Goal: Task Accomplishment & Management: Use online tool/utility

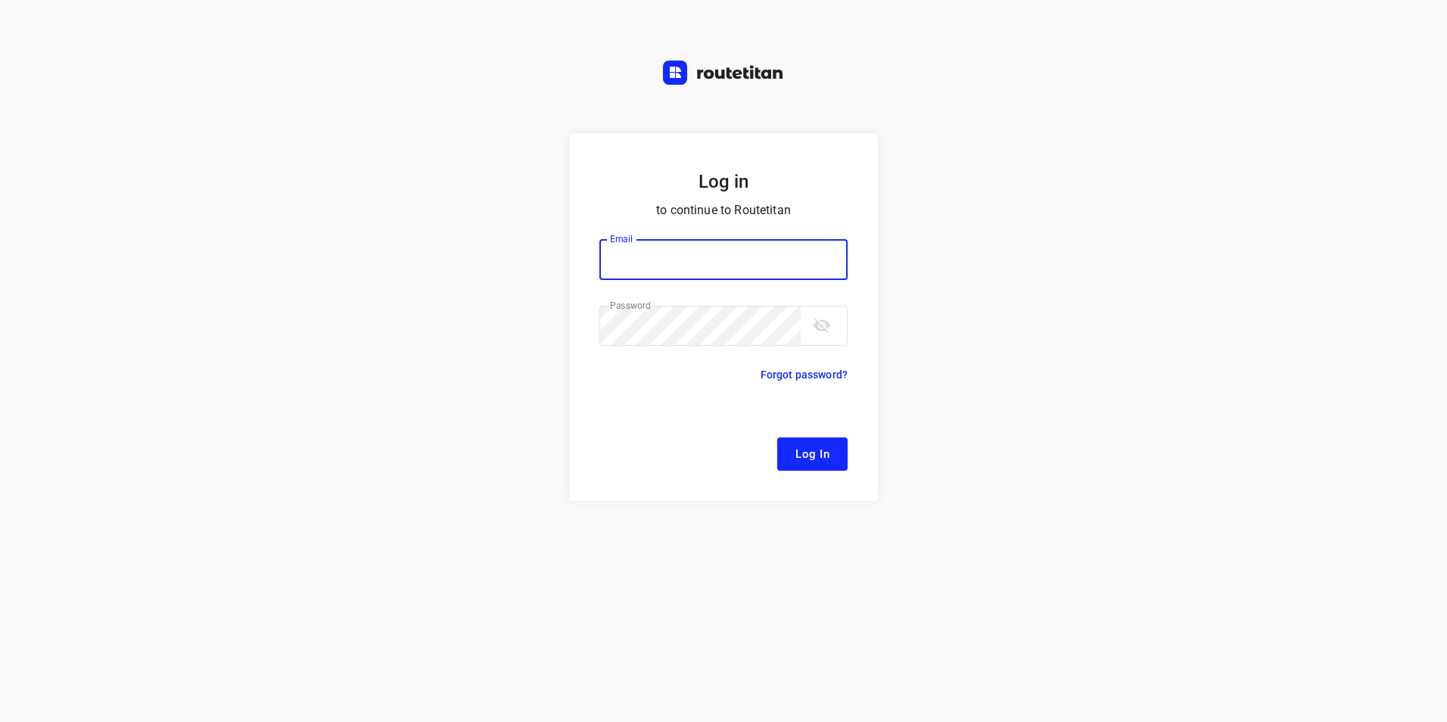
type input "remco@fruitopjewerk.nl"
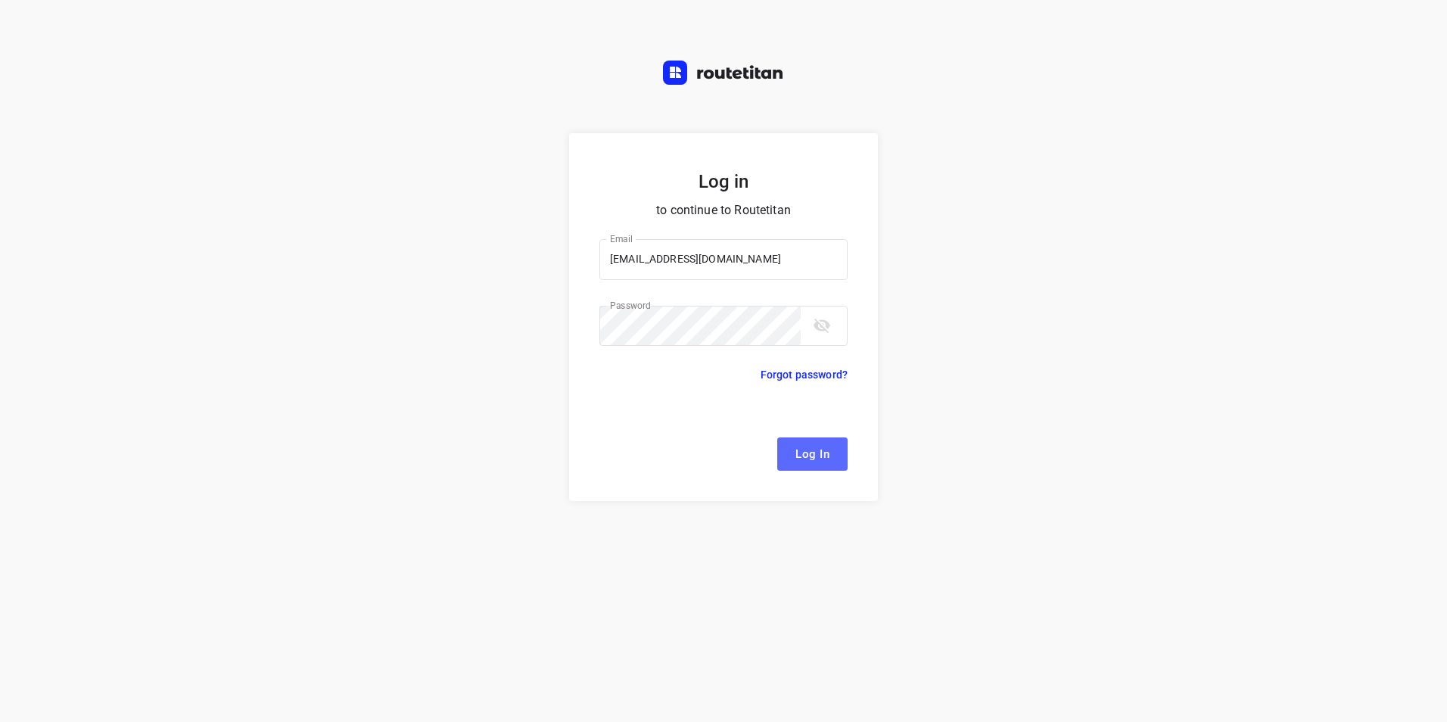
click at [820, 460] on span "Log In" at bounding box center [812, 454] width 34 height 20
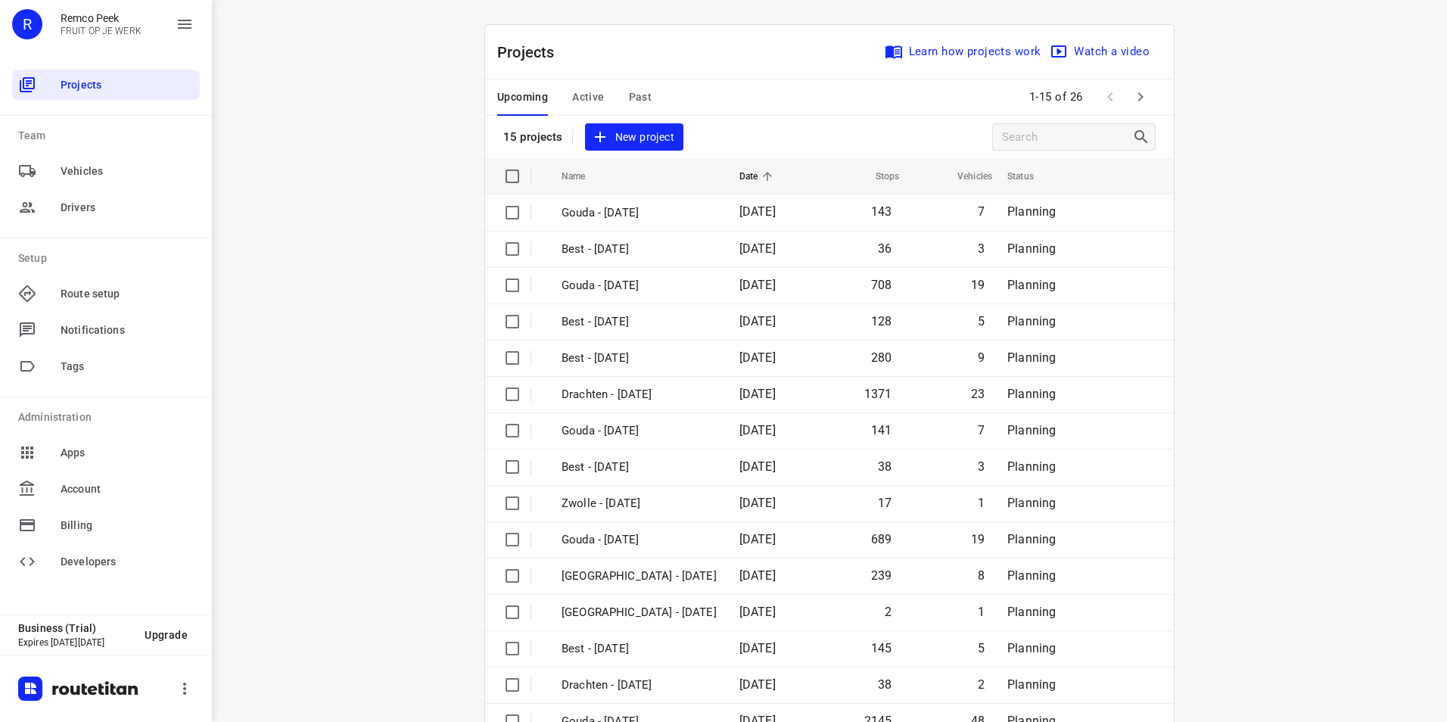
click at [585, 93] on span "Active" at bounding box center [588, 97] width 32 height 19
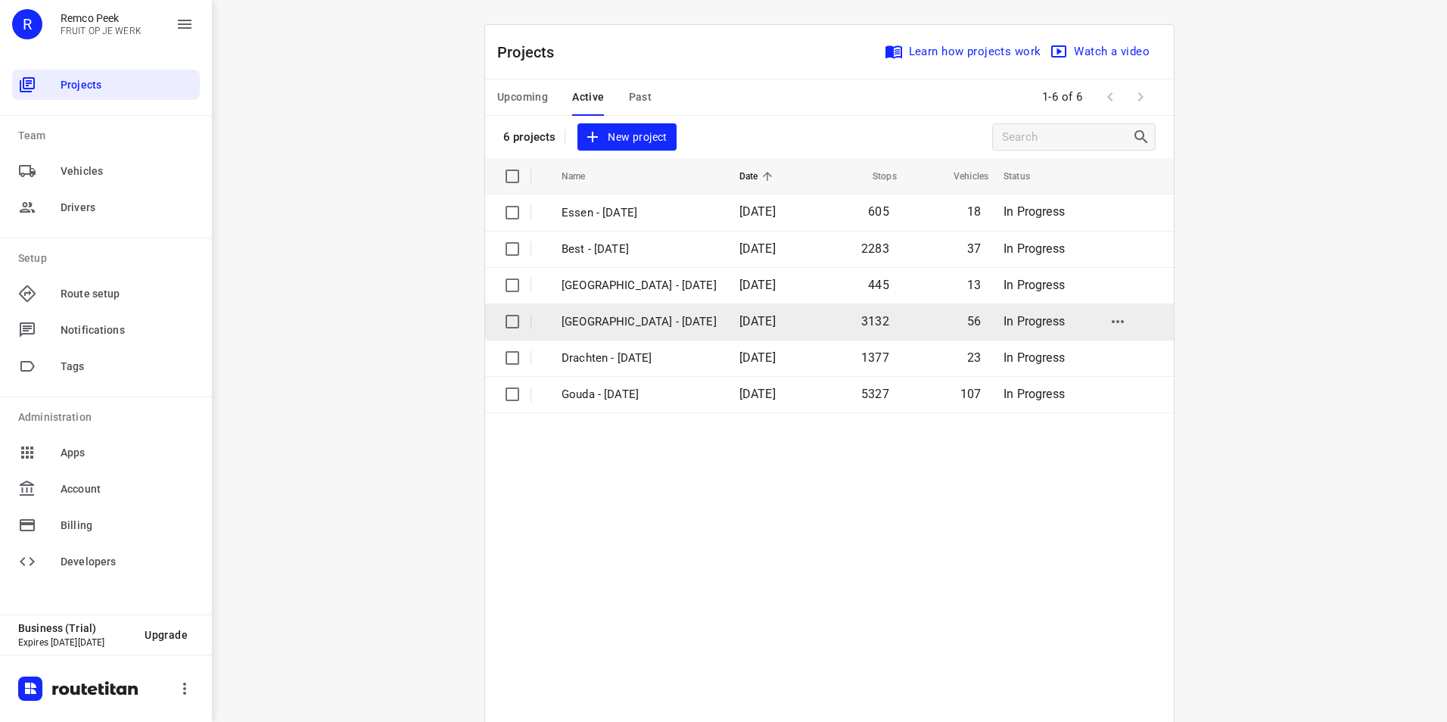
click at [614, 321] on p "[GEOGRAPHIC_DATA] - [DATE]" at bounding box center [638, 321] width 155 height 17
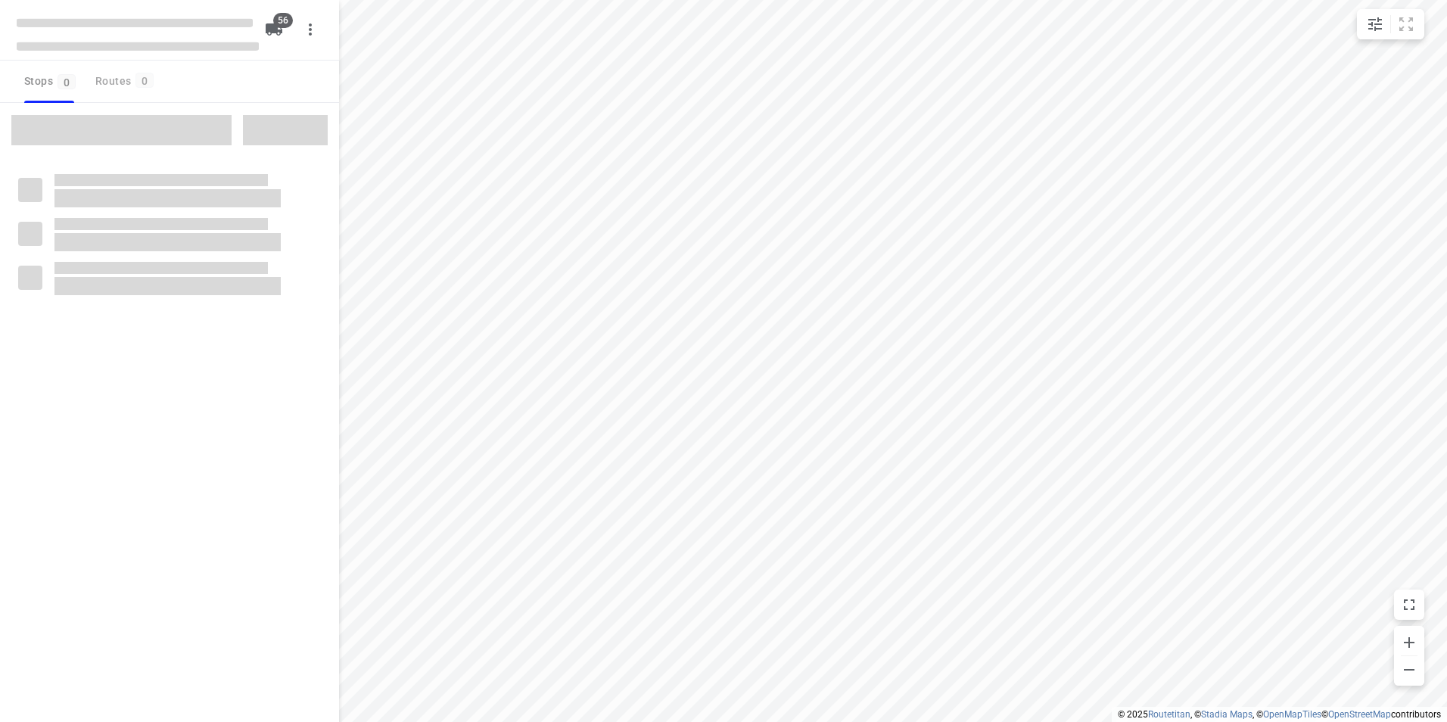
checkbox input "true"
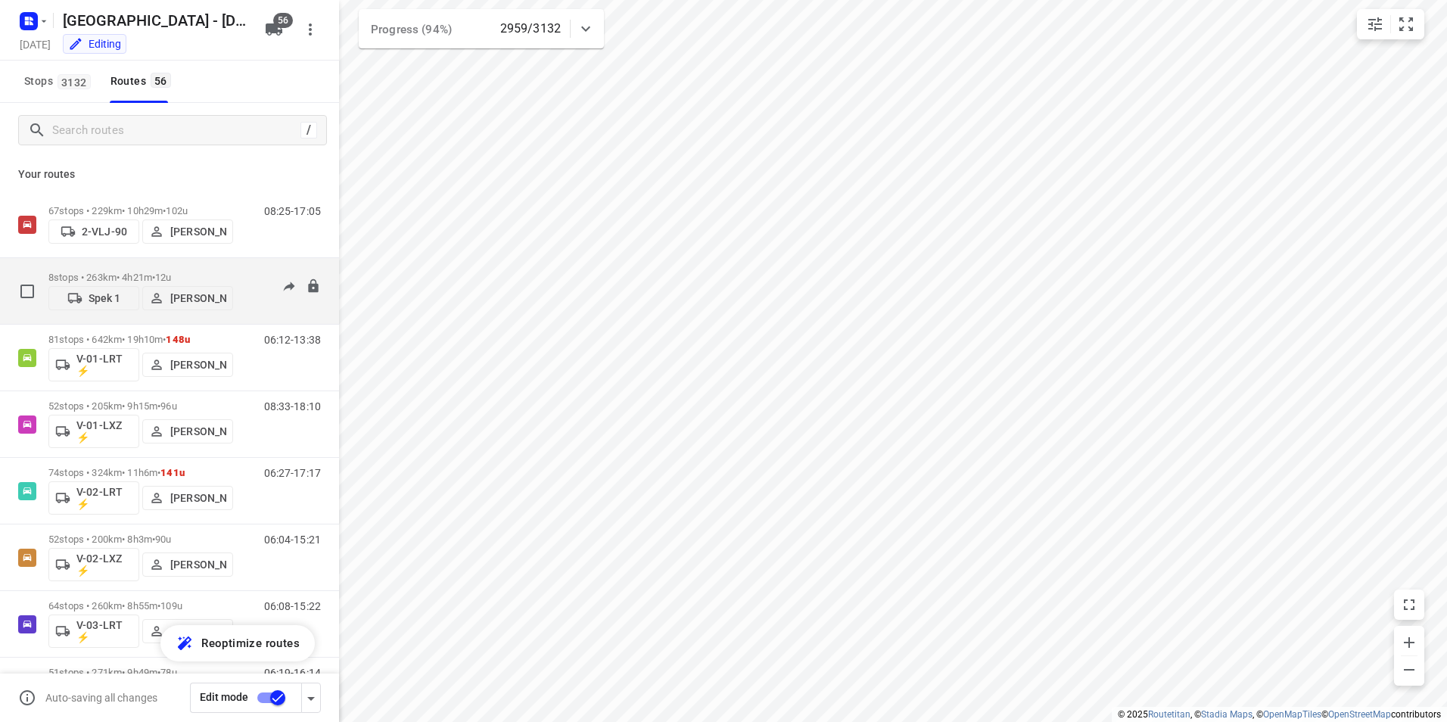
click at [219, 272] on p "8 stops • 263km • 4h21m • 12u" at bounding box center [140, 277] width 185 height 11
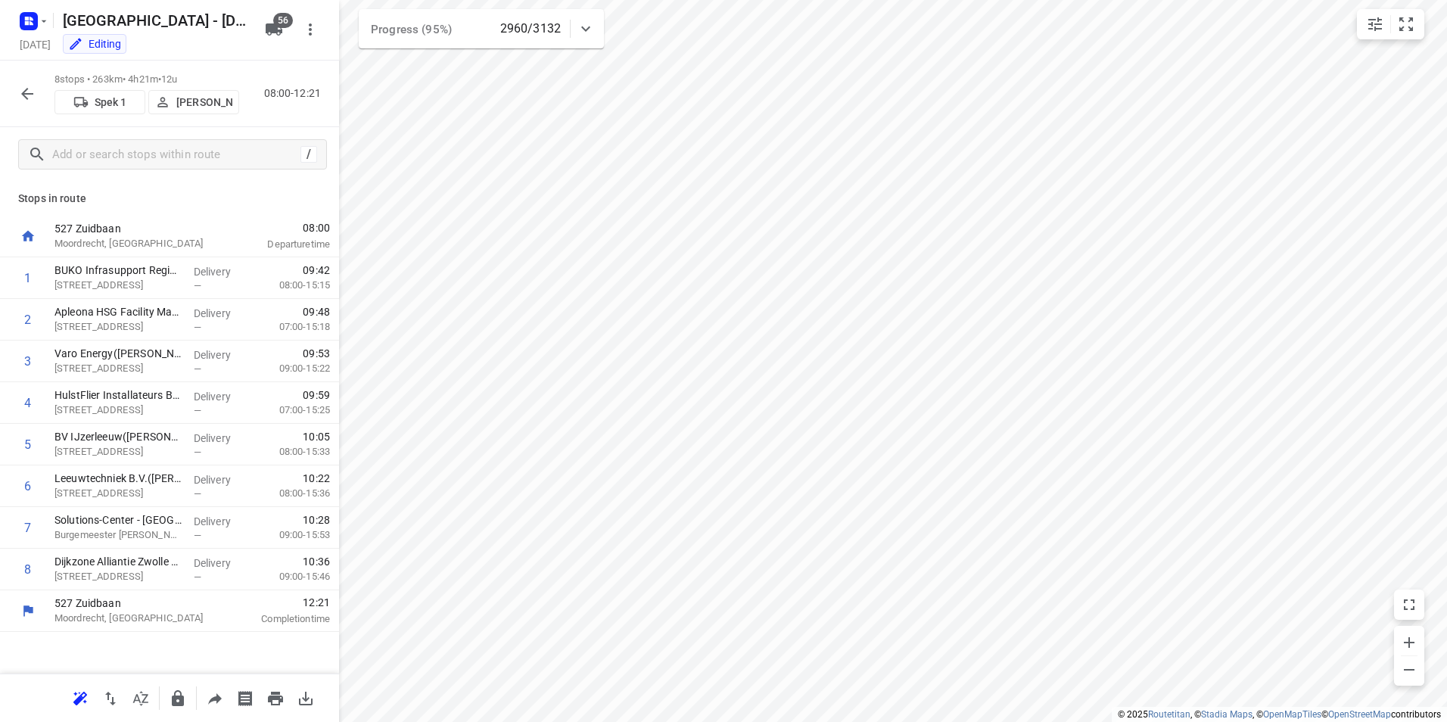
click at [21, 100] on icon "button" at bounding box center [27, 94] width 18 height 18
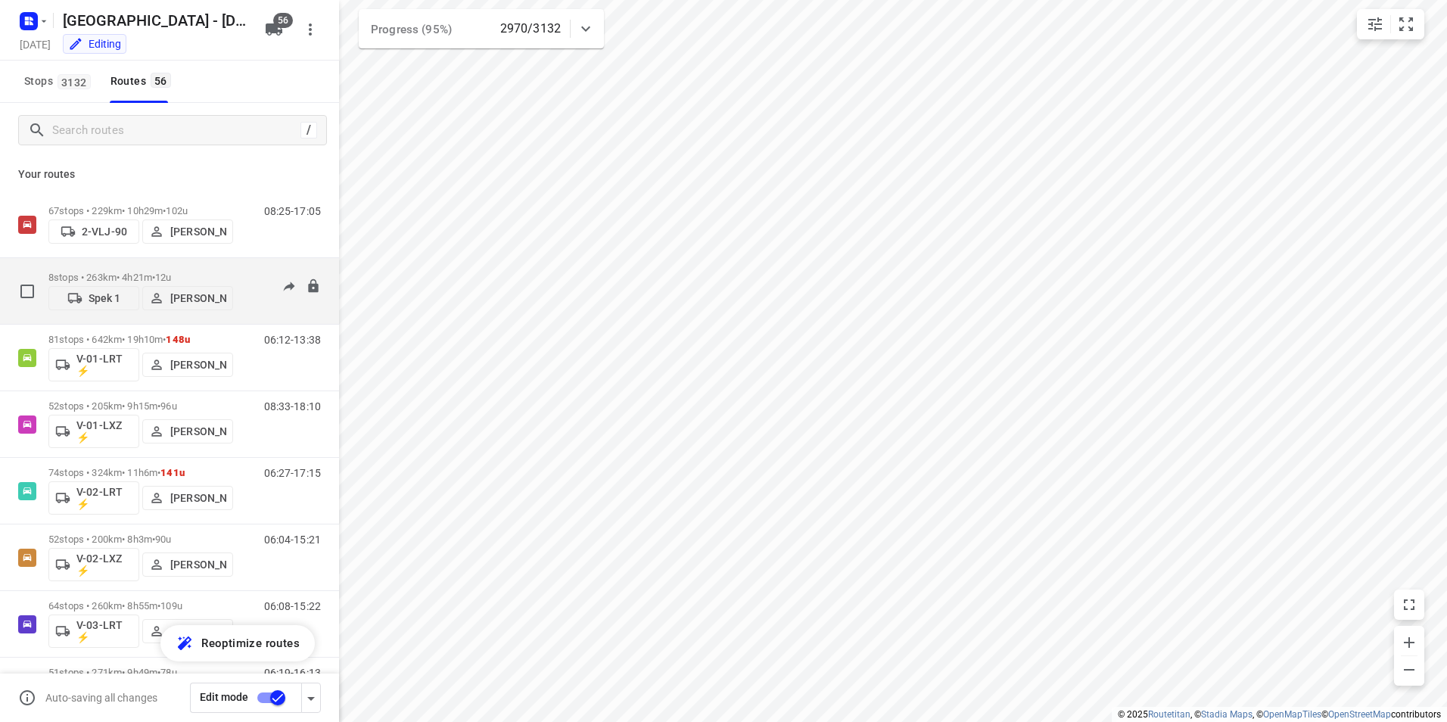
click at [116, 272] on p "8 stops • 263km • 4h21m • 12u" at bounding box center [140, 277] width 185 height 11
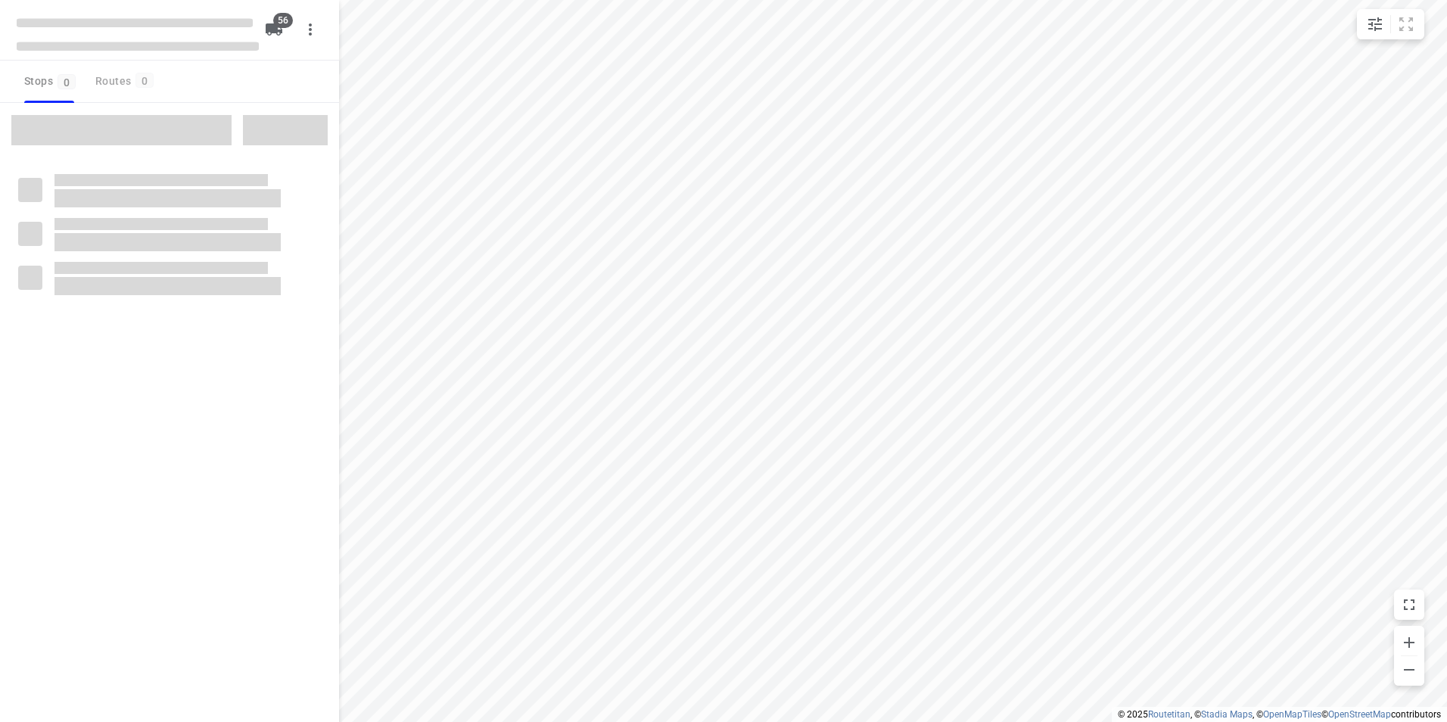
checkbox input "true"
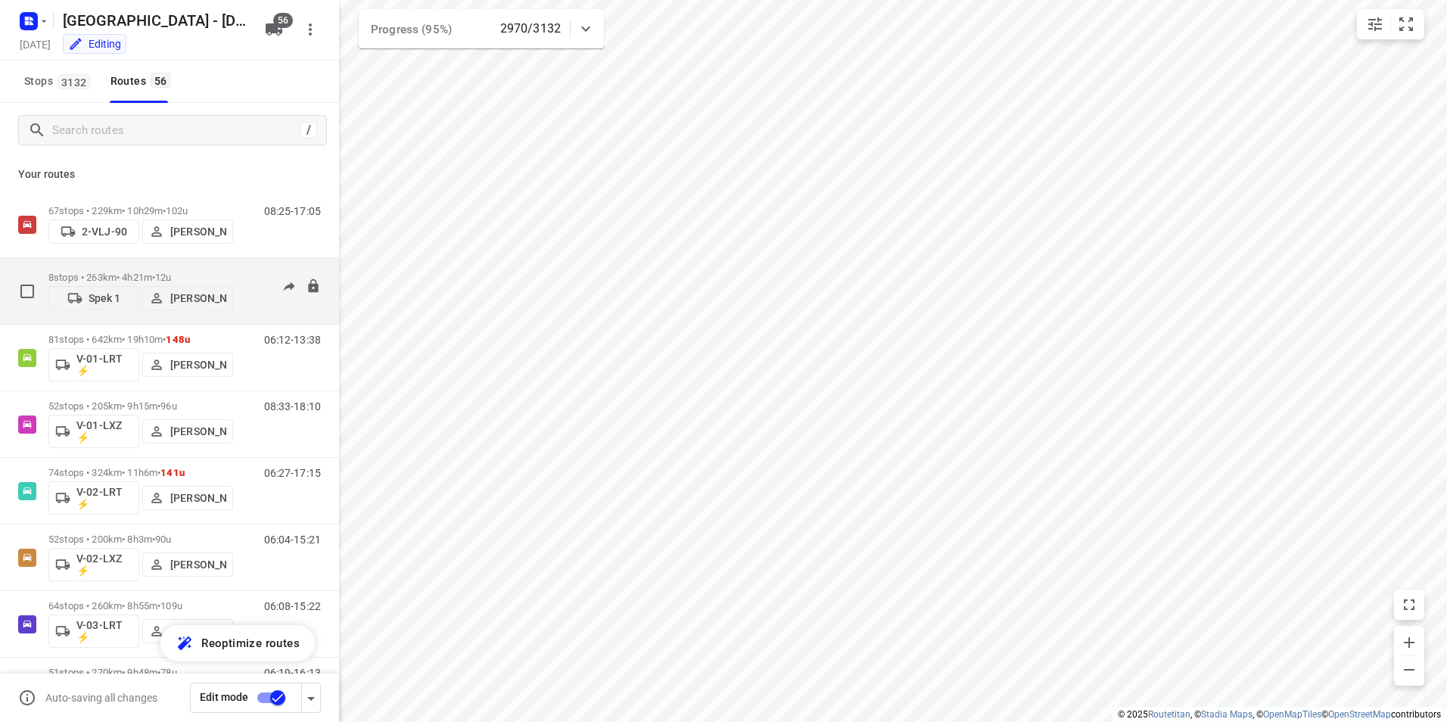
click at [230, 266] on div "8 stops • 263km • 4h21m • 12u Spek 1 [PERSON_NAME]" at bounding box center [140, 291] width 185 height 54
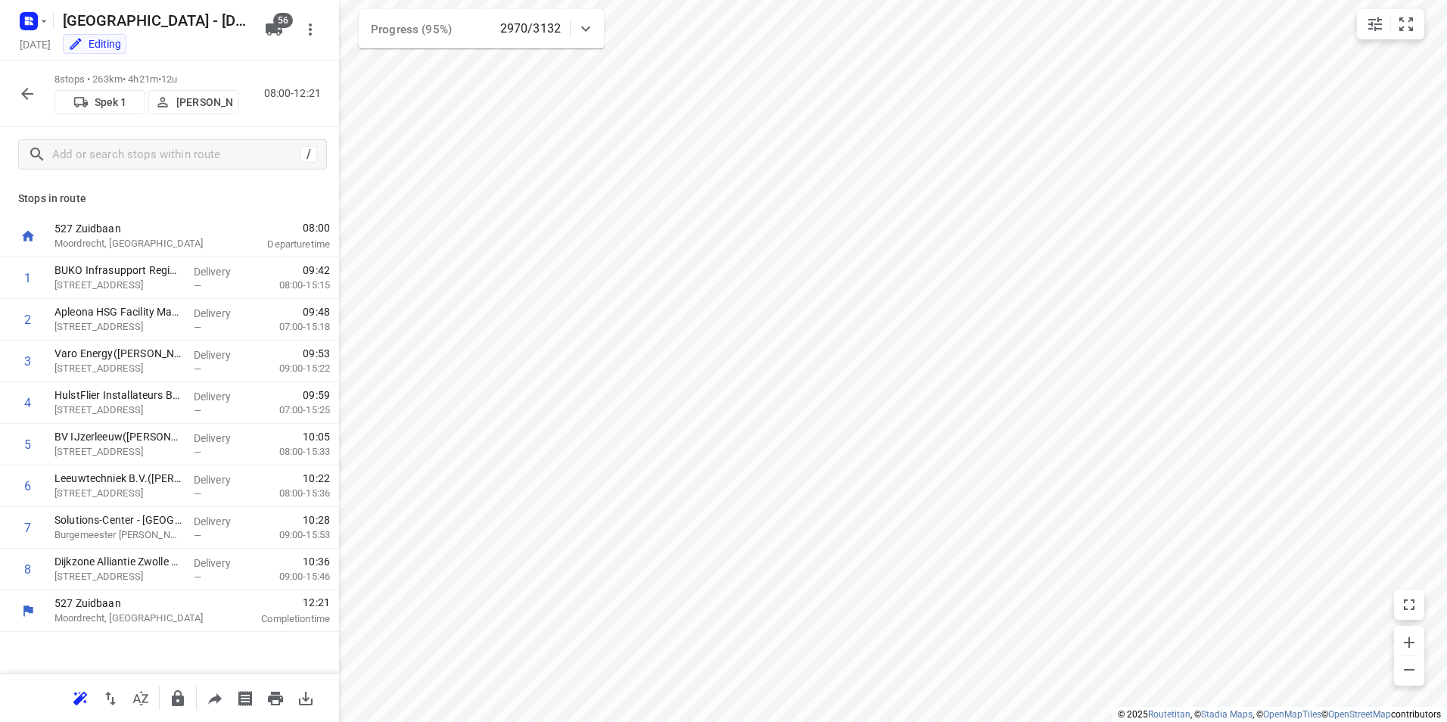
click at [26, 89] on icon "button" at bounding box center [27, 94] width 18 height 18
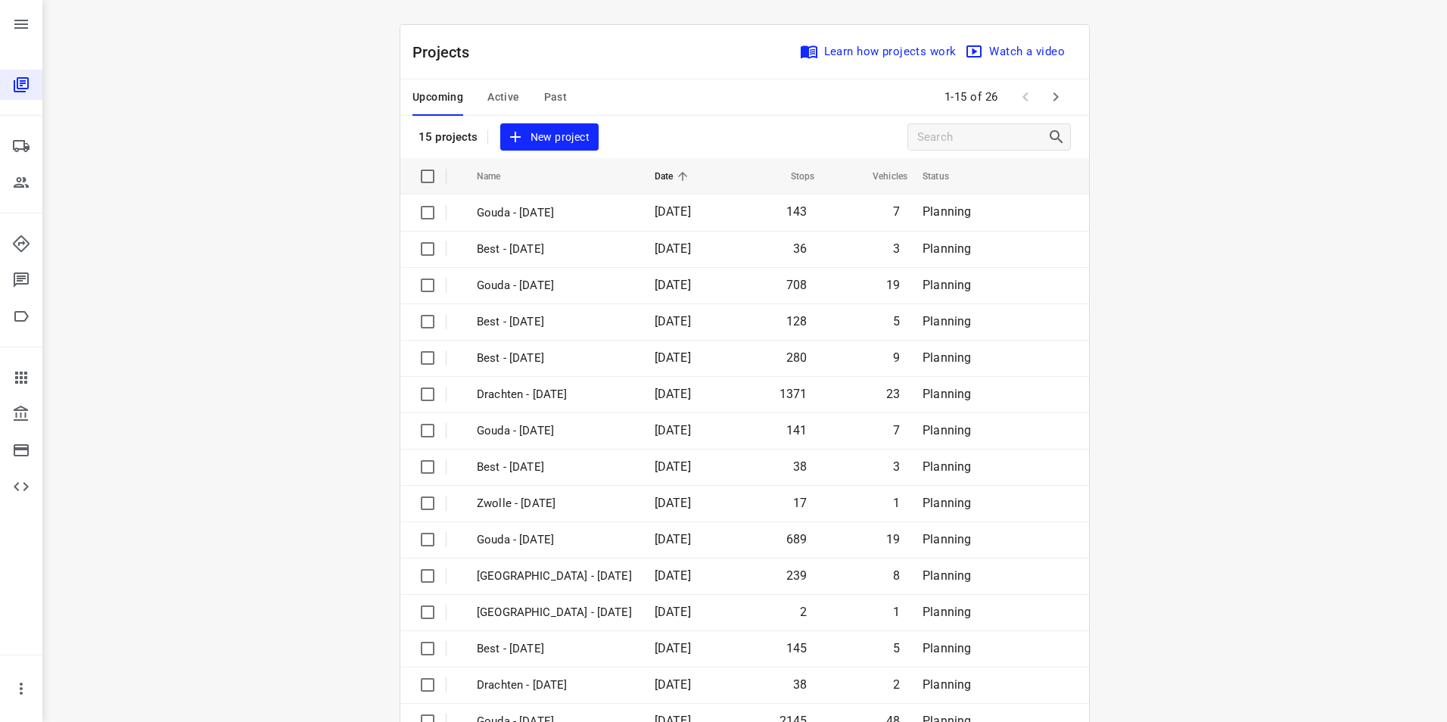
click at [505, 98] on span "Active" at bounding box center [503, 97] width 32 height 19
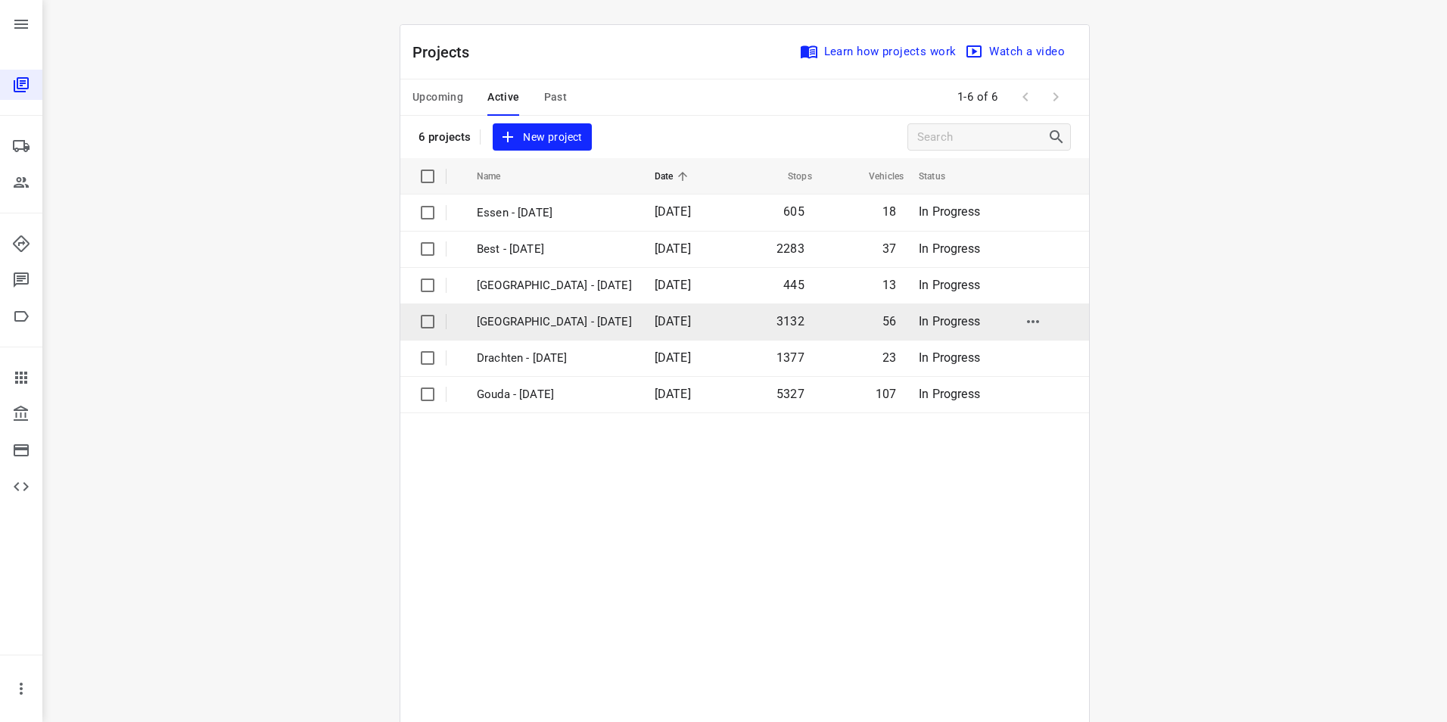
click at [519, 320] on p "[GEOGRAPHIC_DATA] - [DATE]" at bounding box center [554, 321] width 155 height 17
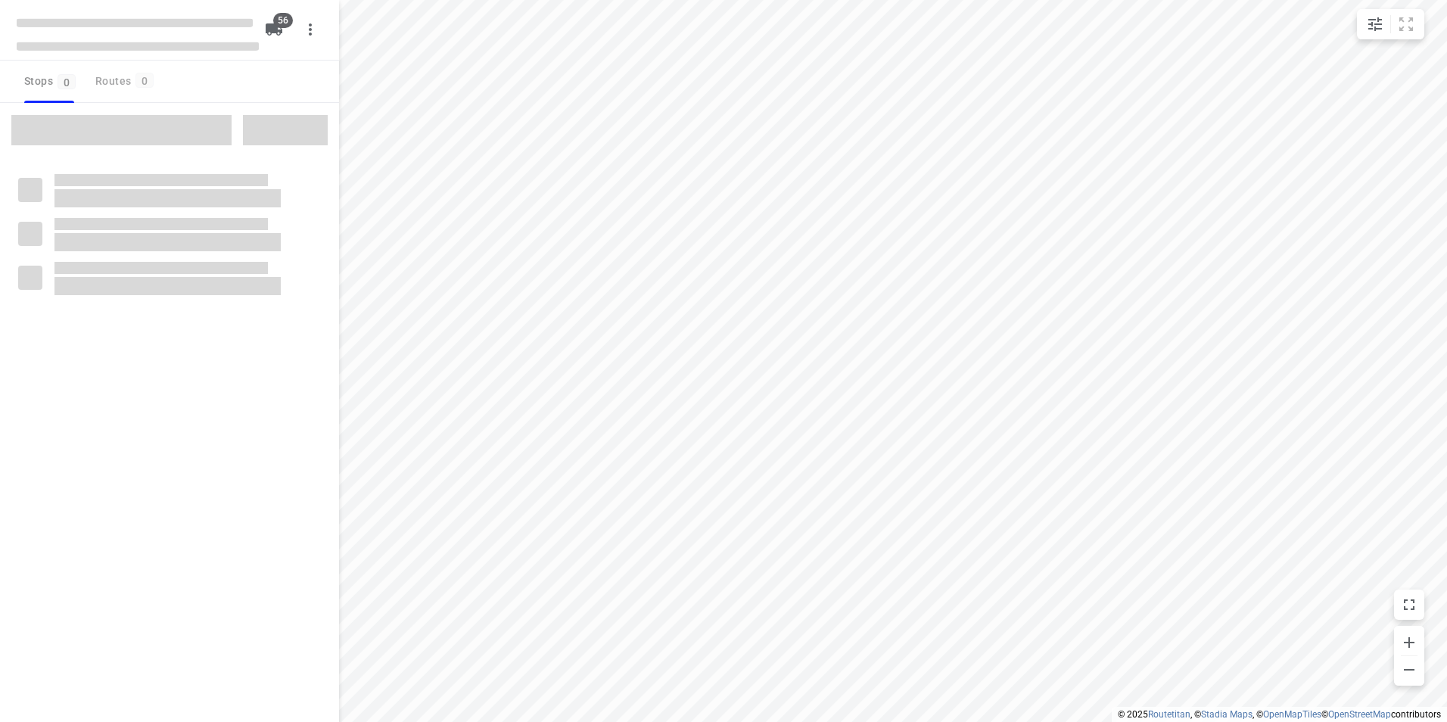
checkbox input "true"
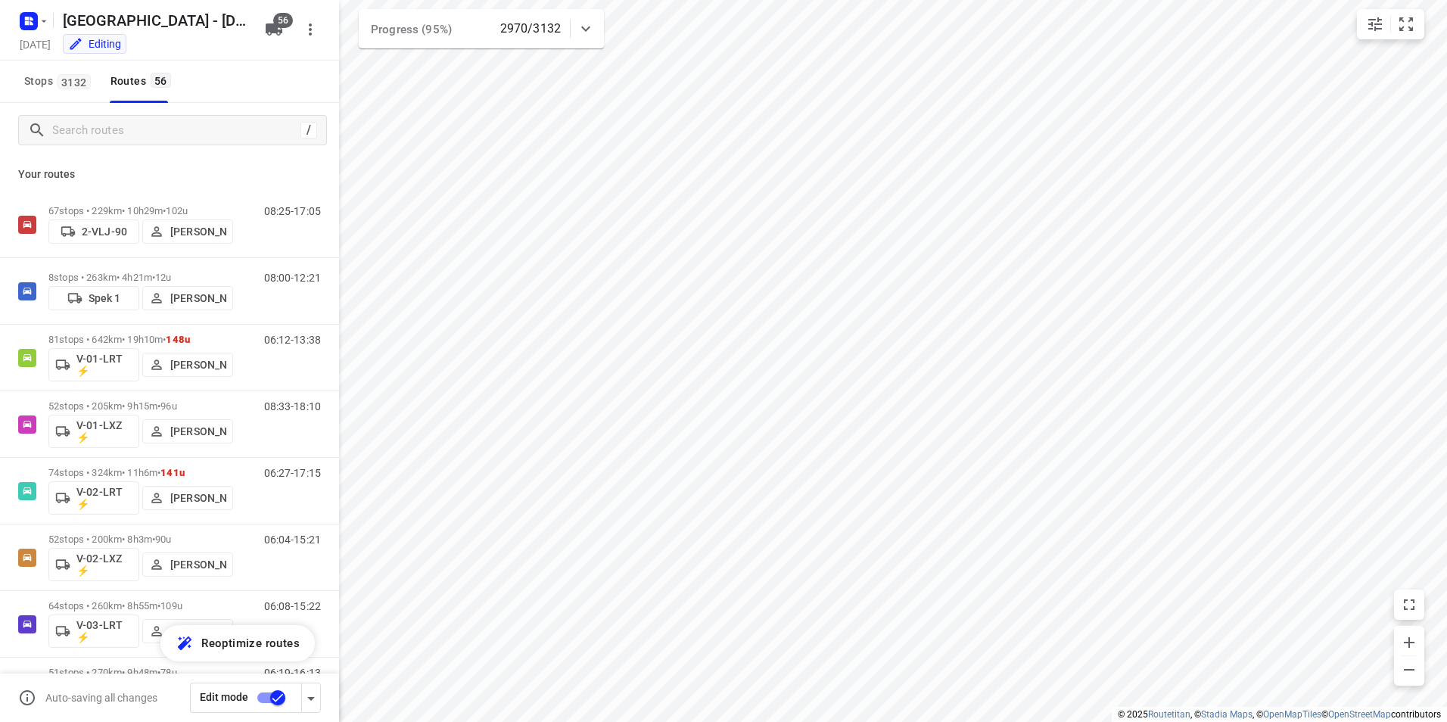
click at [260, 84] on div "Stops 3132 Routes 56" at bounding box center [169, 82] width 339 height 42
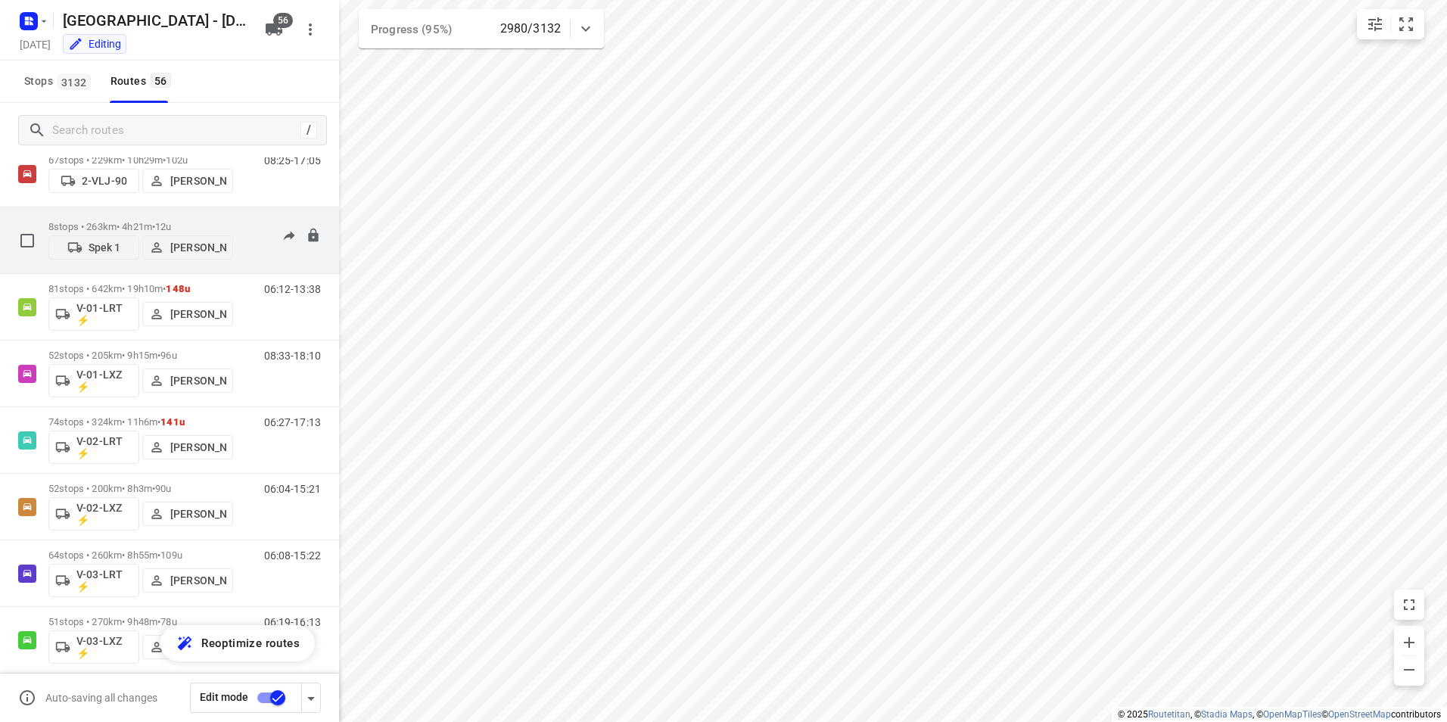
scroll to position [76, 0]
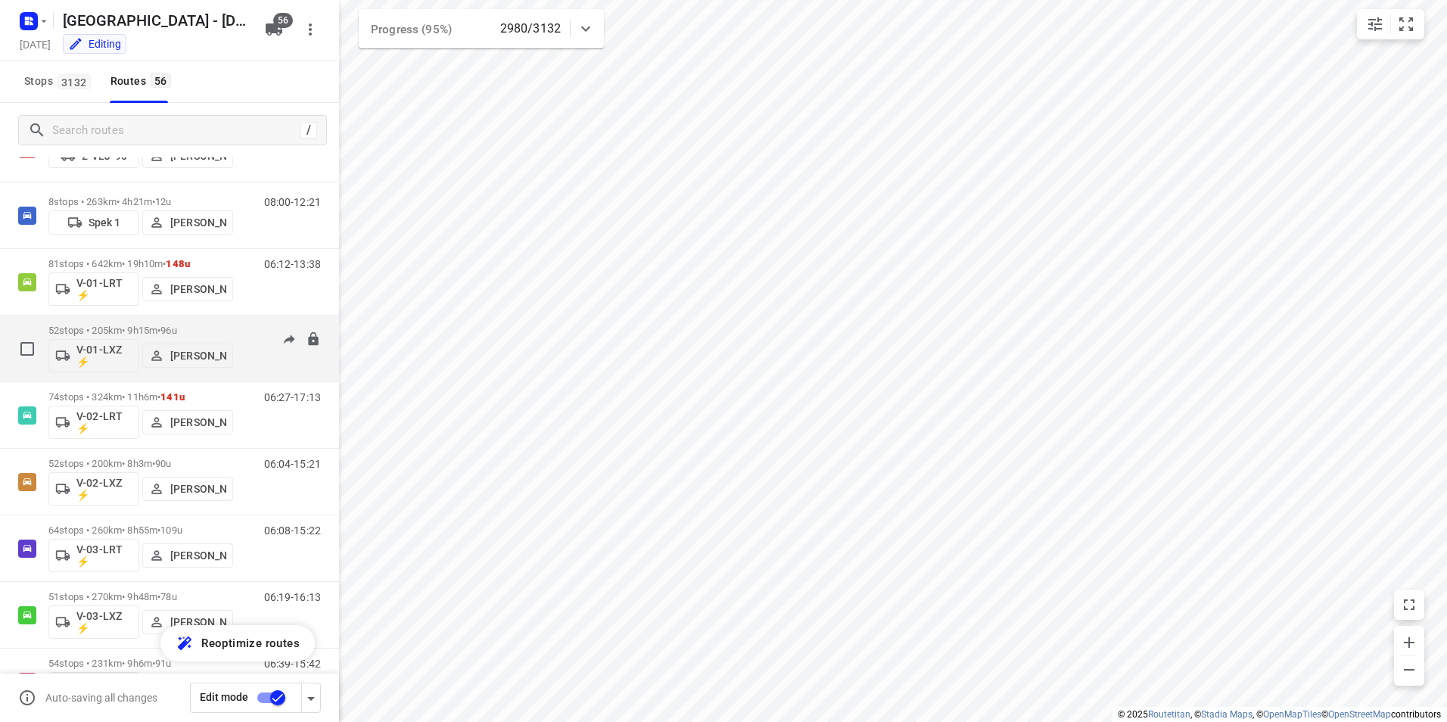
click at [229, 324] on div "52 stops • 205km • 9h15m • 96u V-01-LXZ ⚡ Daan Koman" at bounding box center [140, 348] width 185 height 63
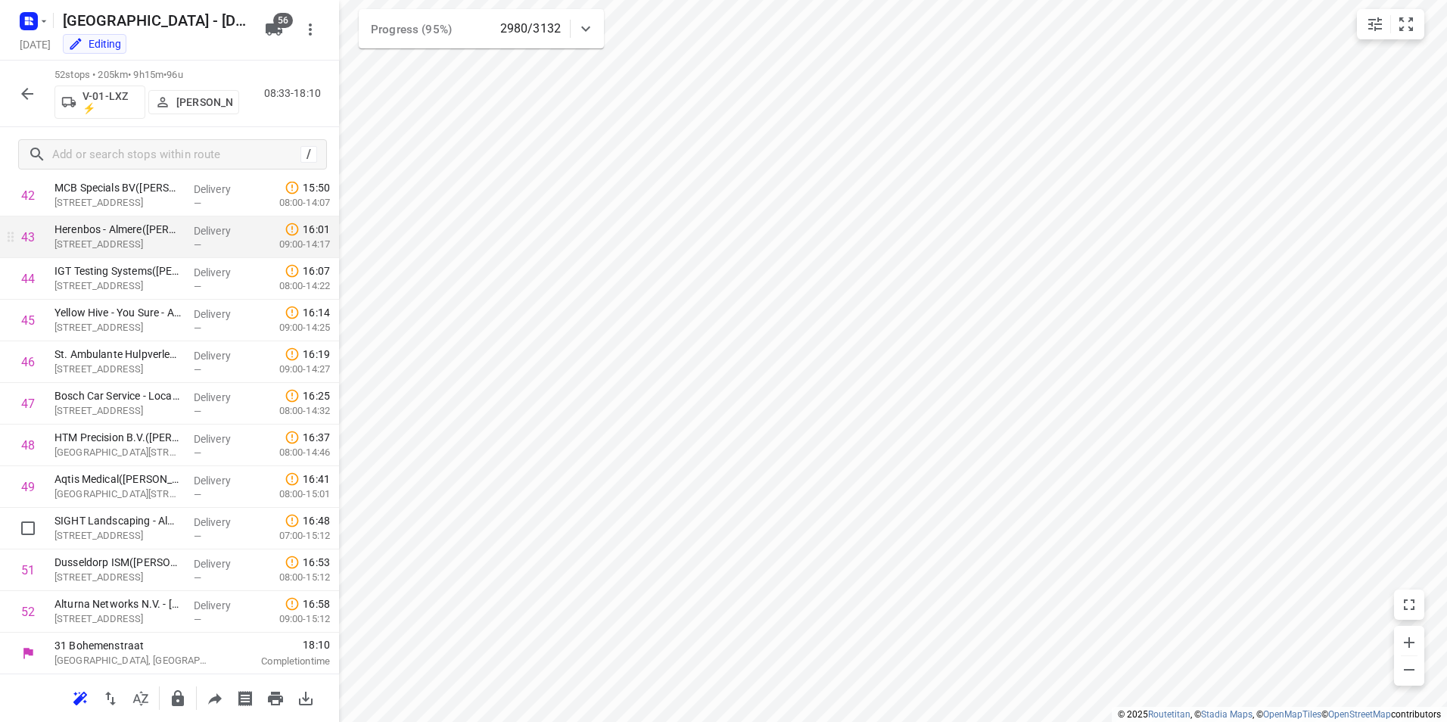
scroll to position [1789, 0]
click at [24, 86] on icon "button" at bounding box center [27, 94] width 18 height 18
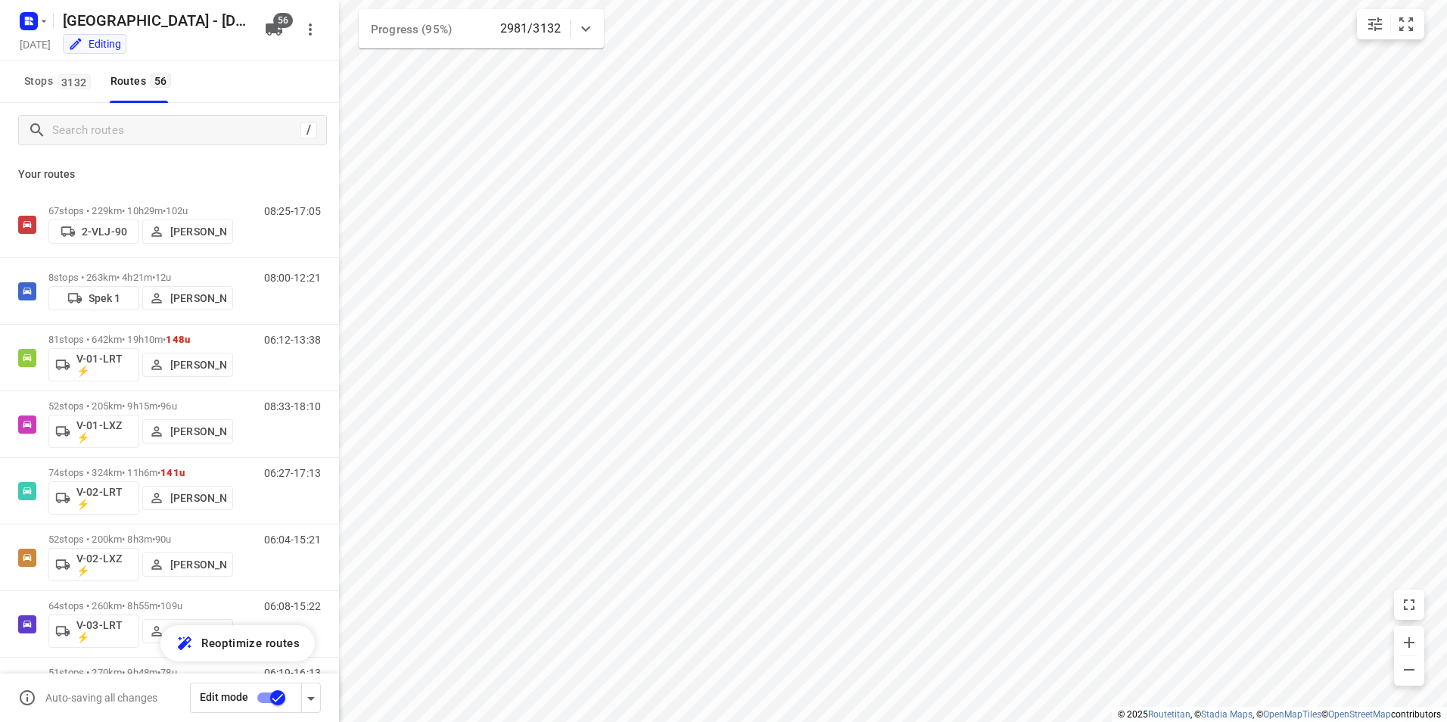
click at [336, 268] on div "i © 2025 Routetitan , © Stadia Maps , © OpenMapTiles © OpenStreetMap contributo…" at bounding box center [723, 361] width 1447 height 722
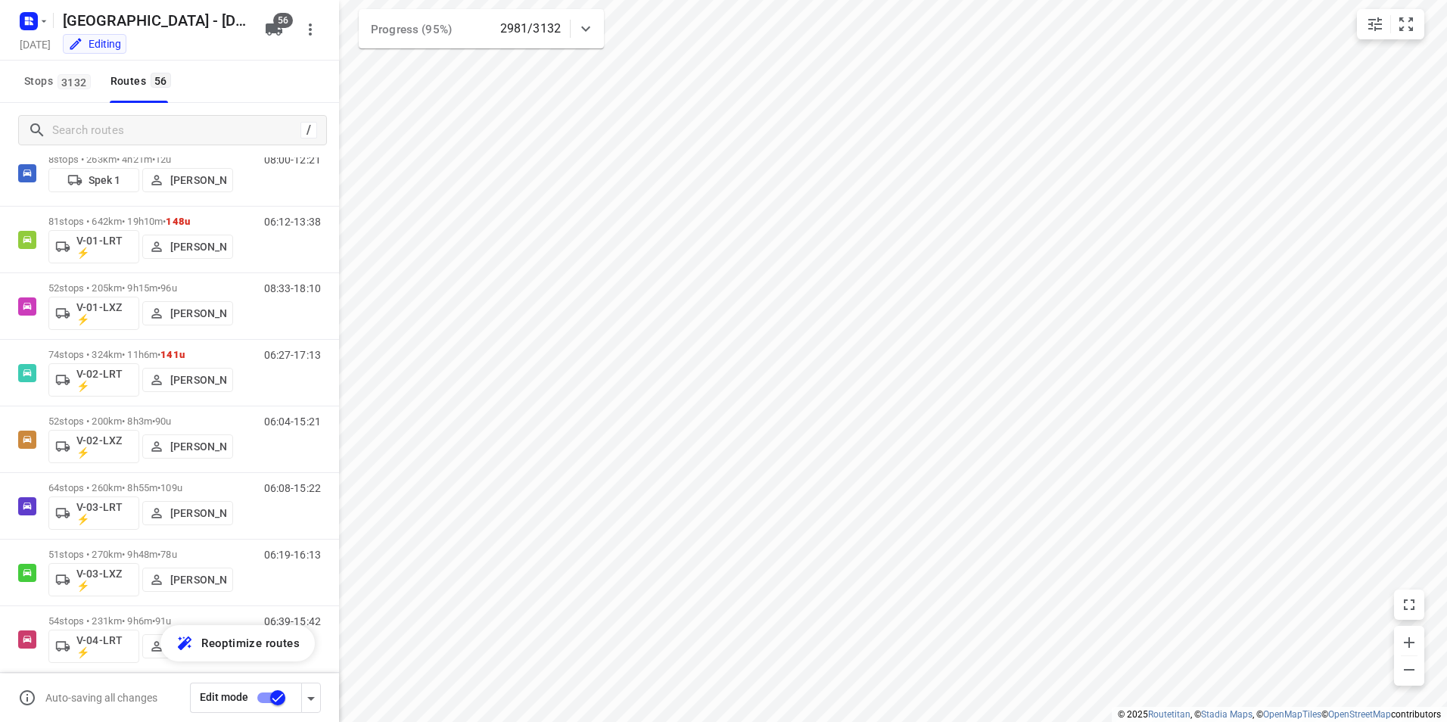
scroll to position [128, 0]
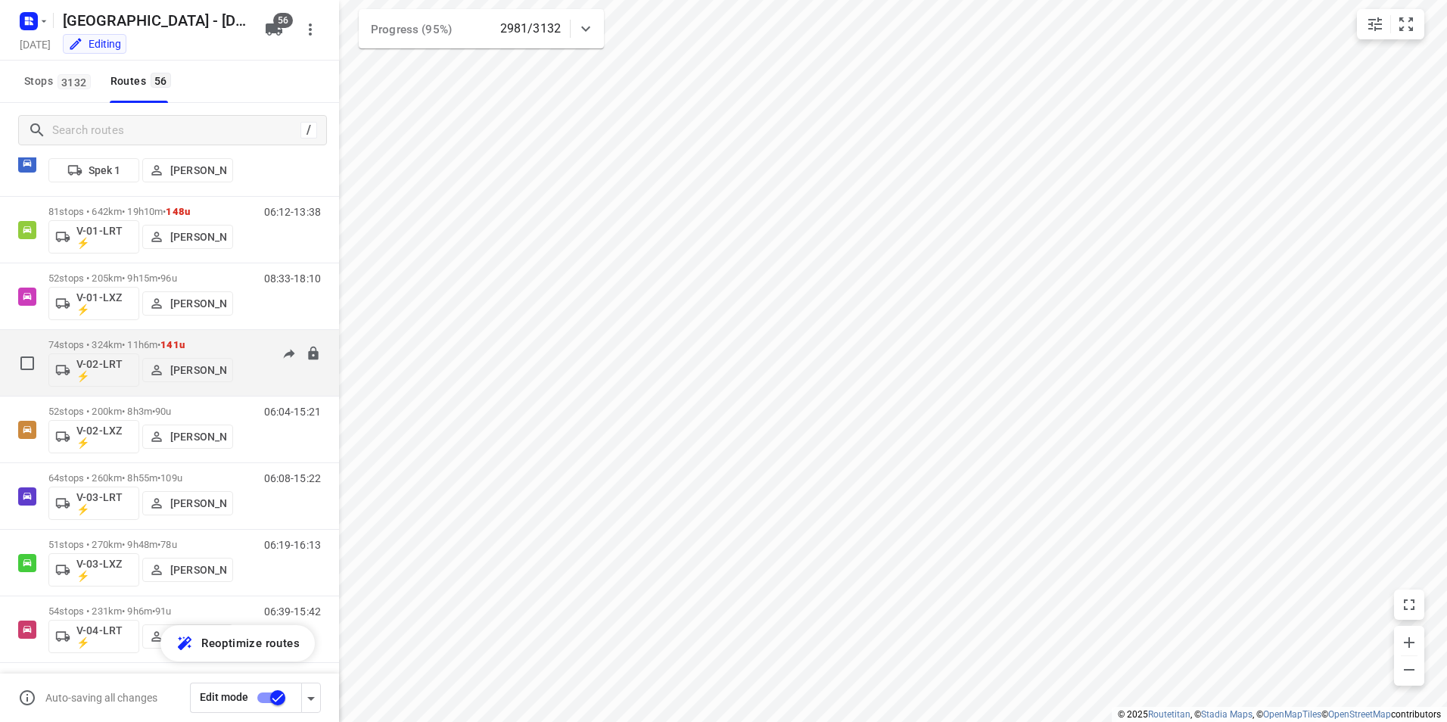
click at [212, 341] on p "74 stops • 324km • 11h6m • 141u" at bounding box center [140, 344] width 185 height 11
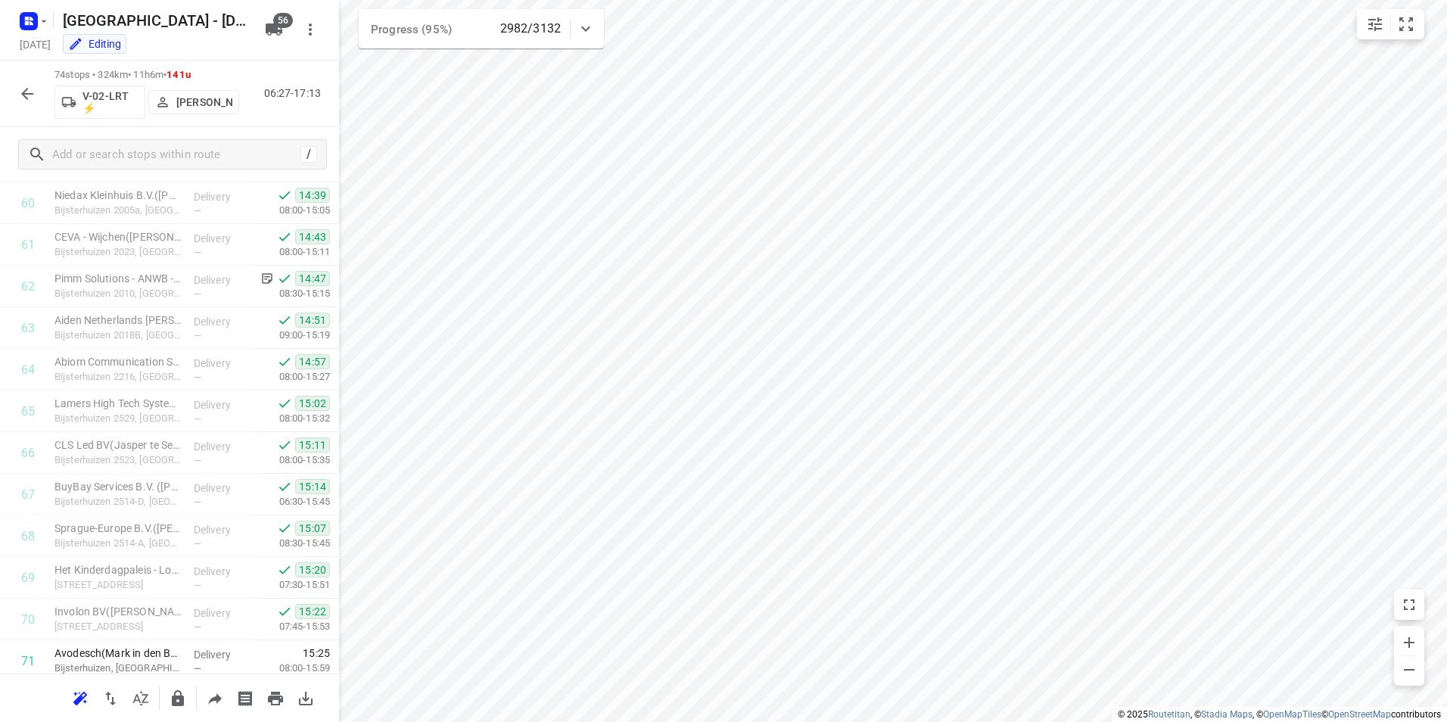
scroll to position [2705, 0]
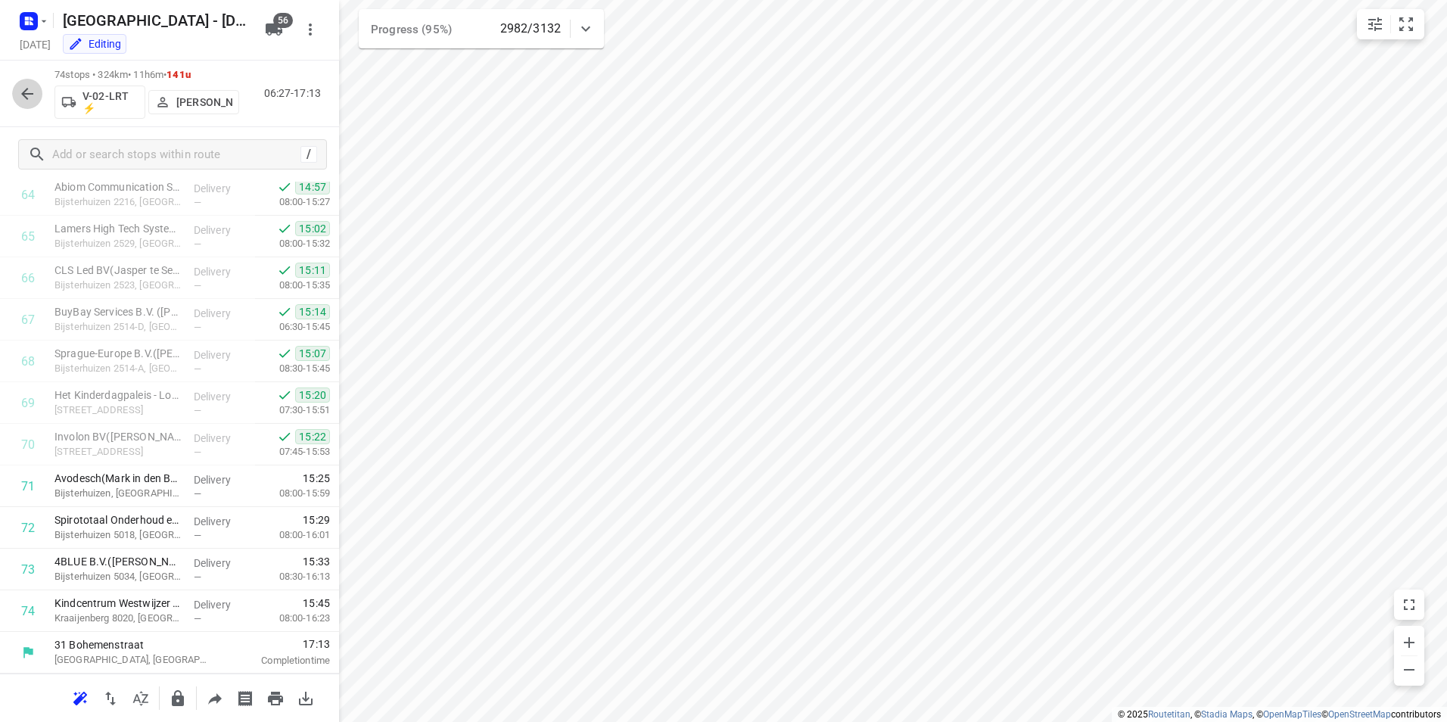
click at [30, 94] on icon "button" at bounding box center [27, 94] width 12 height 12
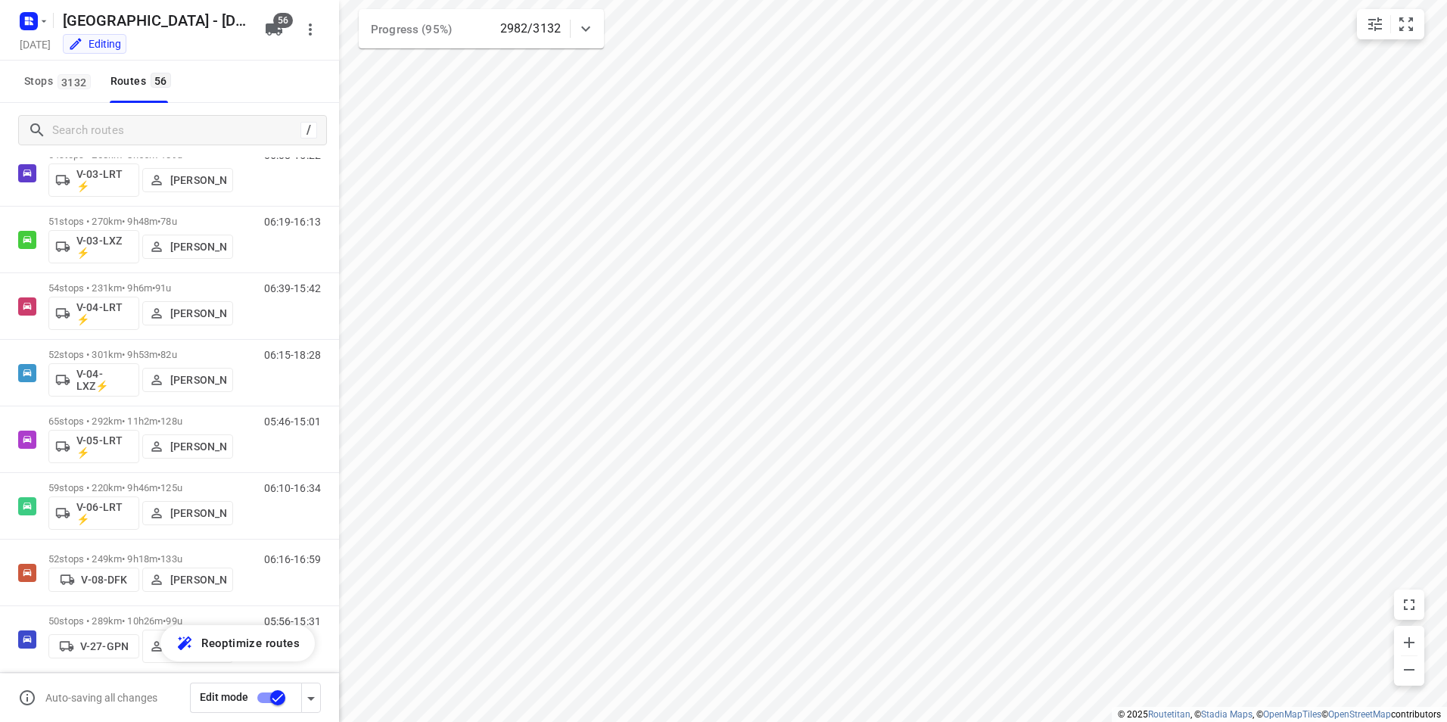
scroll to position [456, 0]
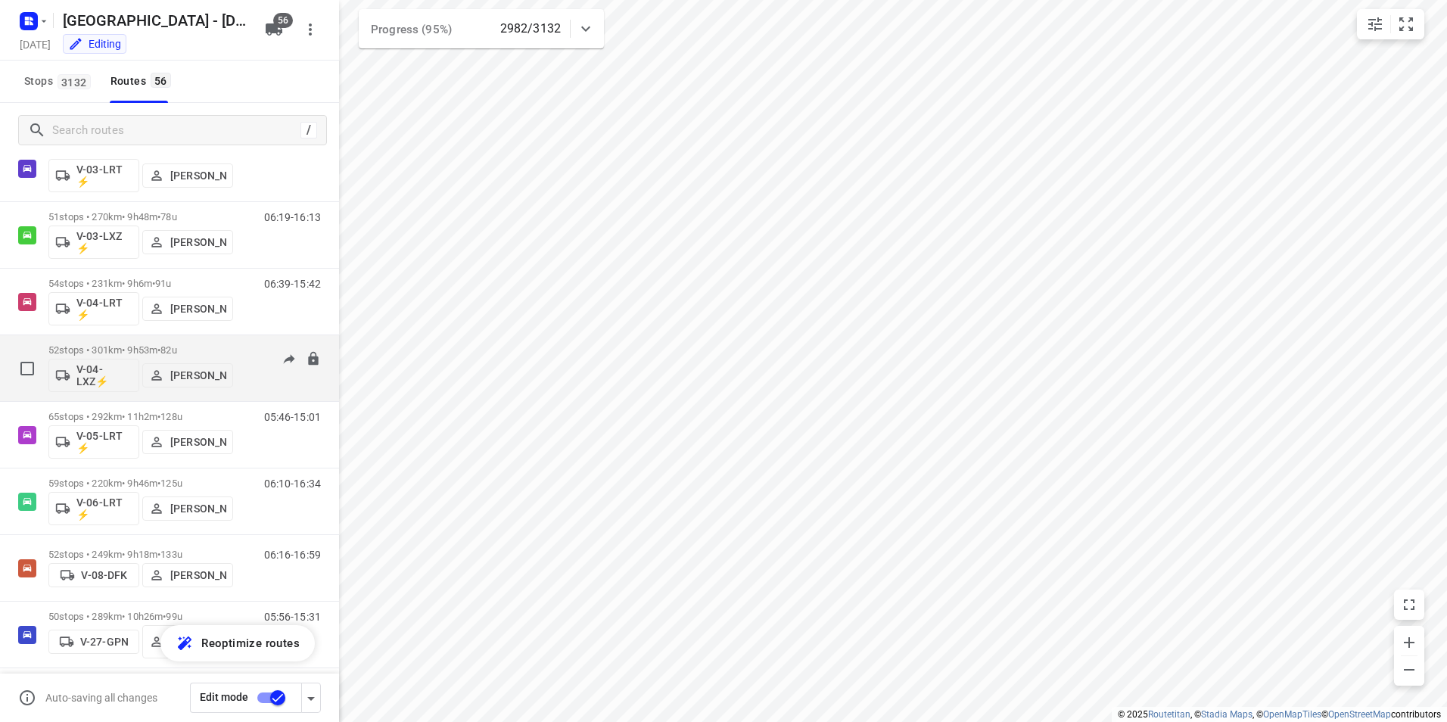
click at [221, 347] on p "52 stops • 301km • 9h53m • 82u" at bounding box center [140, 349] width 185 height 11
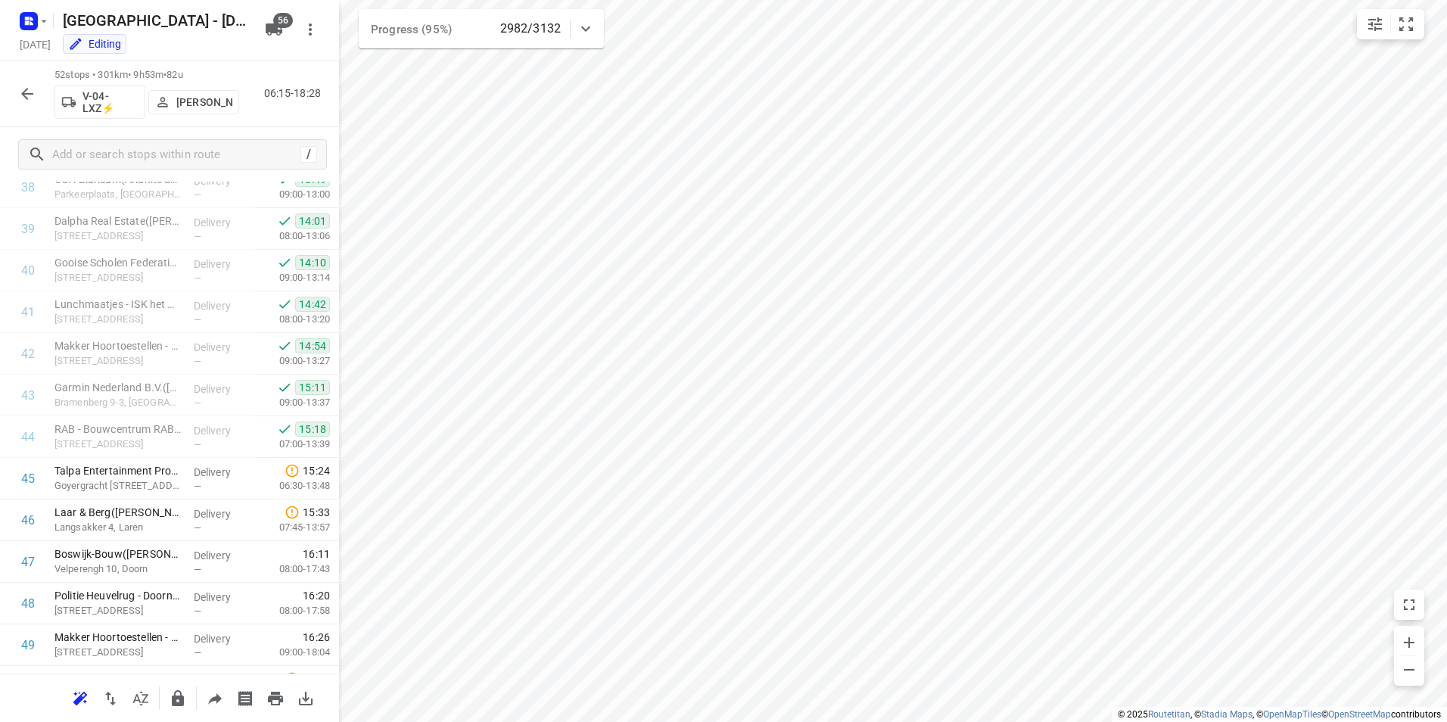
scroll to position [1789, 0]
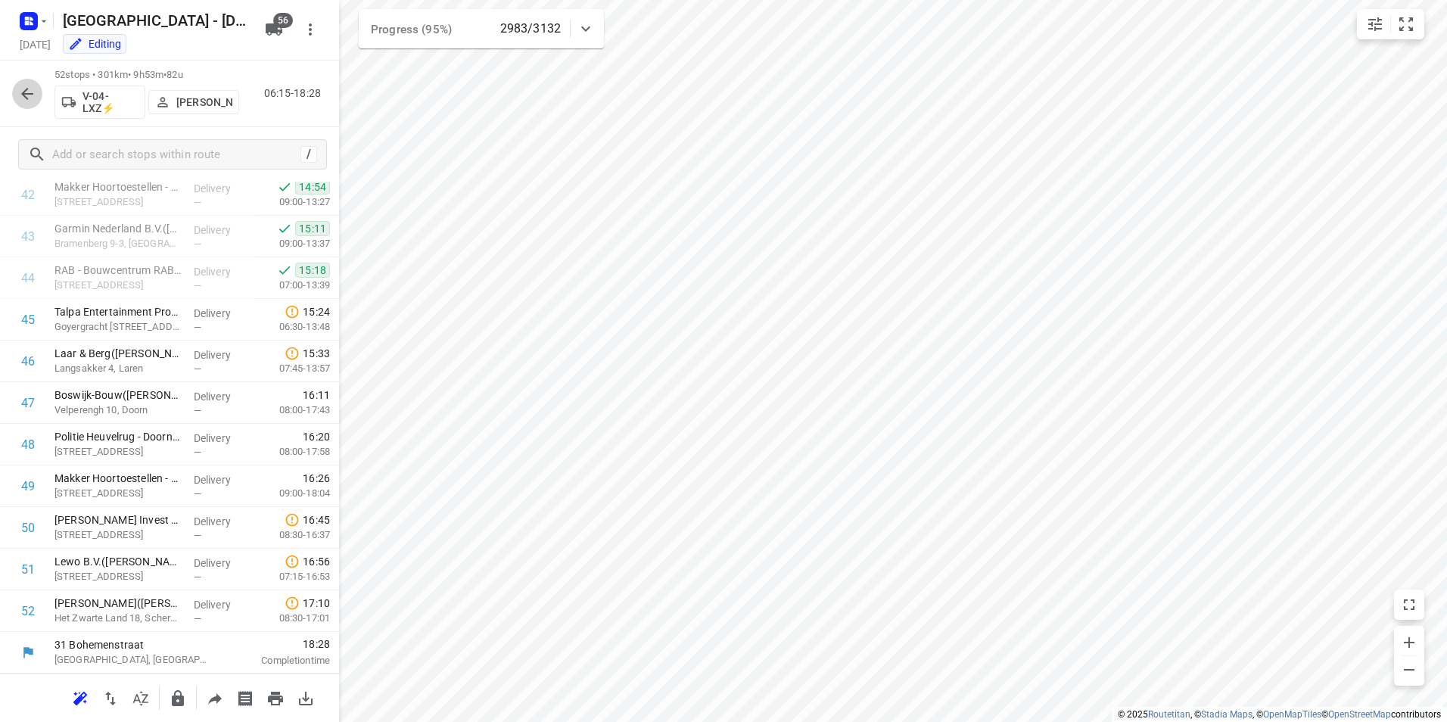
click at [35, 91] on icon "button" at bounding box center [27, 94] width 18 height 18
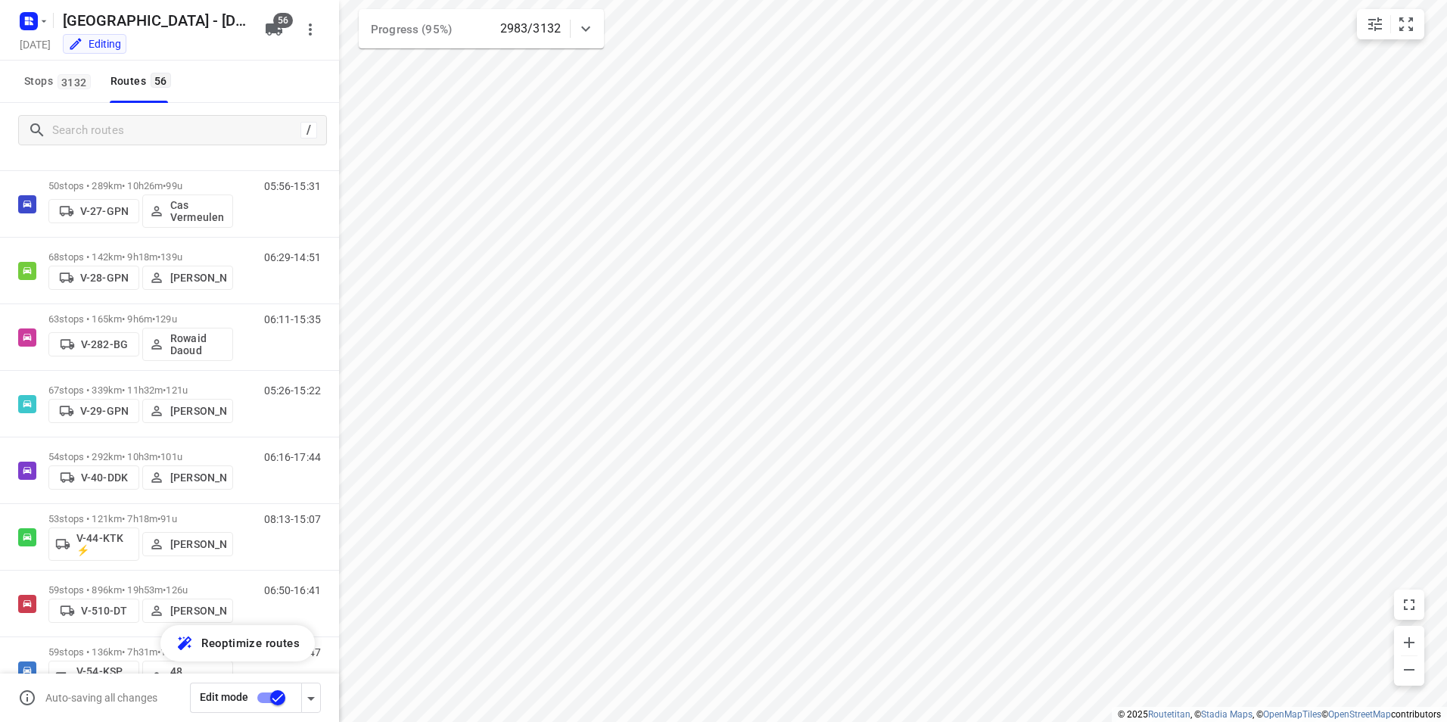
scroll to position [891, 0]
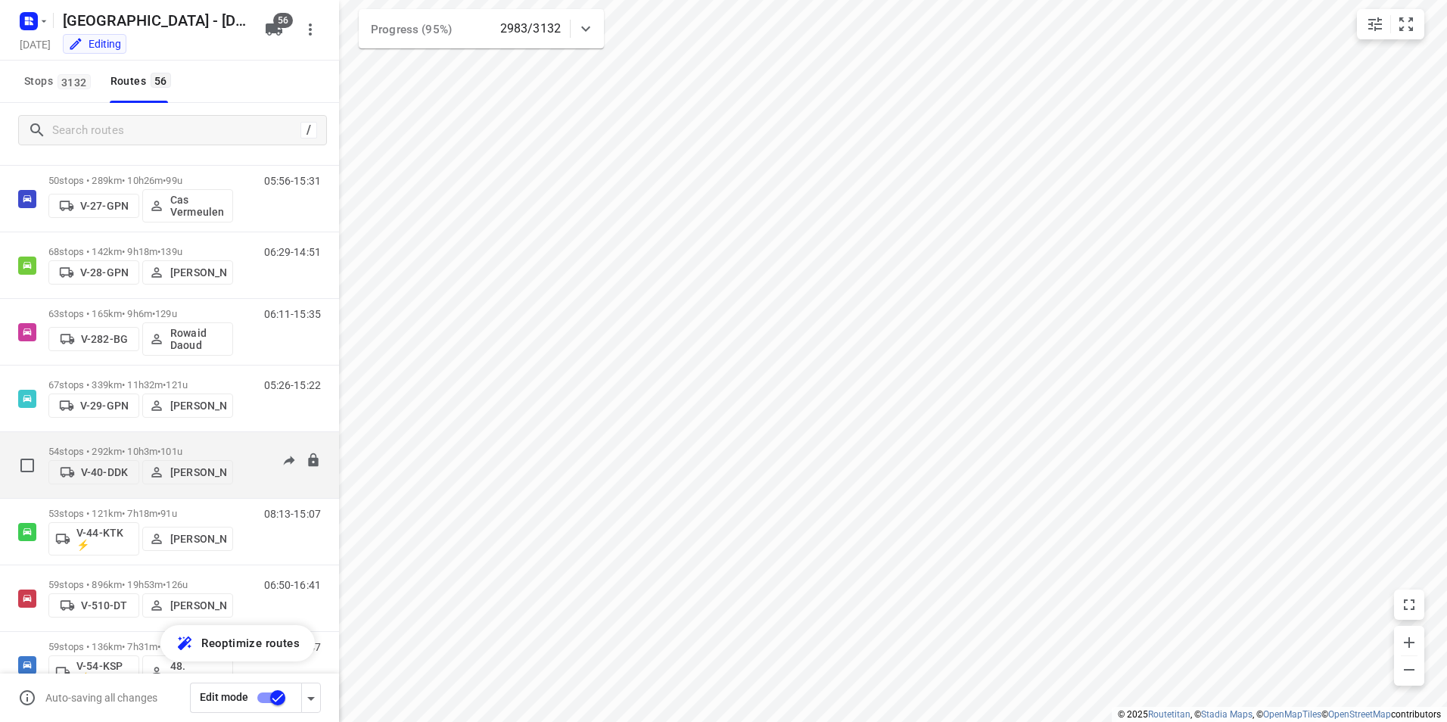
click at [222, 446] on p "54 stops • 292km • 10h3m • 101u" at bounding box center [140, 451] width 185 height 11
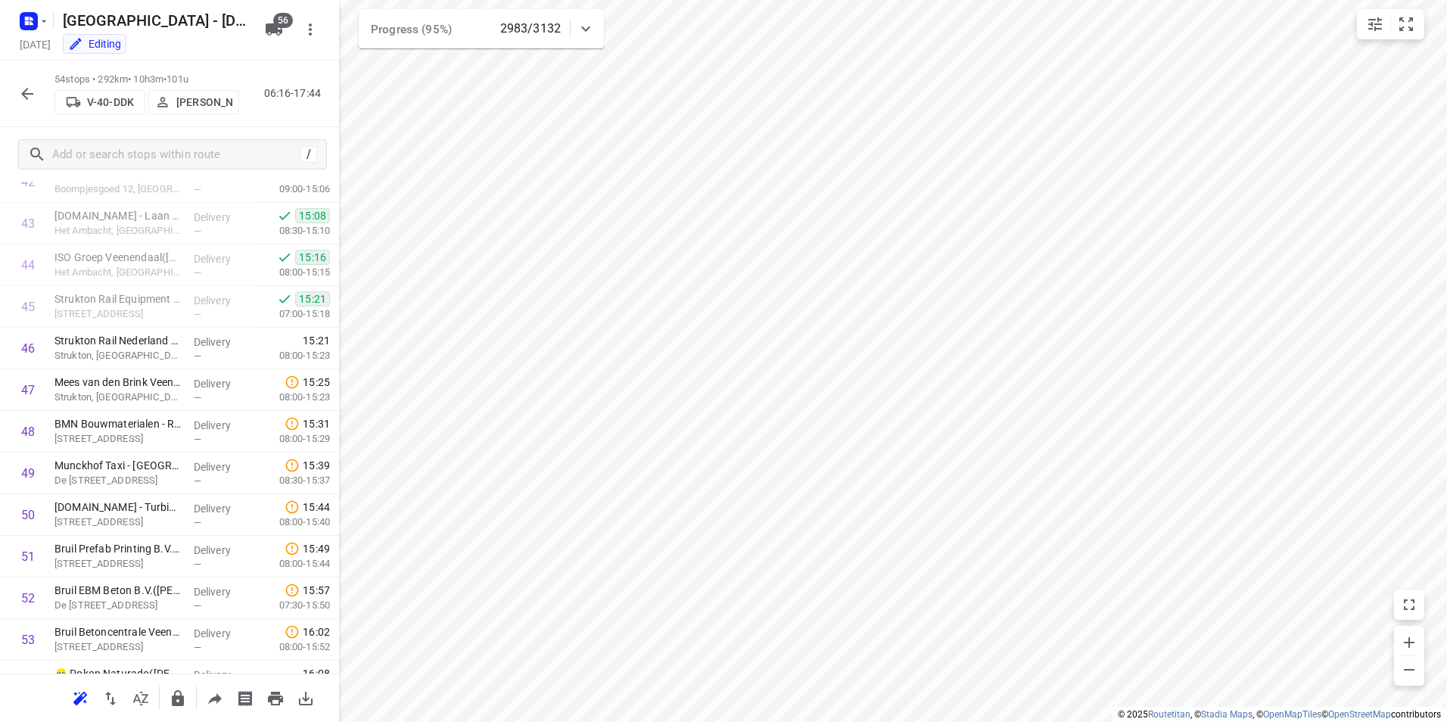
scroll to position [1873, 0]
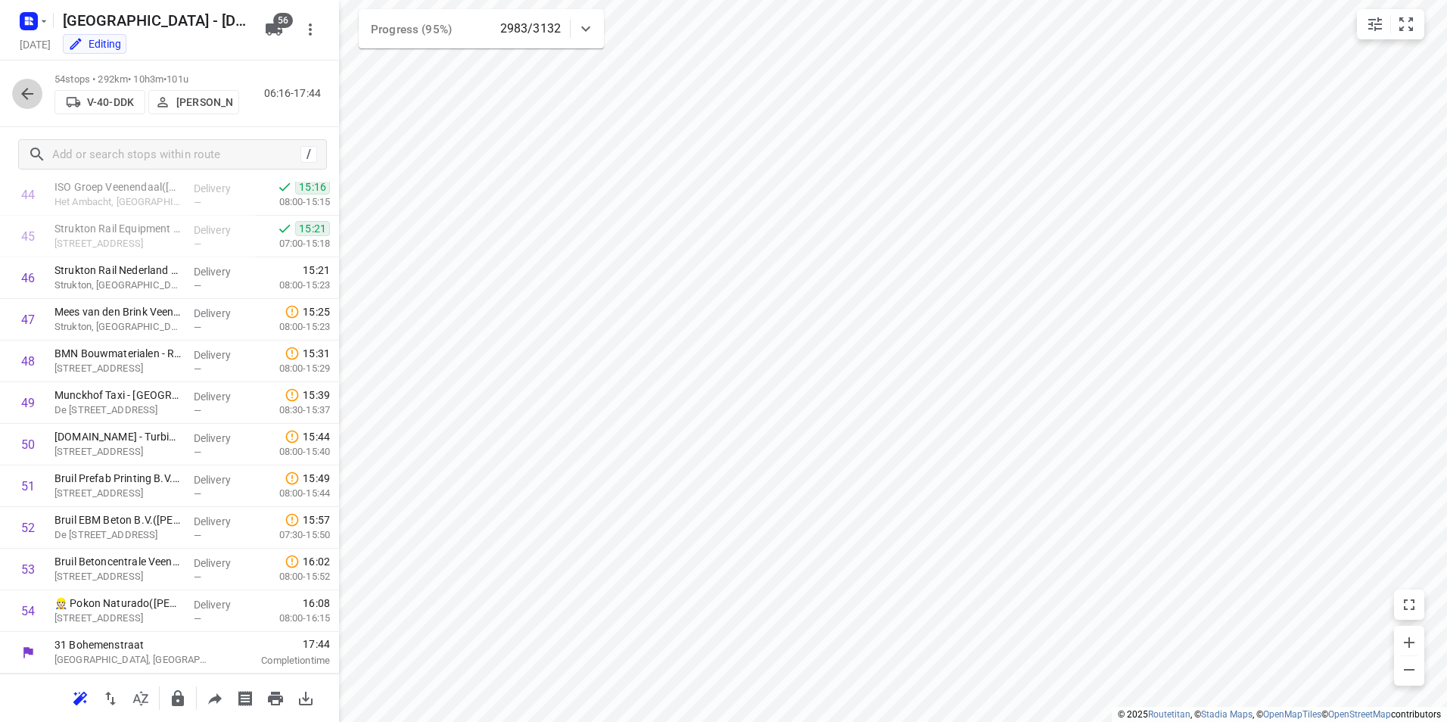
click at [29, 97] on icon "button" at bounding box center [27, 94] width 18 height 18
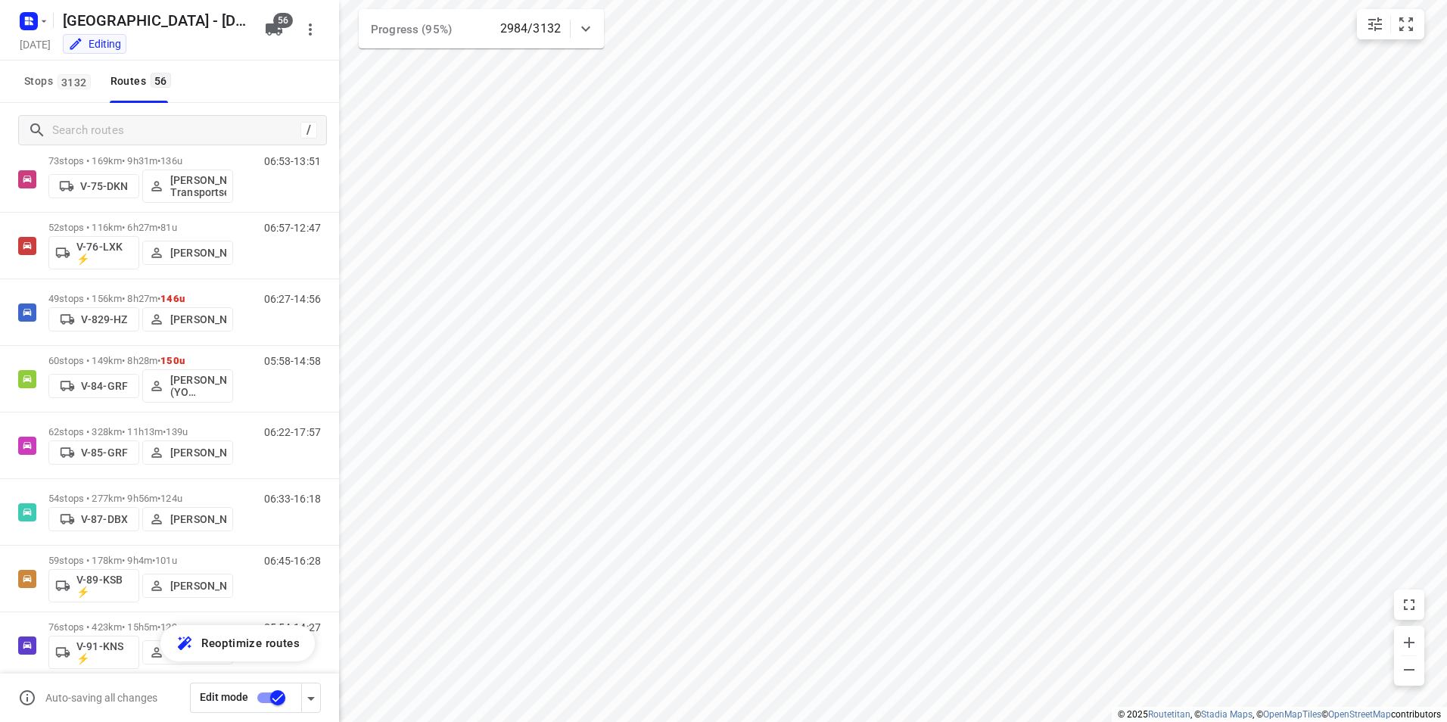
scroll to position [1859, 0]
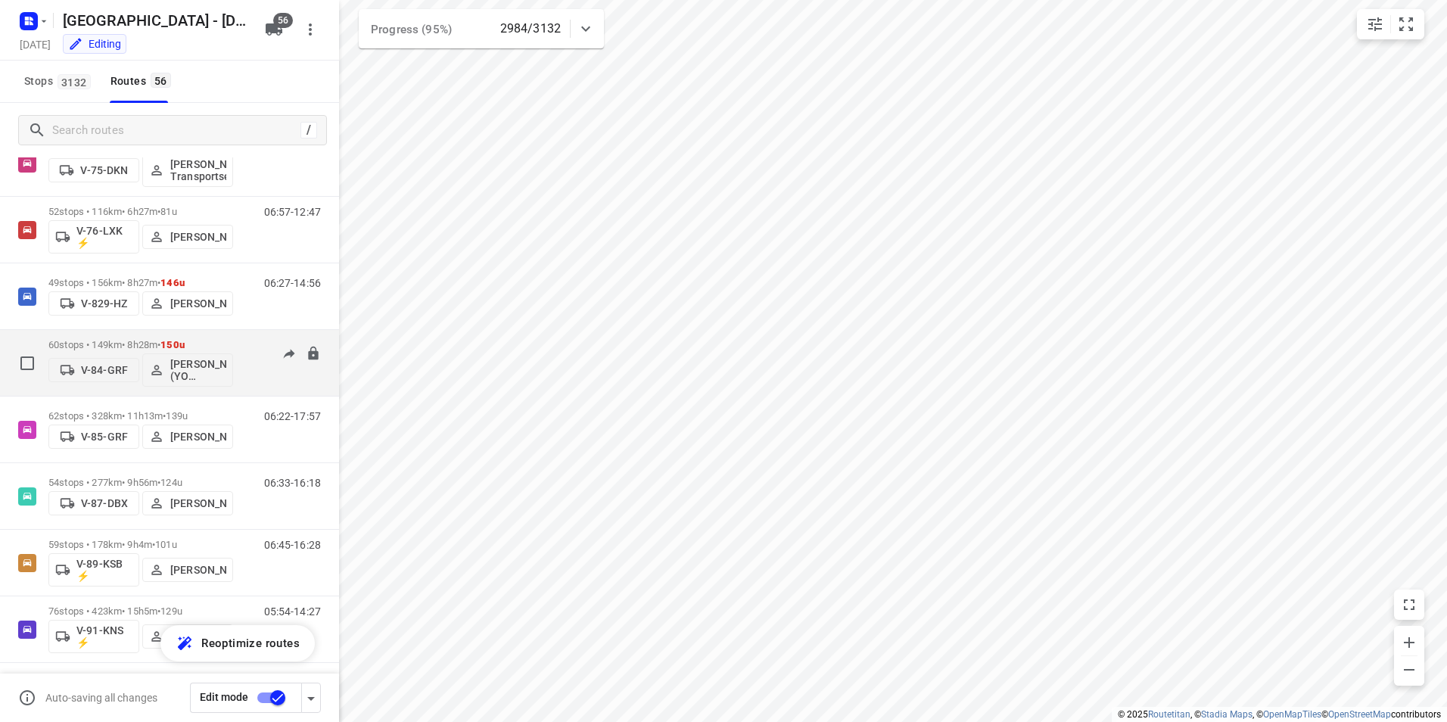
click at [184, 393] on div "60 stops • 149km • 8h28m • 150u V-84-GRF Bianca Klein (YO Zwolle)" at bounding box center [140, 362] width 185 height 63
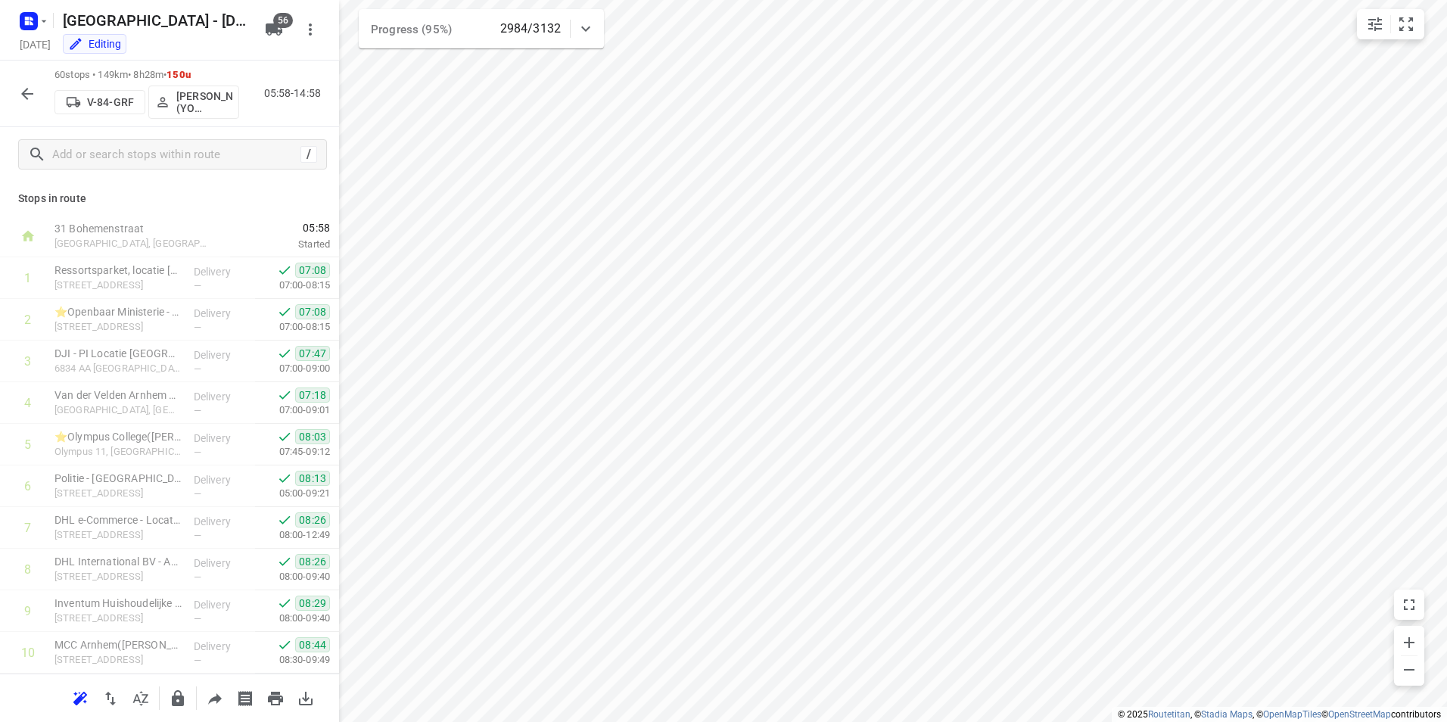
click at [24, 95] on icon "button" at bounding box center [27, 94] width 12 height 12
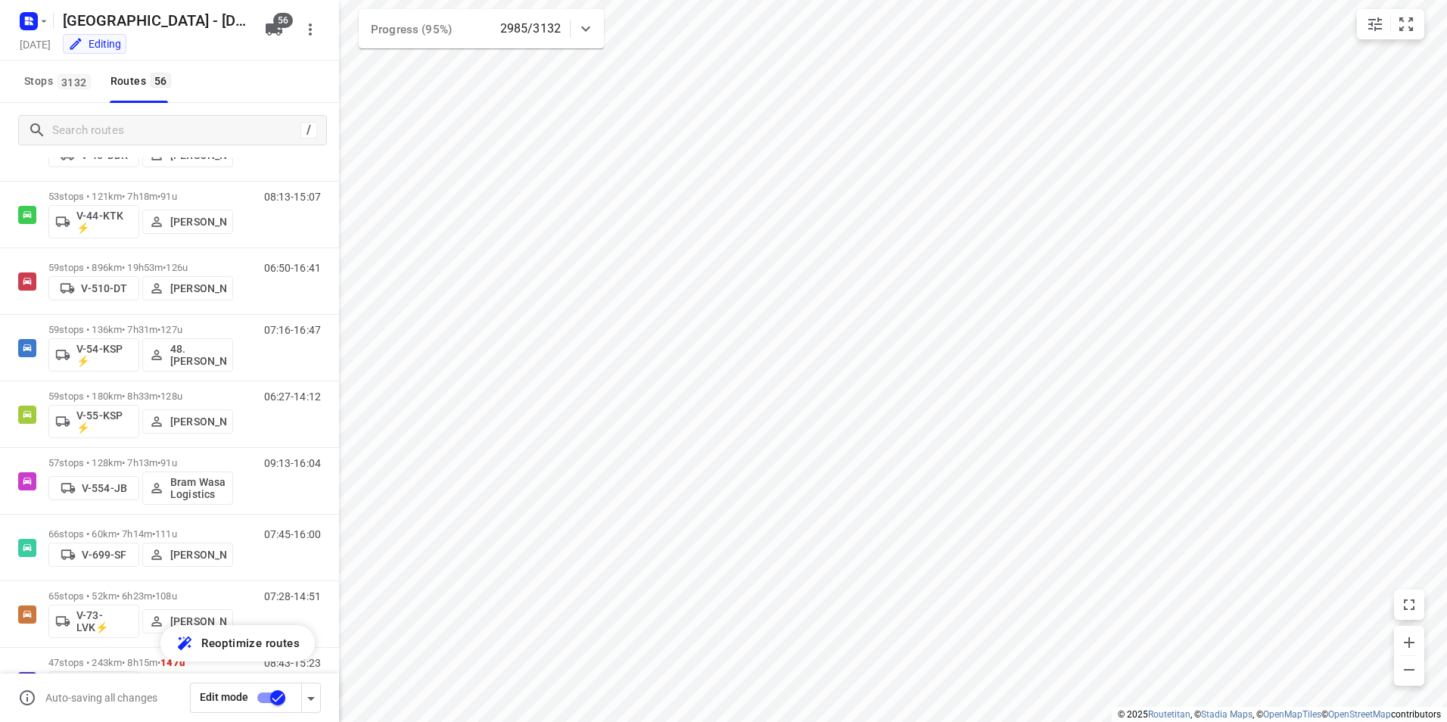
scroll to position [1219, 0]
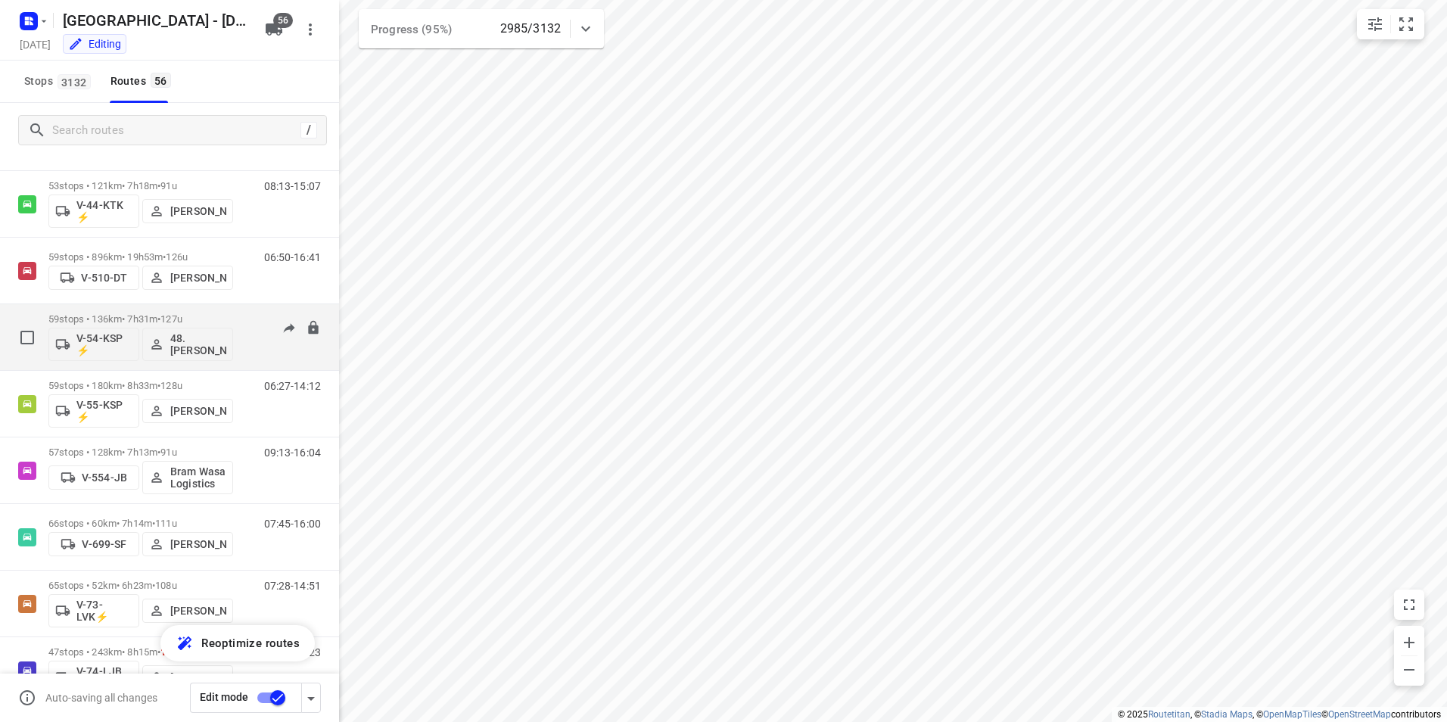
click at [182, 315] on span "127u" at bounding box center [171, 318] width 22 height 11
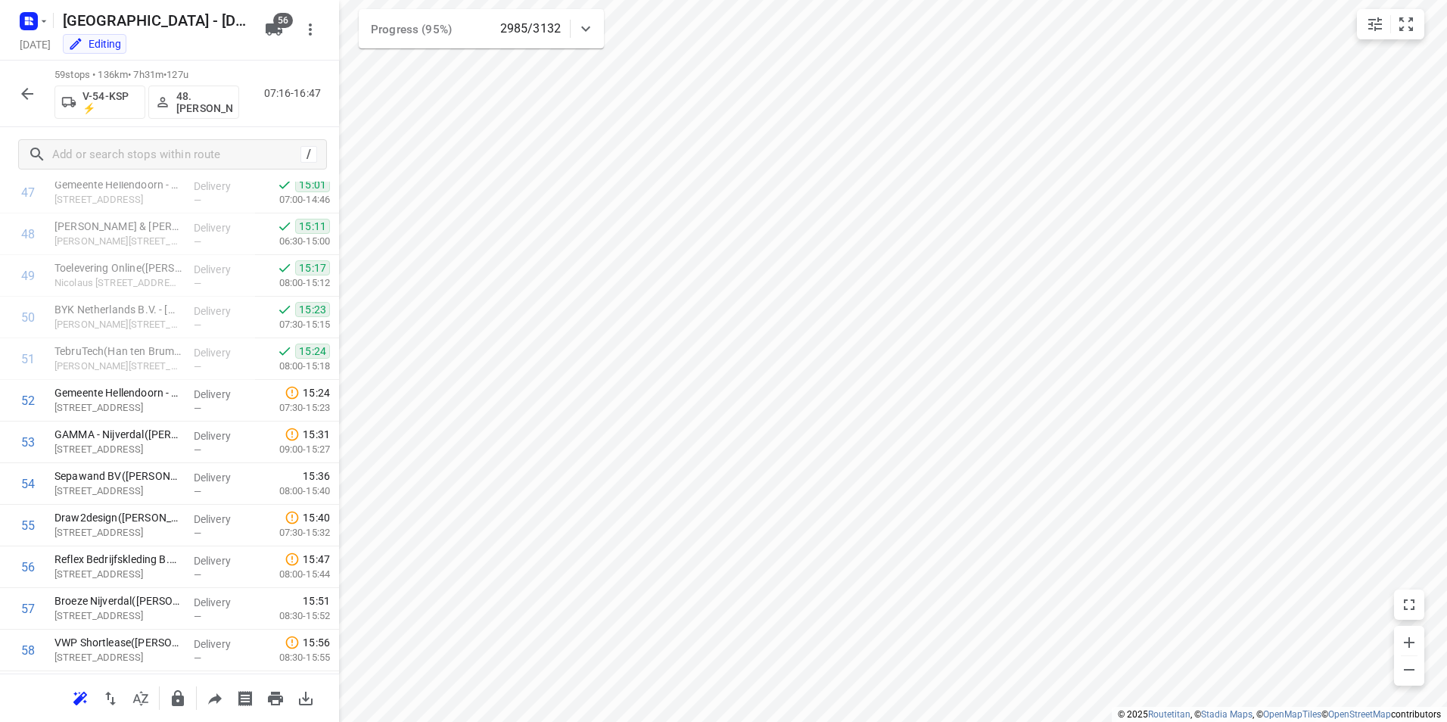
scroll to position [2081, 0]
click at [20, 94] on icon "button" at bounding box center [27, 94] width 18 height 18
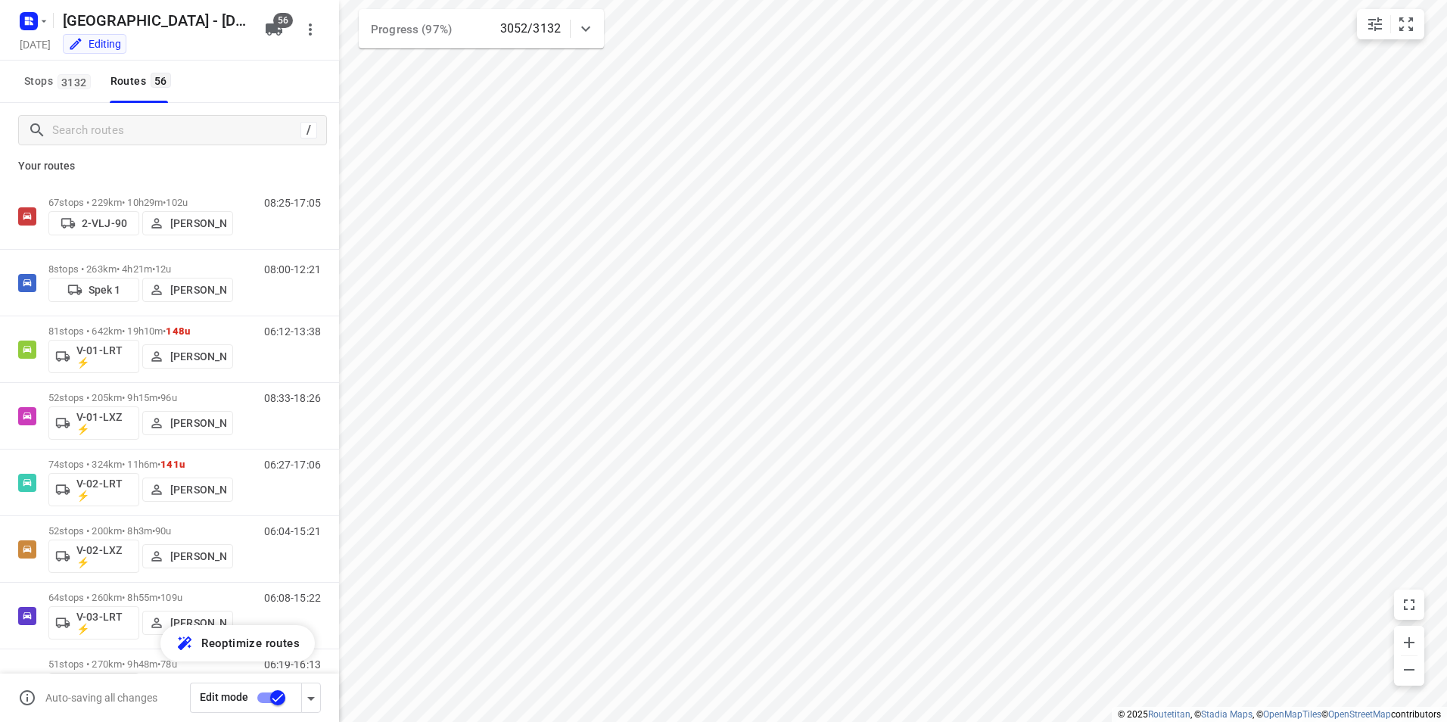
scroll to position [0, 0]
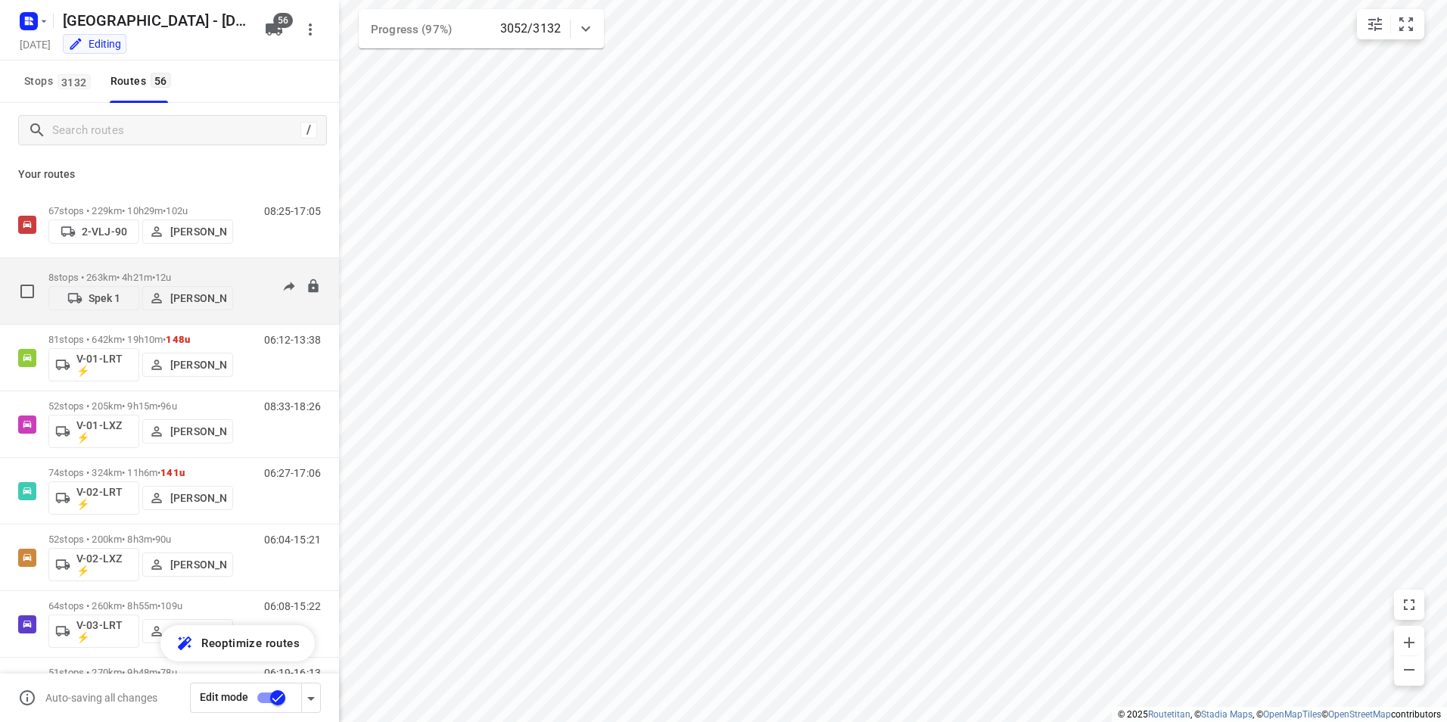
click at [220, 266] on div "8 stops • 263km • 4h21m • 12u Spek 1 [PERSON_NAME]" at bounding box center [140, 291] width 185 height 54
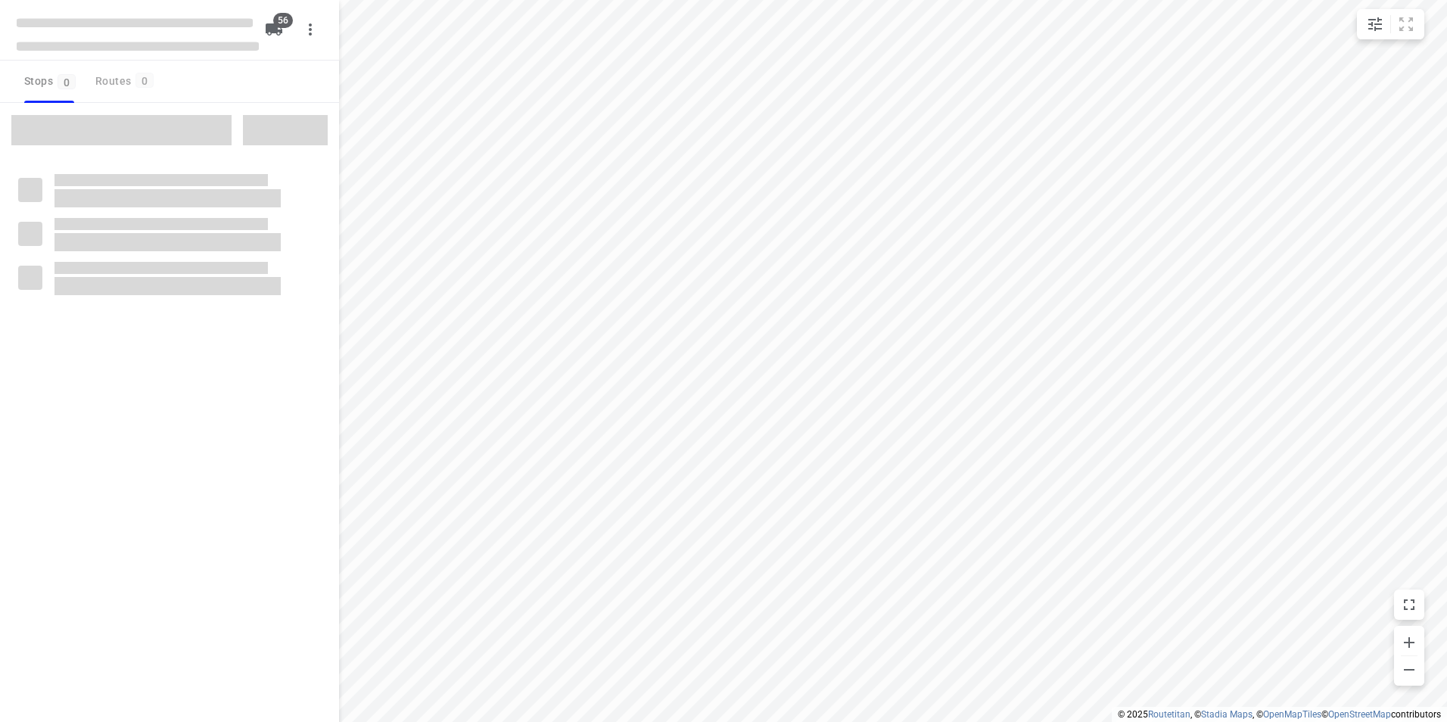
checkbox input "true"
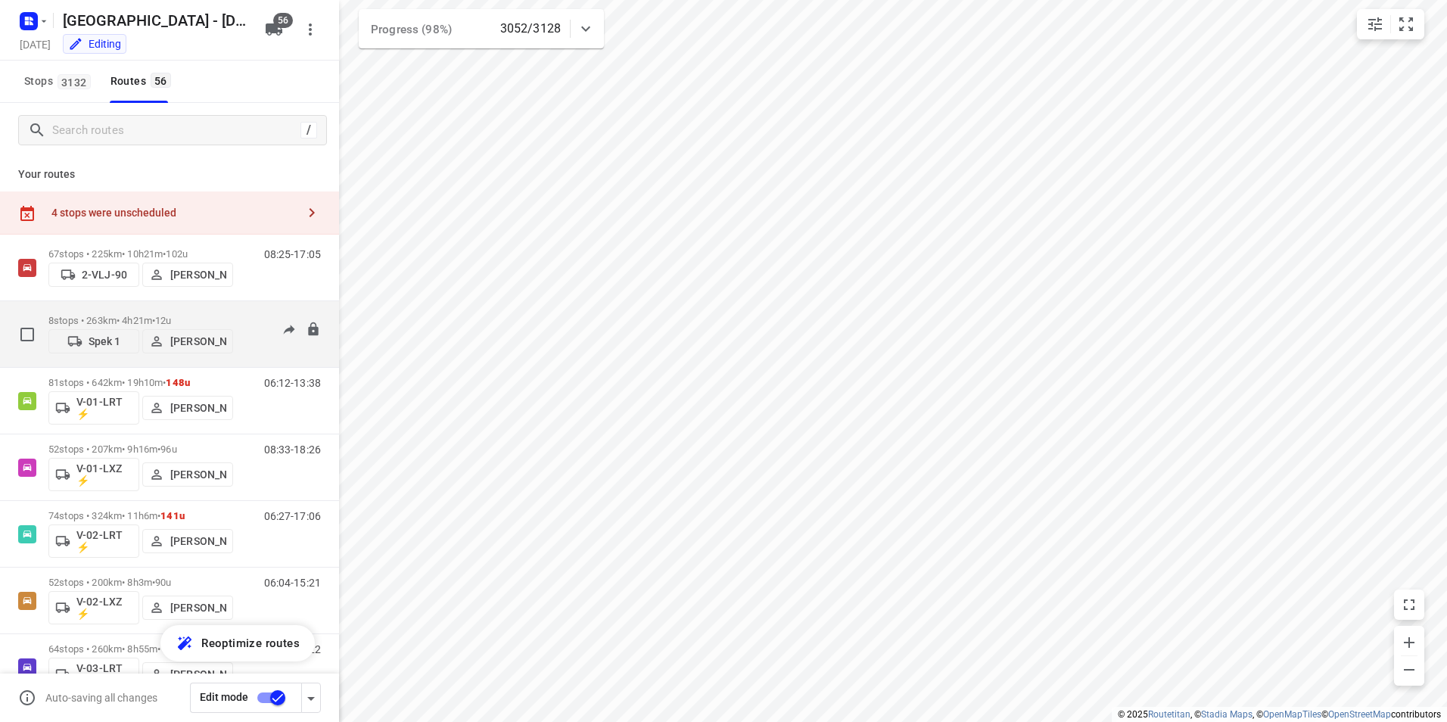
click at [216, 309] on div "8 stops • 263km • 4h21m • 12u Spek 1 [PERSON_NAME]" at bounding box center [140, 334] width 185 height 54
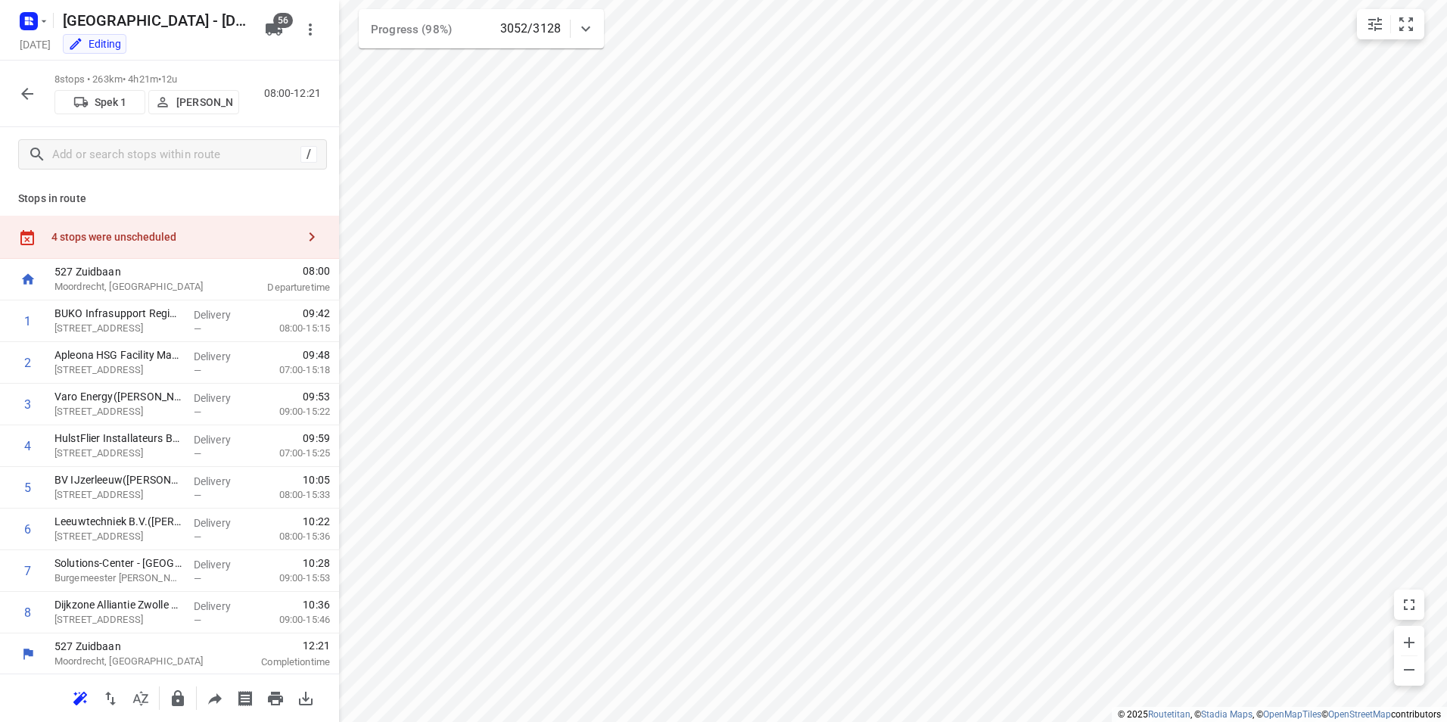
scroll to position [2, 0]
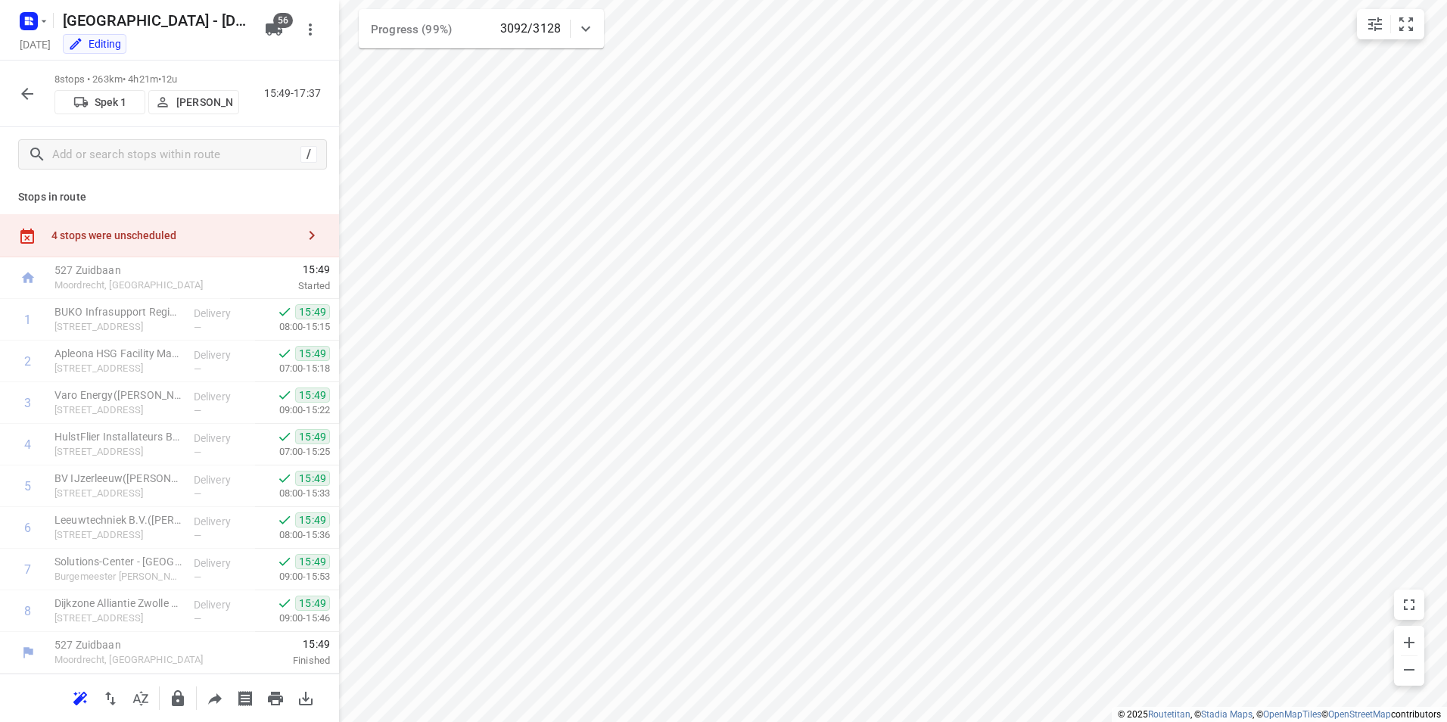
click at [33, 93] on icon "button" at bounding box center [27, 94] width 12 height 12
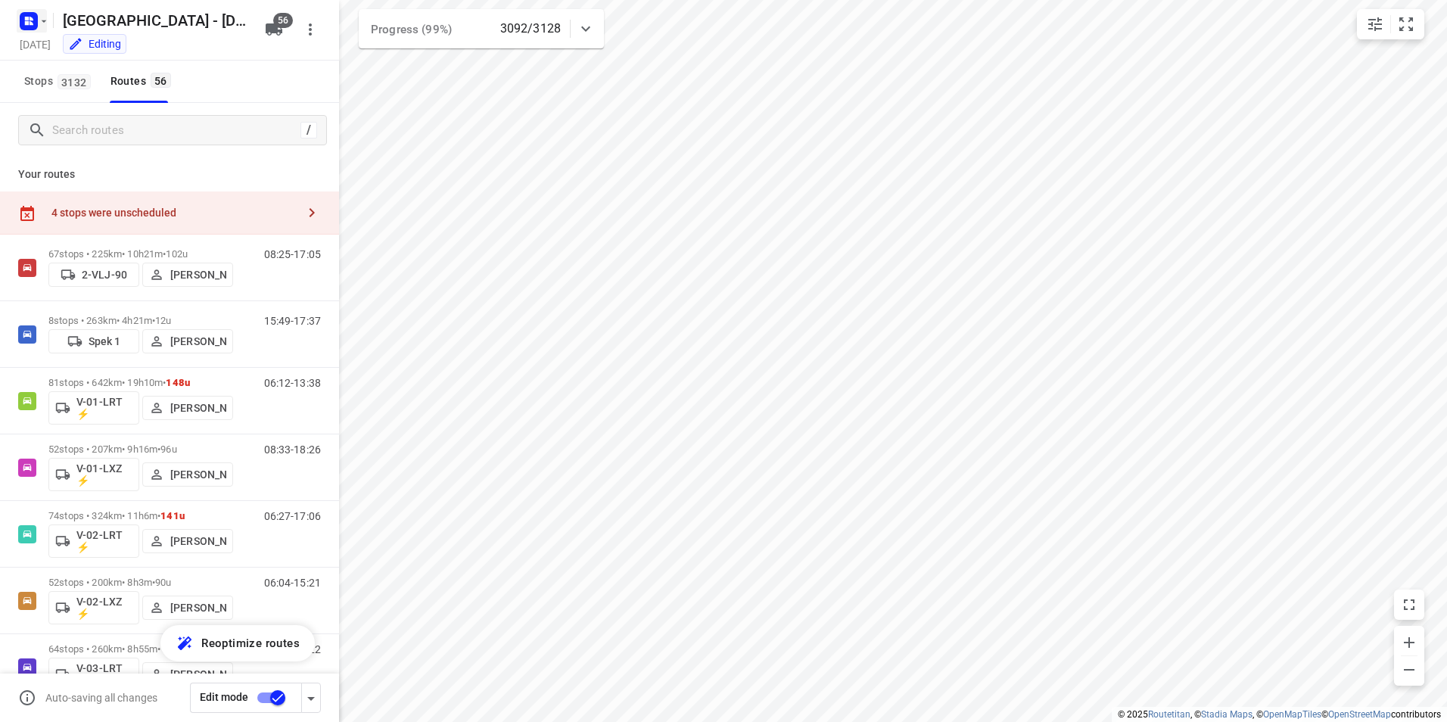
click at [24, 27] on rect "button" at bounding box center [29, 21] width 18 height 18
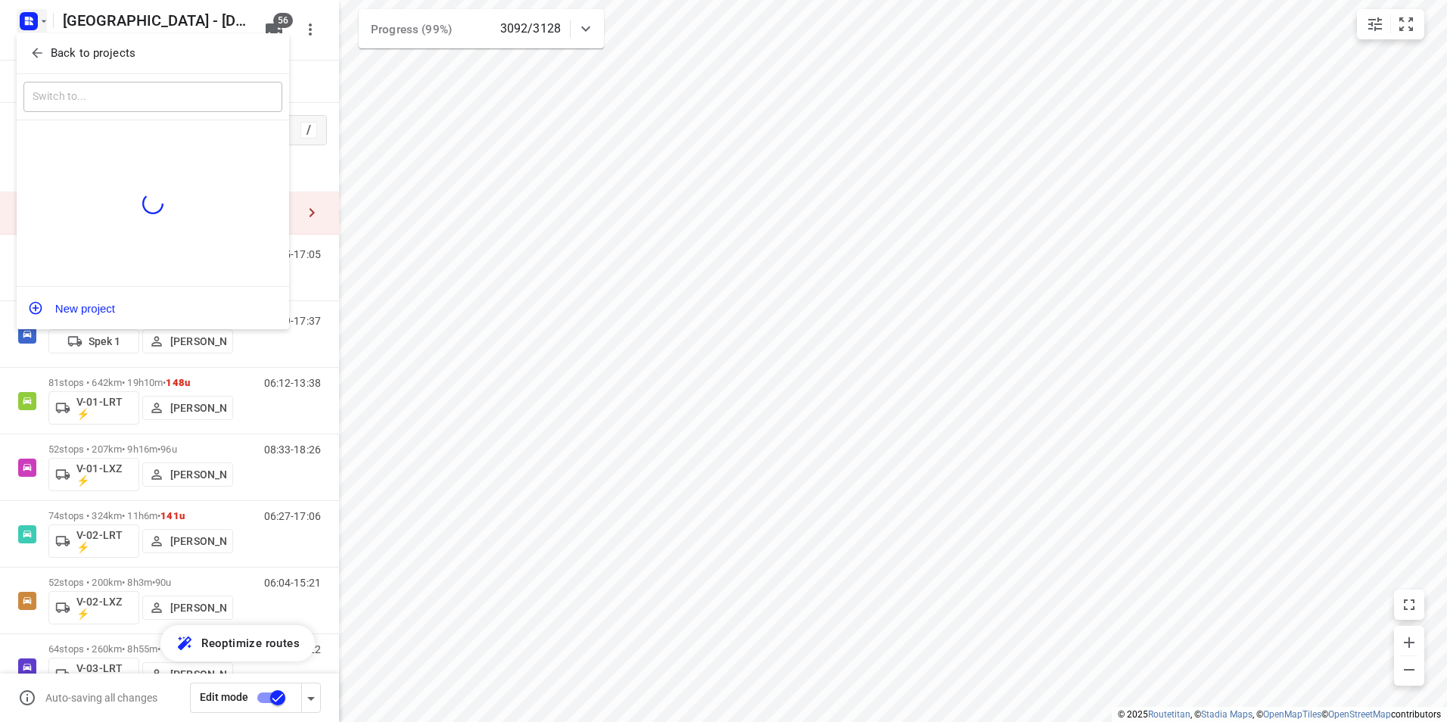
click at [64, 47] on p "Back to projects" at bounding box center [93, 53] width 85 height 17
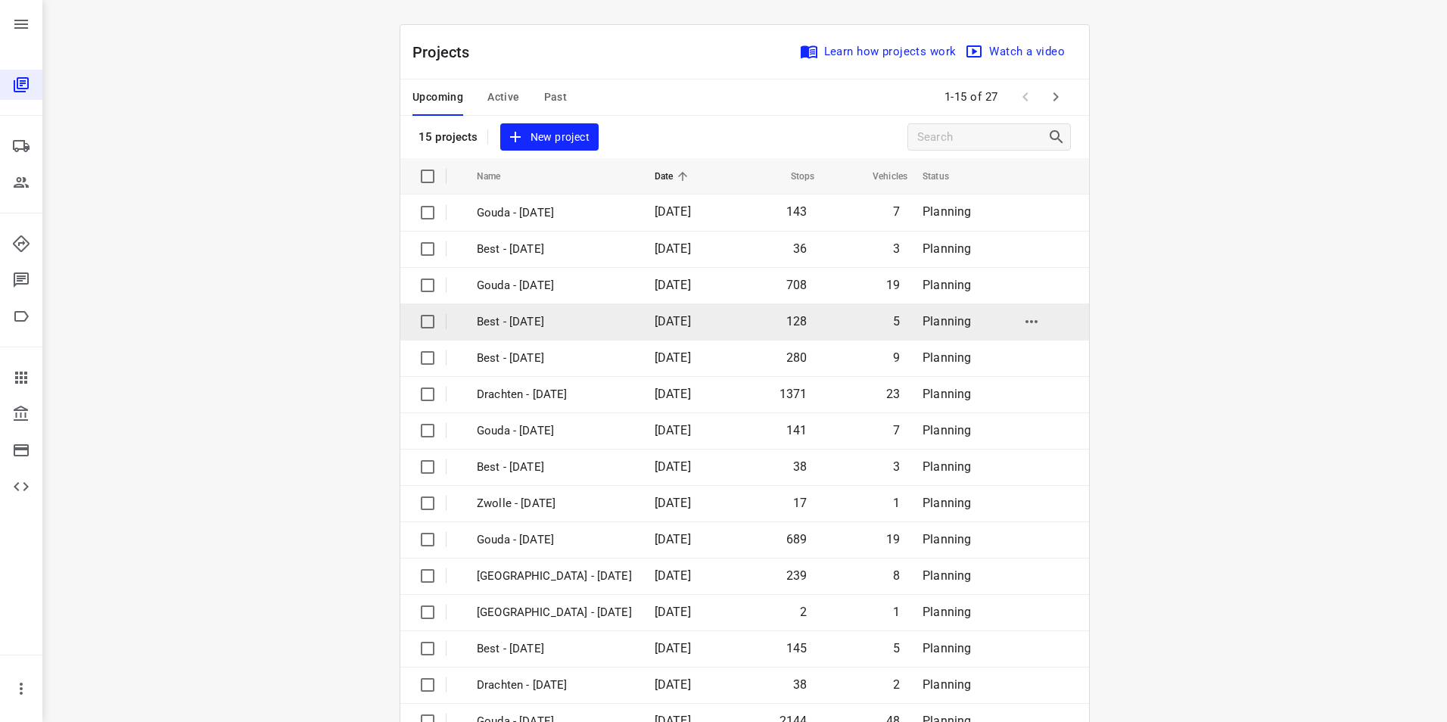
scroll to position [43, 0]
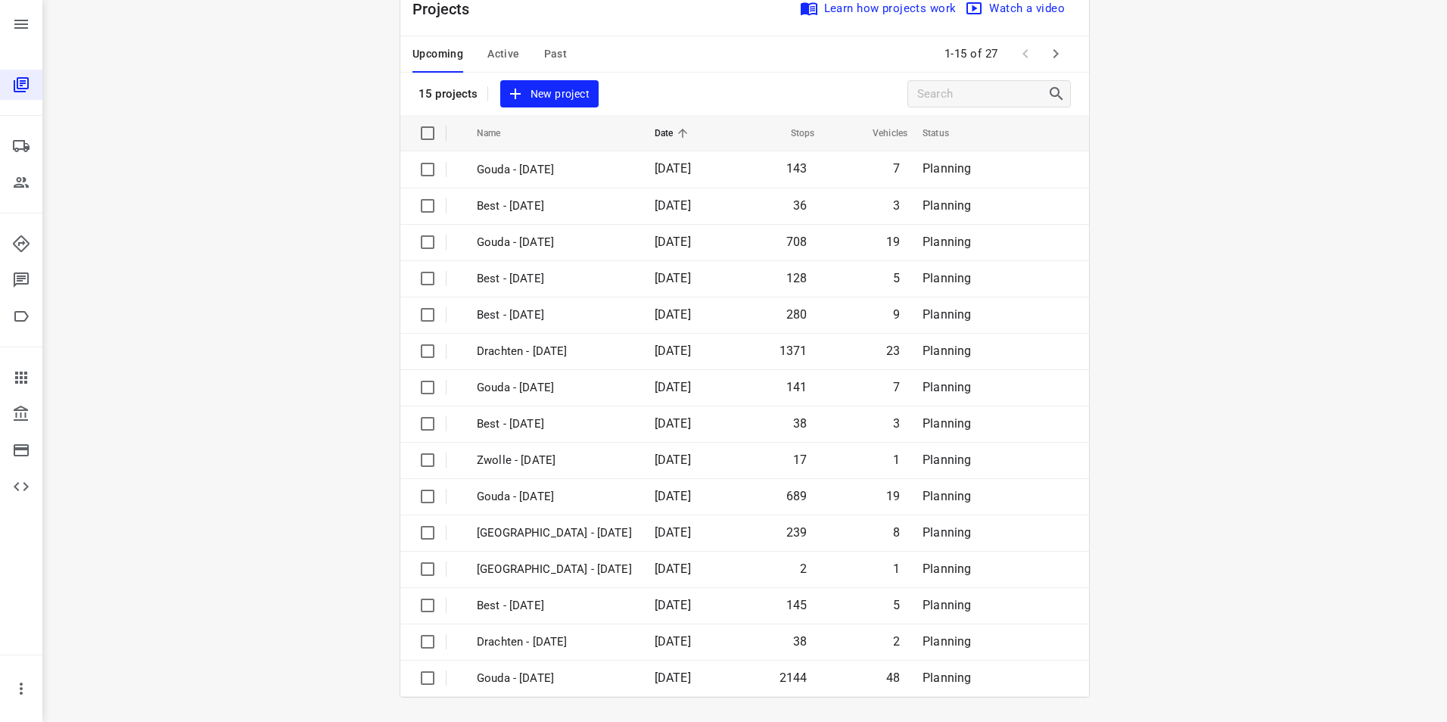
click at [1053, 54] on icon "button" at bounding box center [1055, 53] width 5 height 9
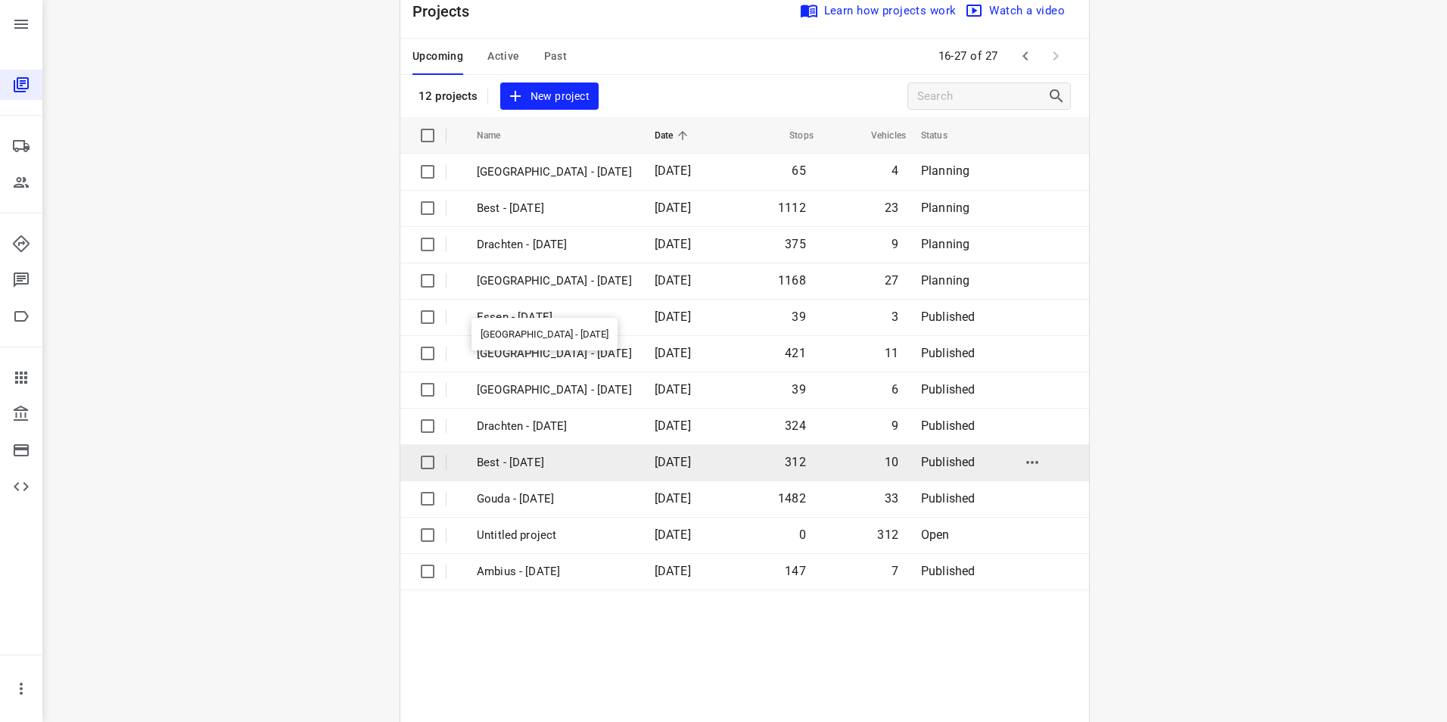
scroll to position [79, 0]
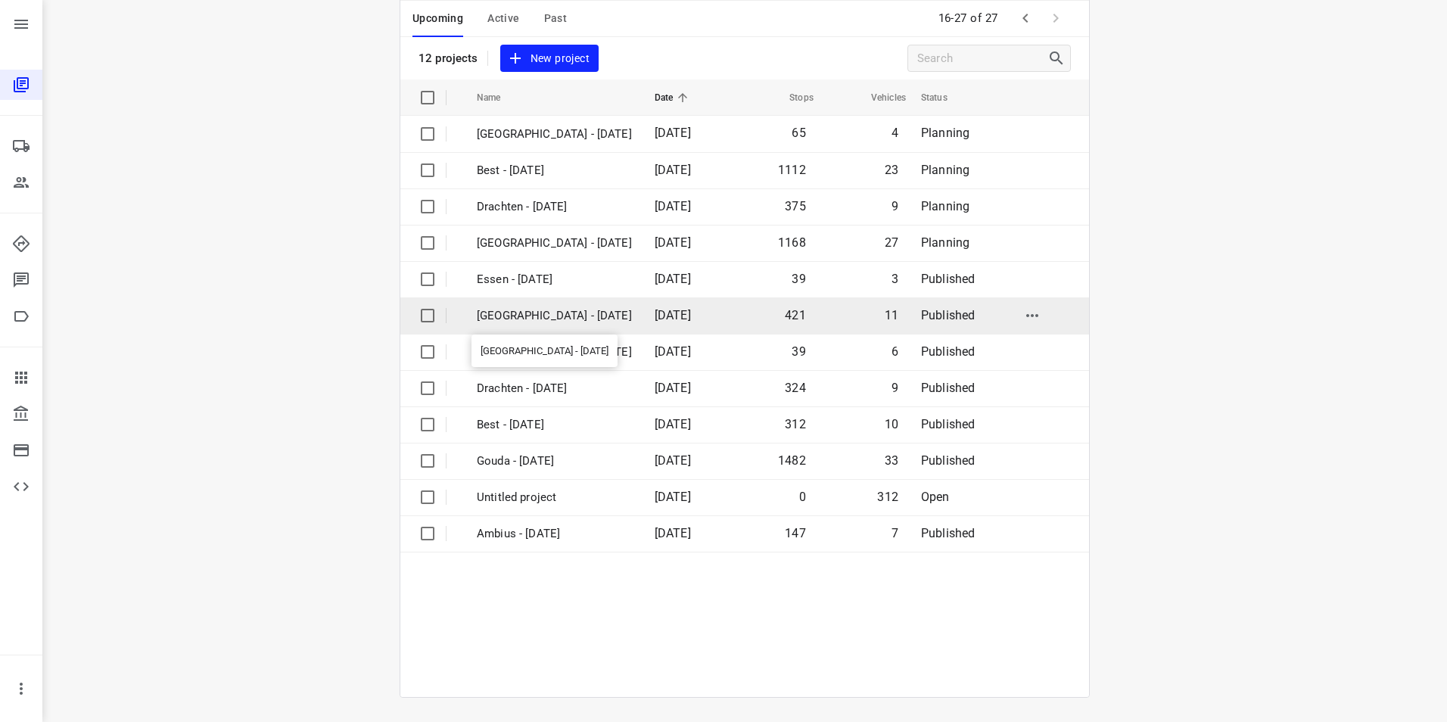
click at [499, 312] on p "[GEOGRAPHIC_DATA] - [DATE]" at bounding box center [554, 315] width 155 height 17
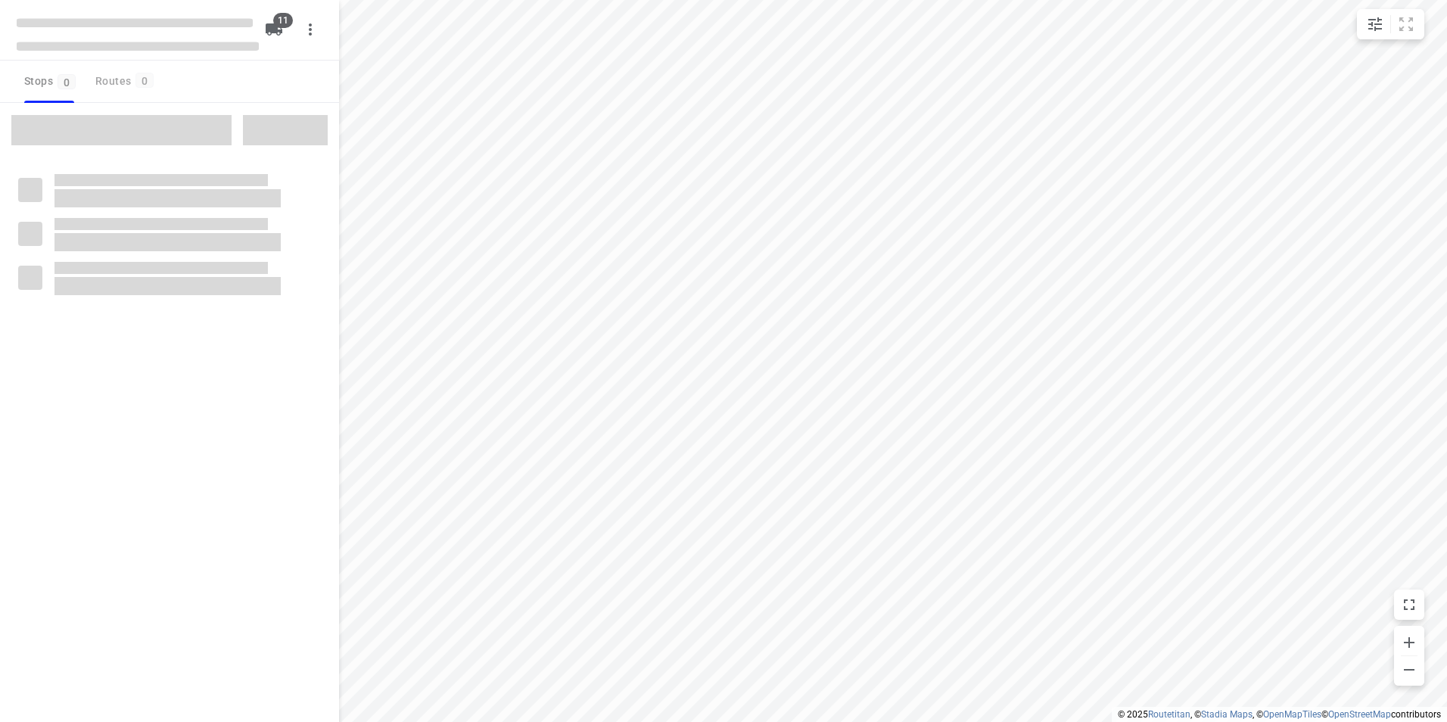
checkbox input "true"
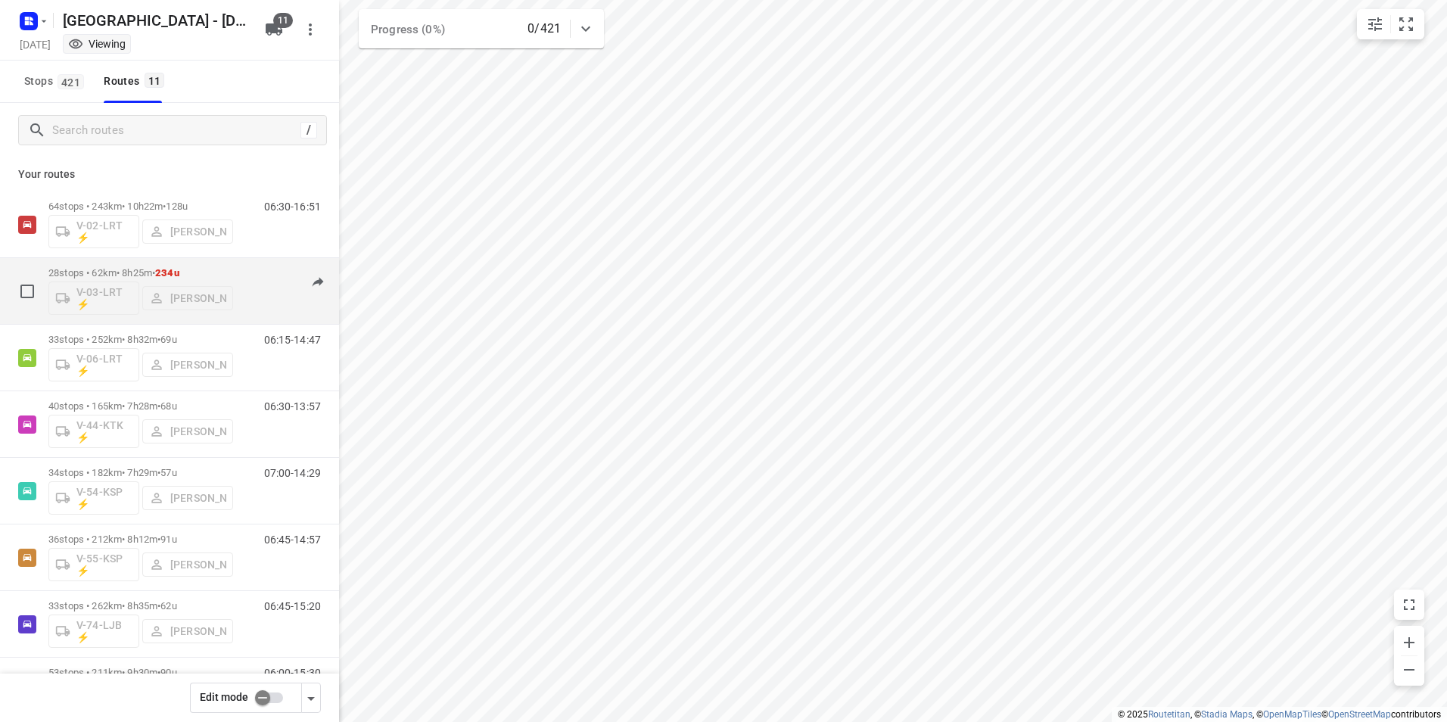
click at [112, 277] on p "28 stops • 62km • 8h25m • 234u" at bounding box center [140, 272] width 185 height 11
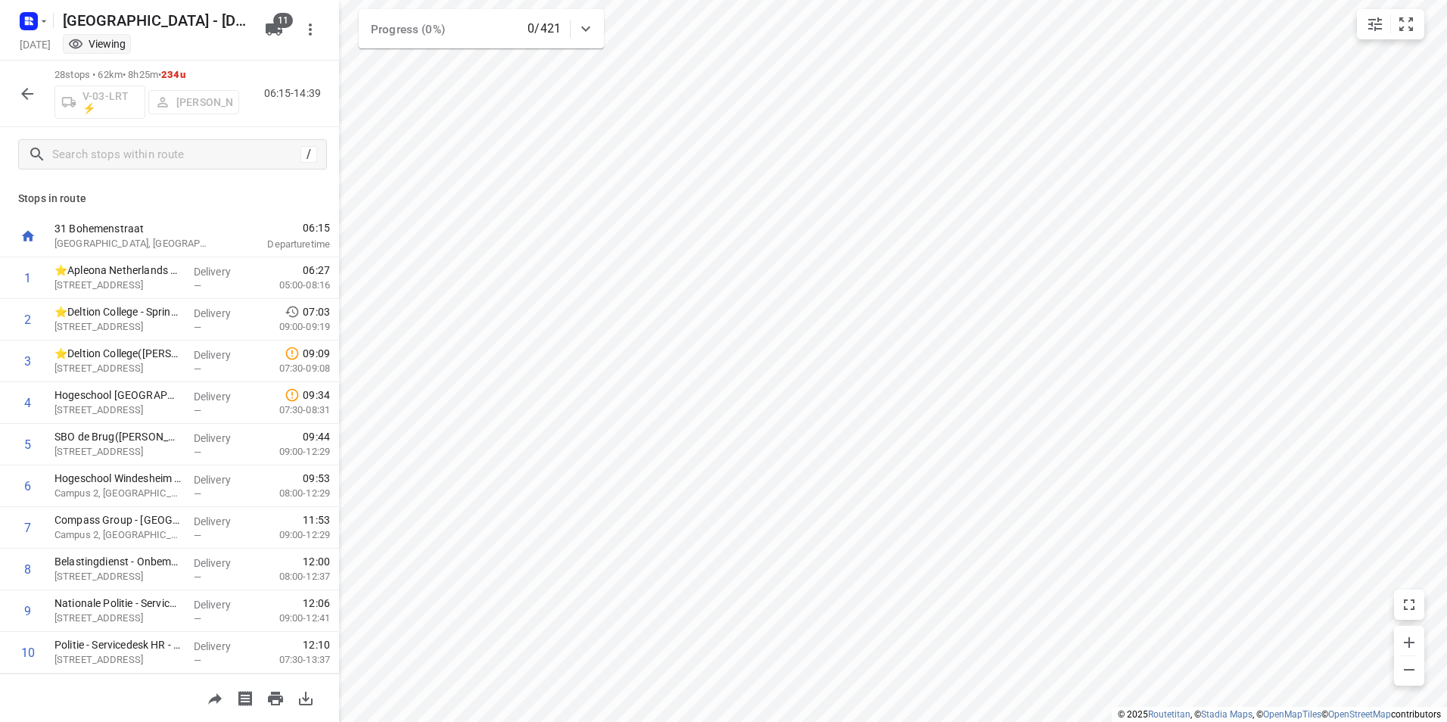
click at [26, 88] on icon "button" at bounding box center [27, 94] width 18 height 18
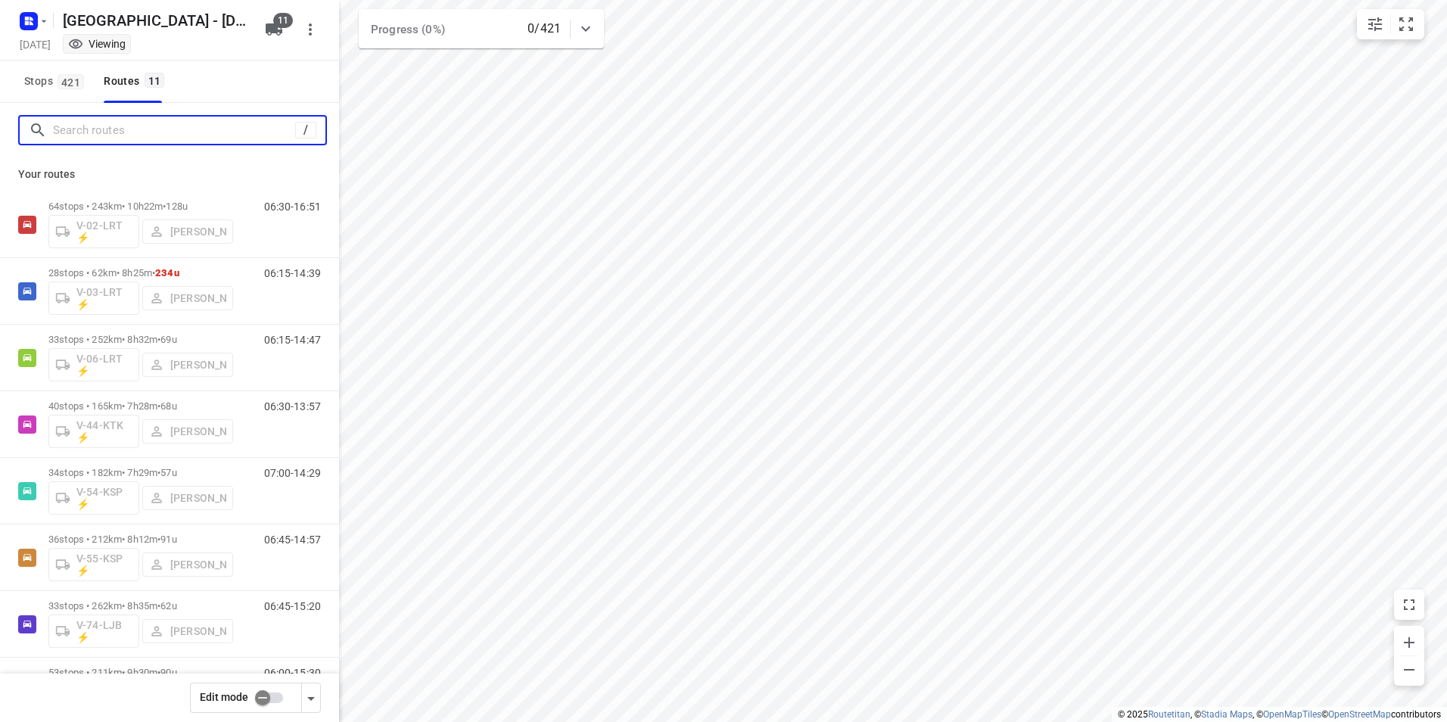
click at [110, 138] on input "Search routes" at bounding box center [174, 130] width 242 height 23
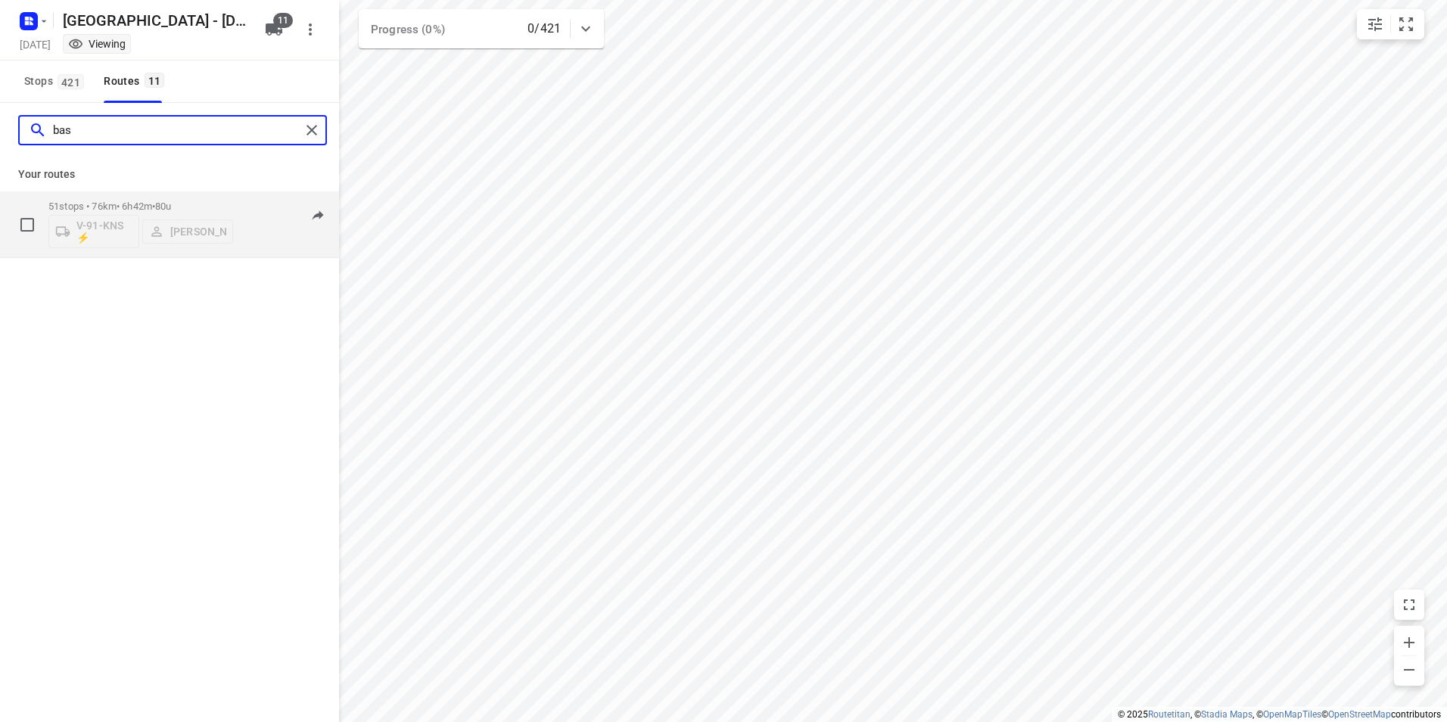
type input "bas"
click at [212, 194] on div "51 stops • 76km • 6h42m • 80u V-91-KNS ⚡ [PERSON_NAME]" at bounding box center [140, 224] width 185 height 63
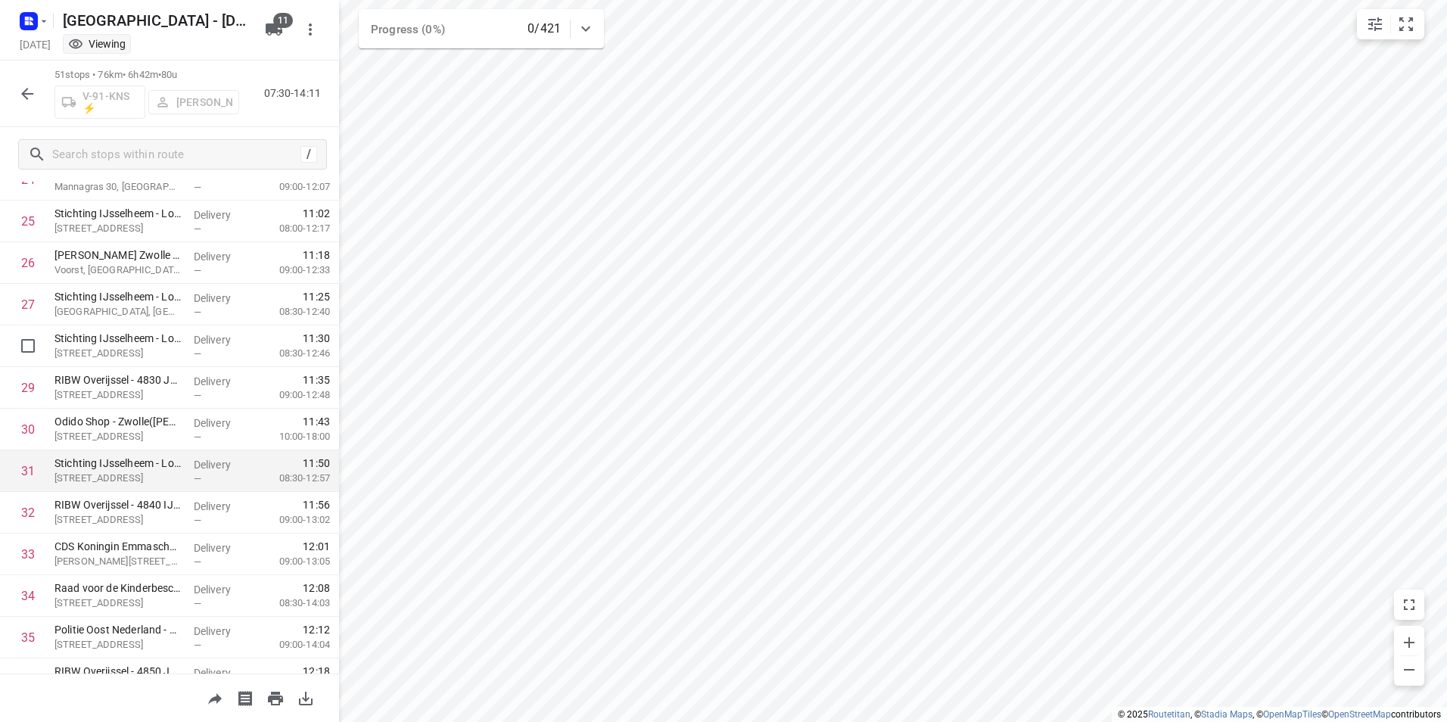
scroll to position [991, 0]
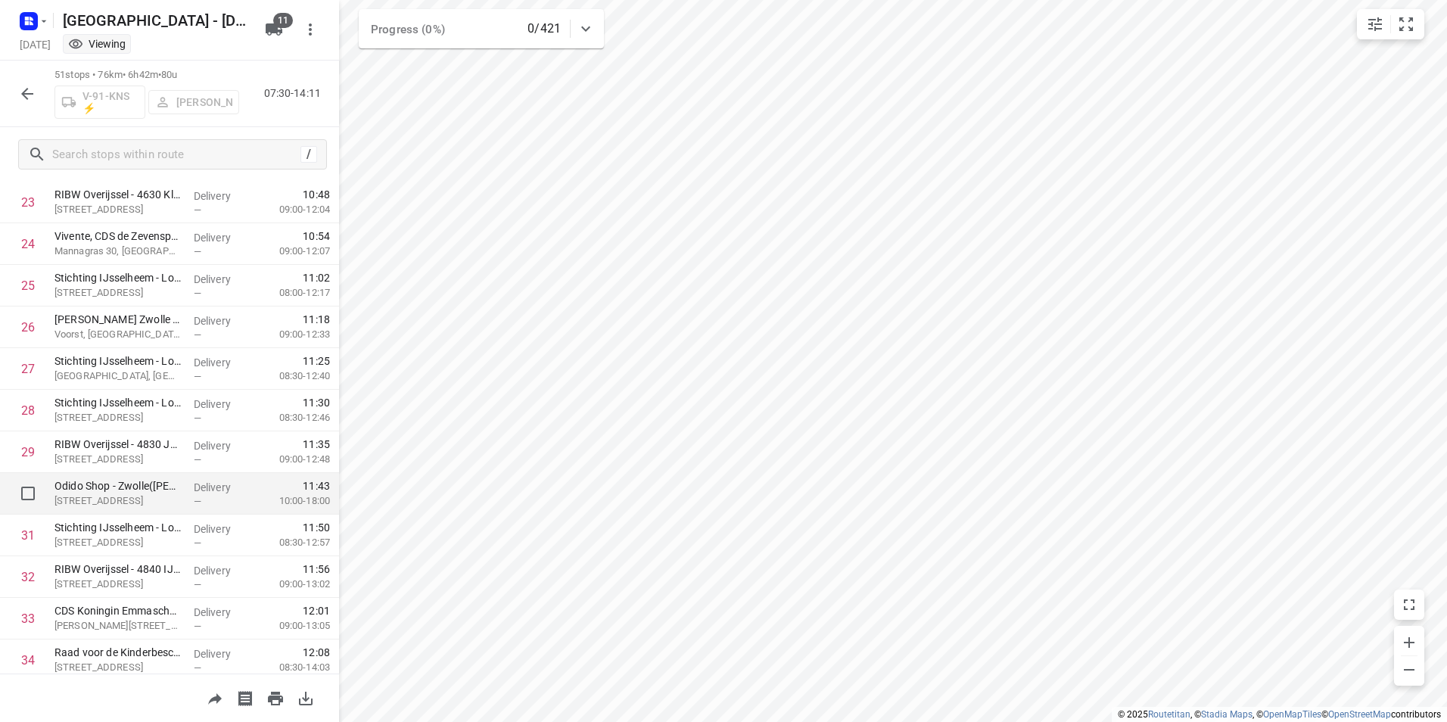
click at [103, 476] on div "Odido Shop - Zwolle([PERSON_NAME]) [STREET_ADDRESS]" at bounding box center [117, 494] width 139 height 42
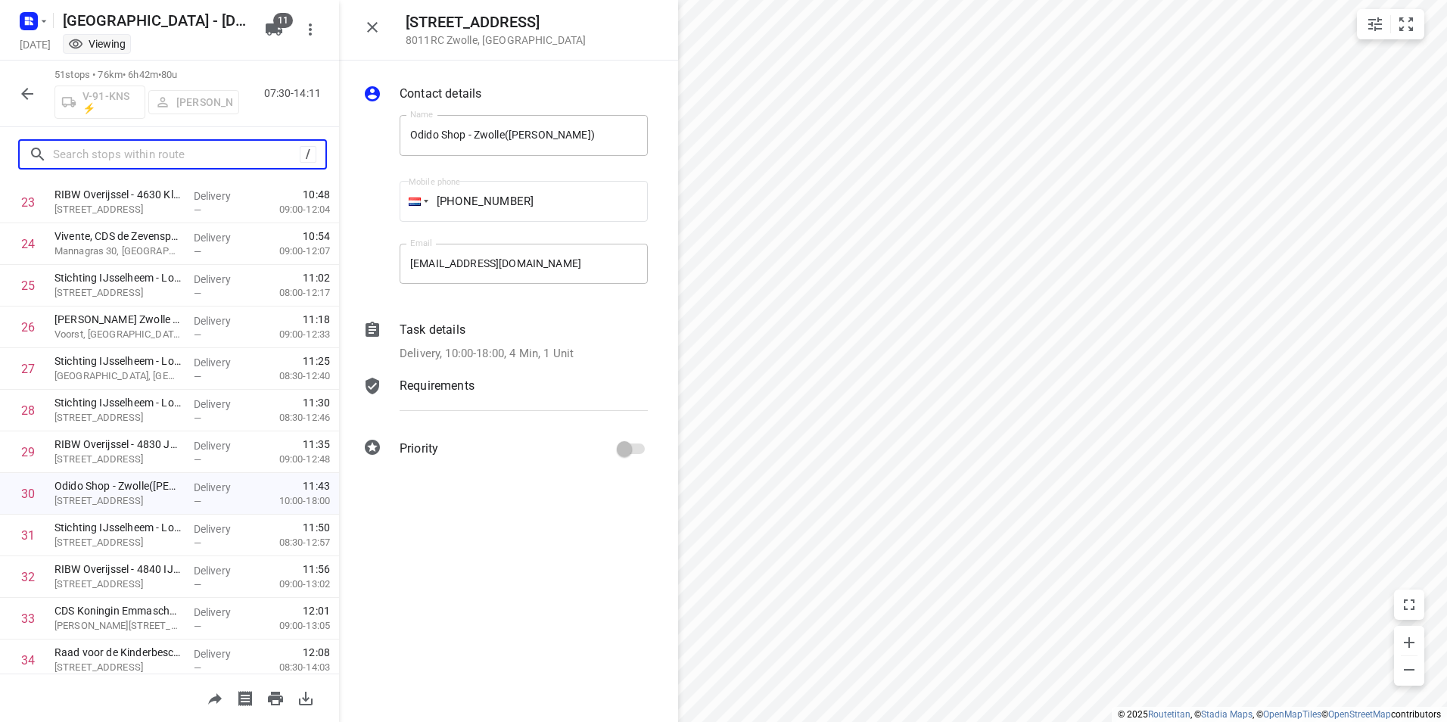
click at [122, 150] on input "text" at bounding box center [176, 154] width 247 height 23
click at [30, 23] on icon "button" at bounding box center [32, 23] width 4 height 4
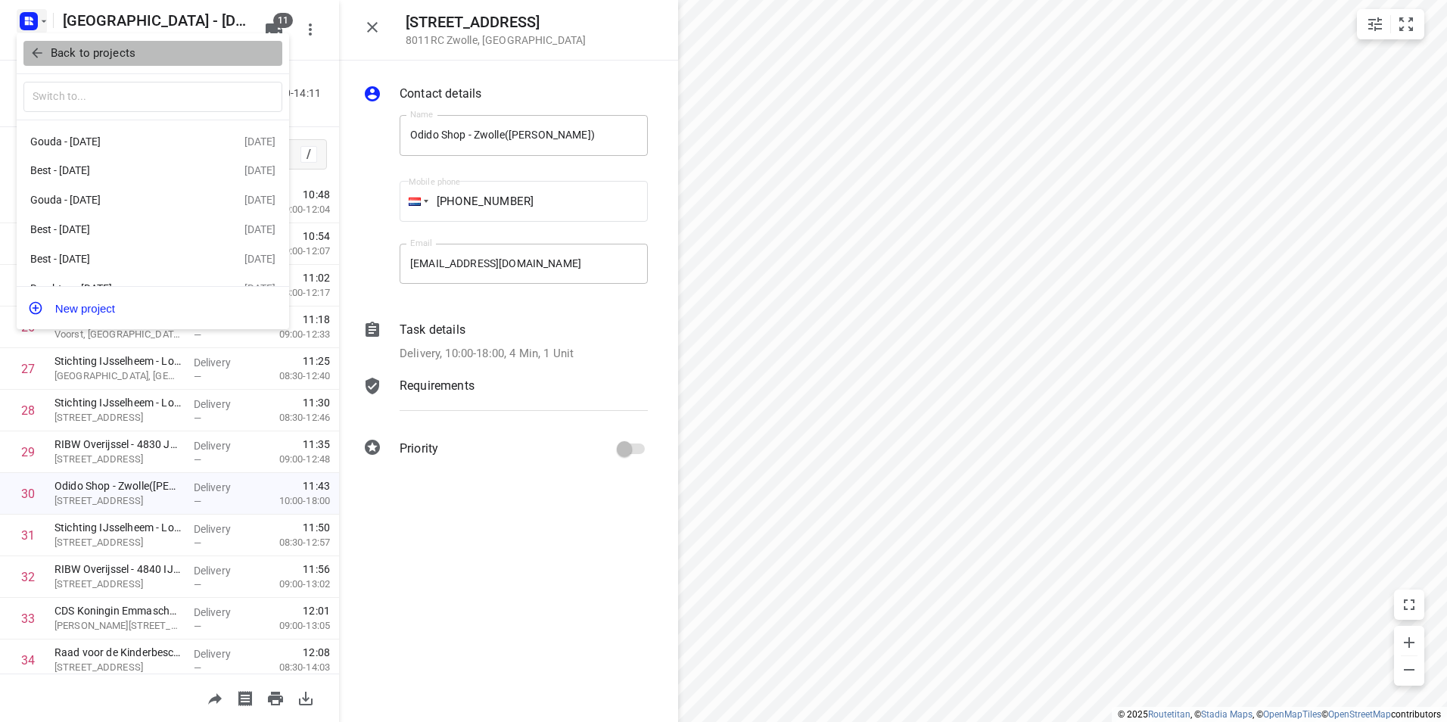
click at [98, 56] on p "Back to projects" at bounding box center [93, 53] width 85 height 17
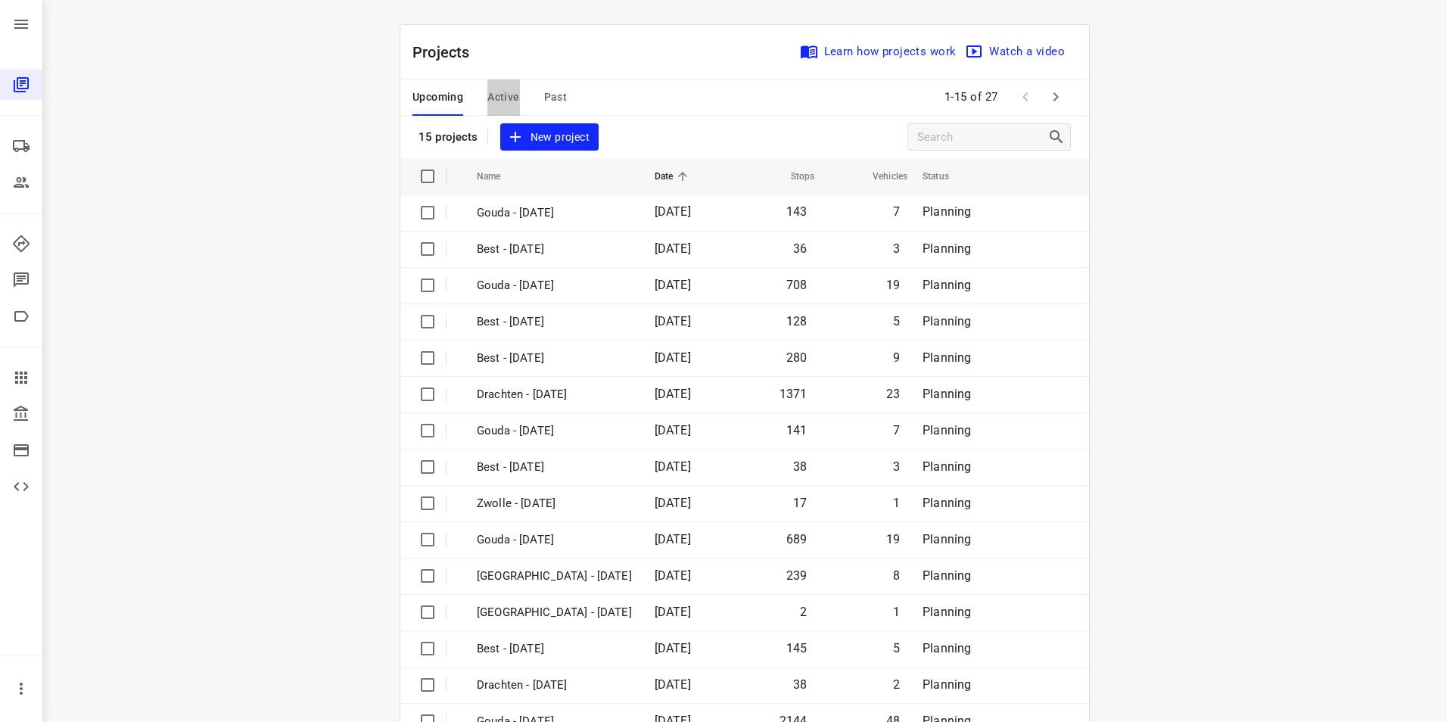
click at [497, 96] on span "Active" at bounding box center [503, 97] width 32 height 19
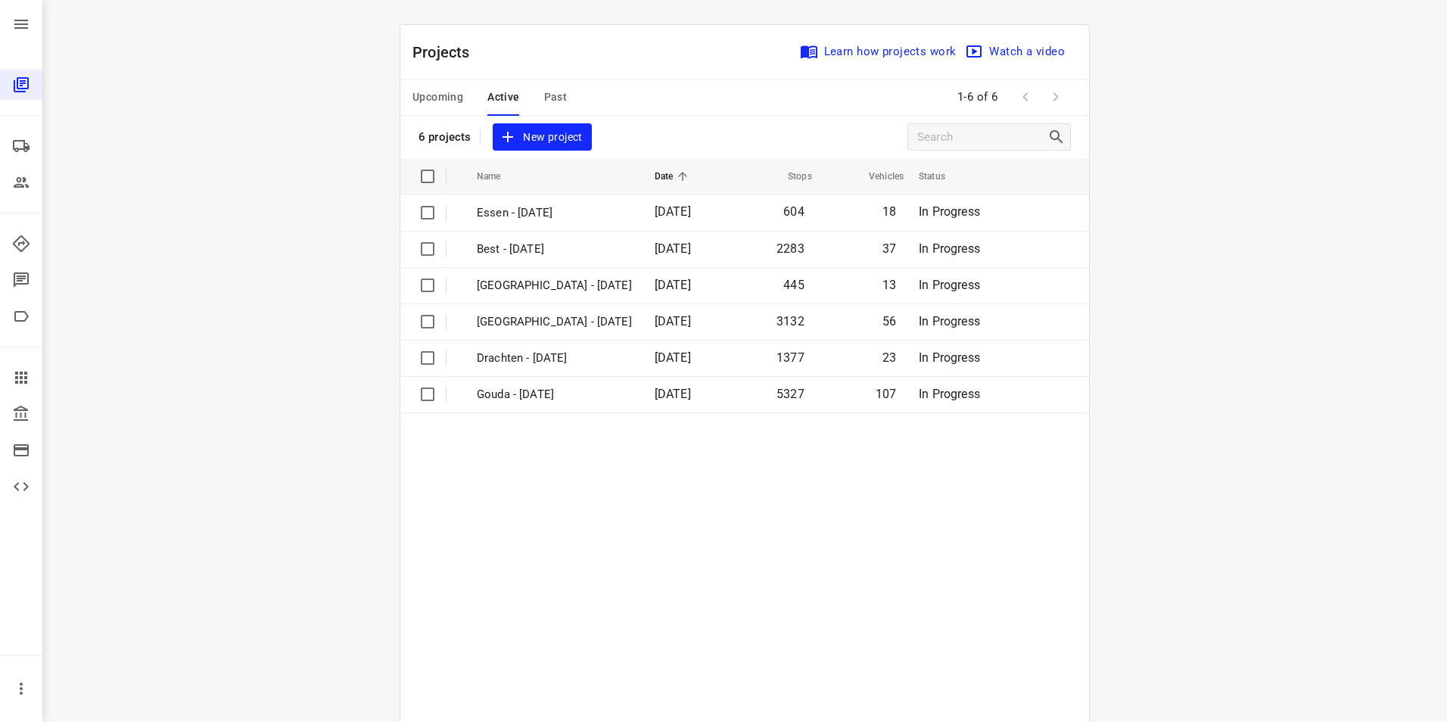
click at [501, 103] on span "Active" at bounding box center [503, 97] width 32 height 19
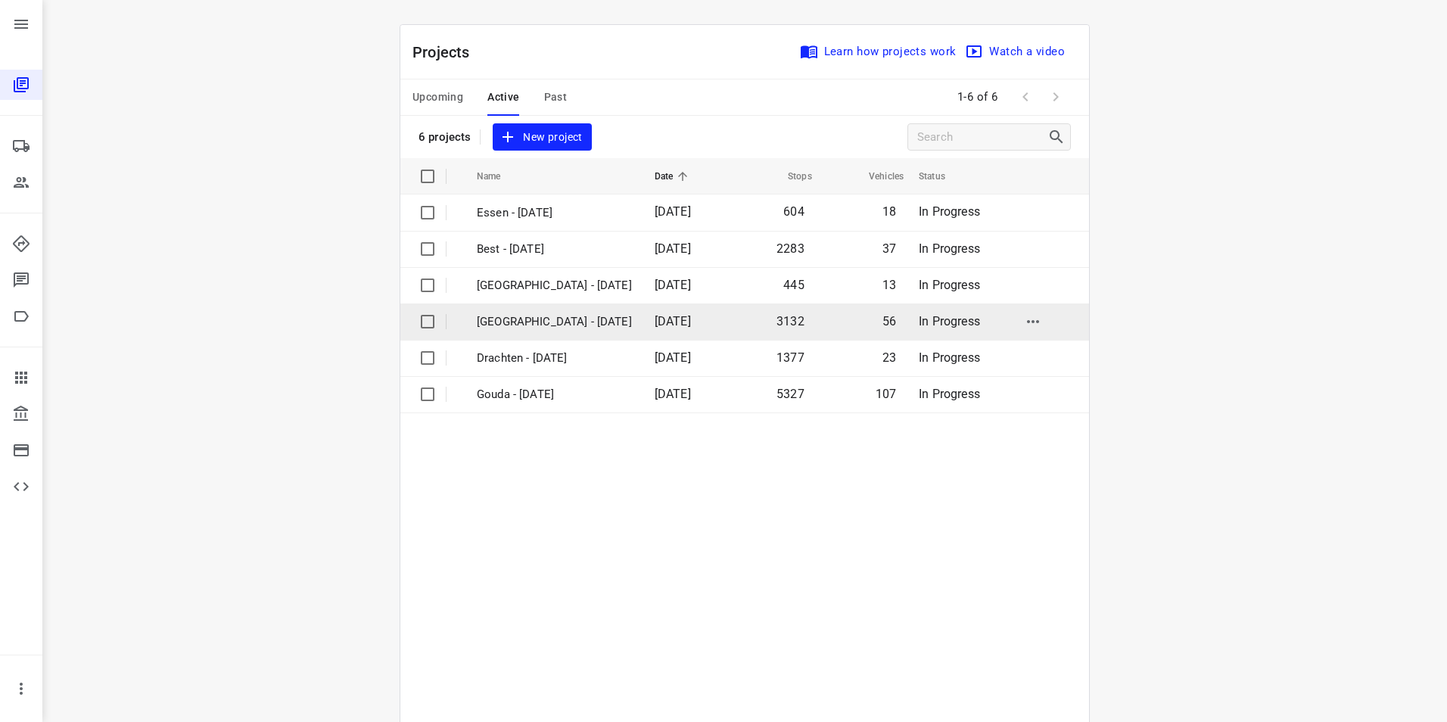
click at [534, 317] on p "[GEOGRAPHIC_DATA] - [DATE]" at bounding box center [554, 321] width 155 height 17
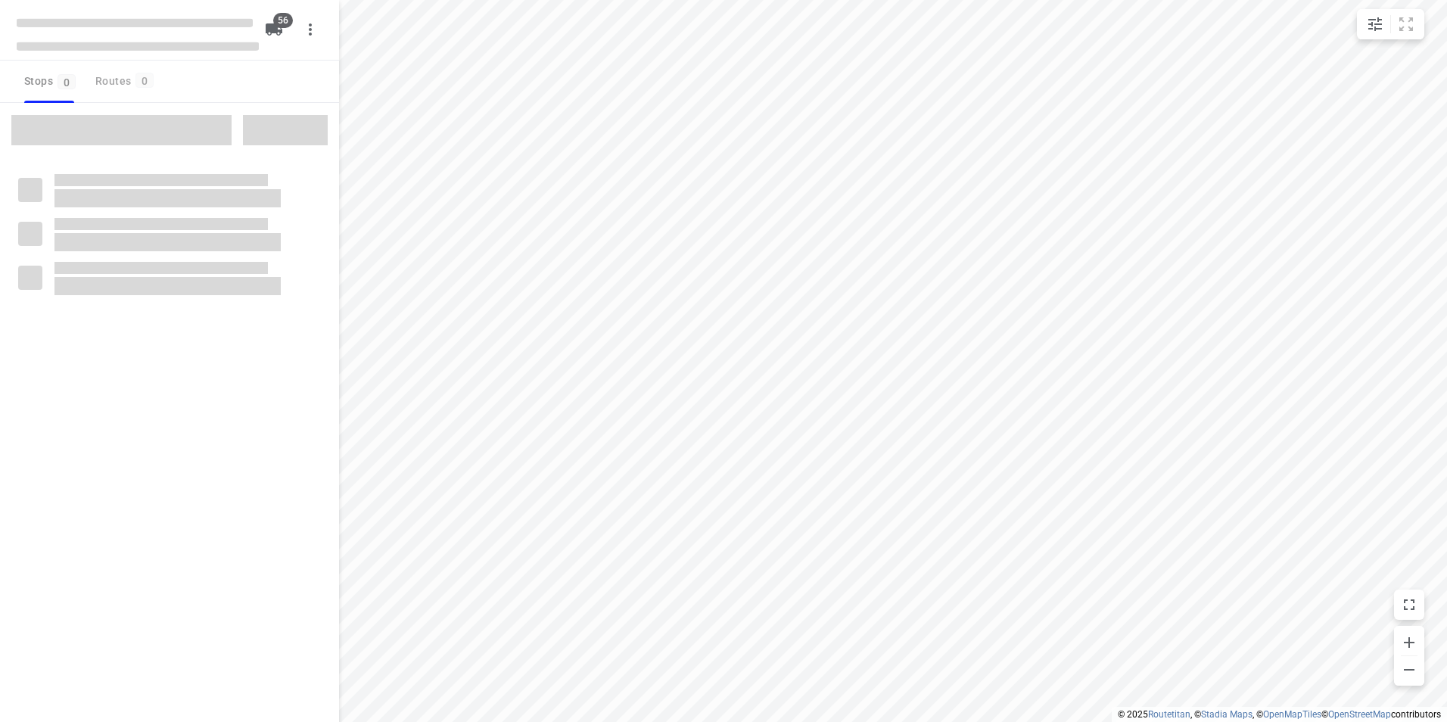
checkbox input "true"
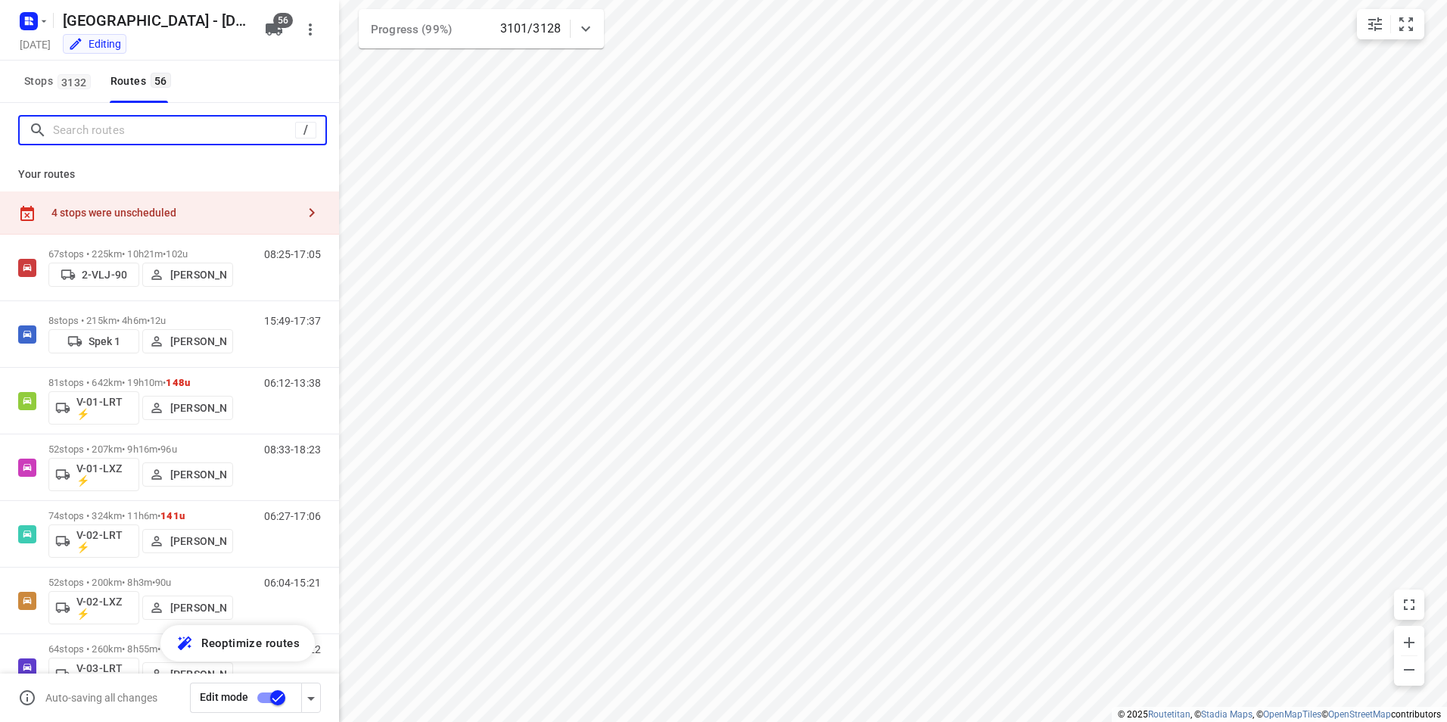
click at [119, 133] on input "Search routes" at bounding box center [174, 130] width 242 height 23
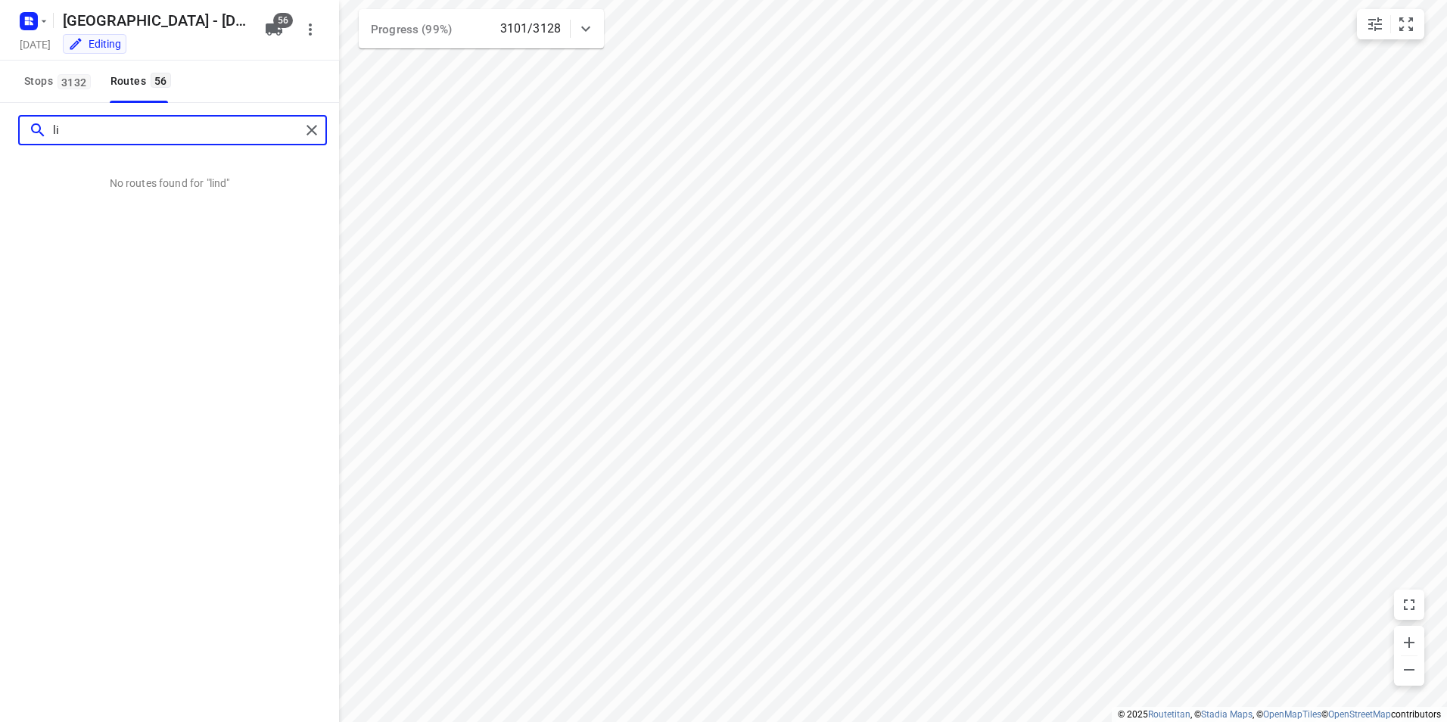
type input "l"
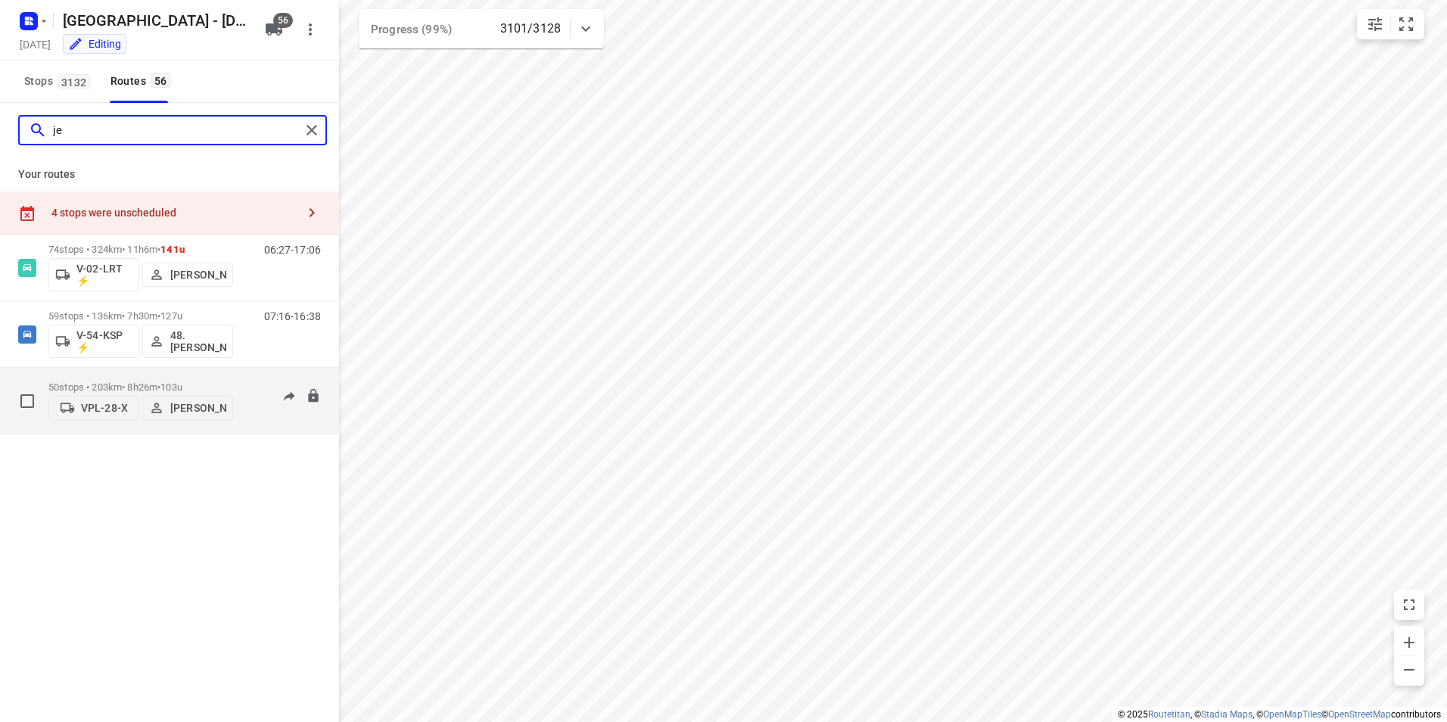
type input "je"
click at [182, 381] on span "103u" at bounding box center [171, 386] width 22 height 11
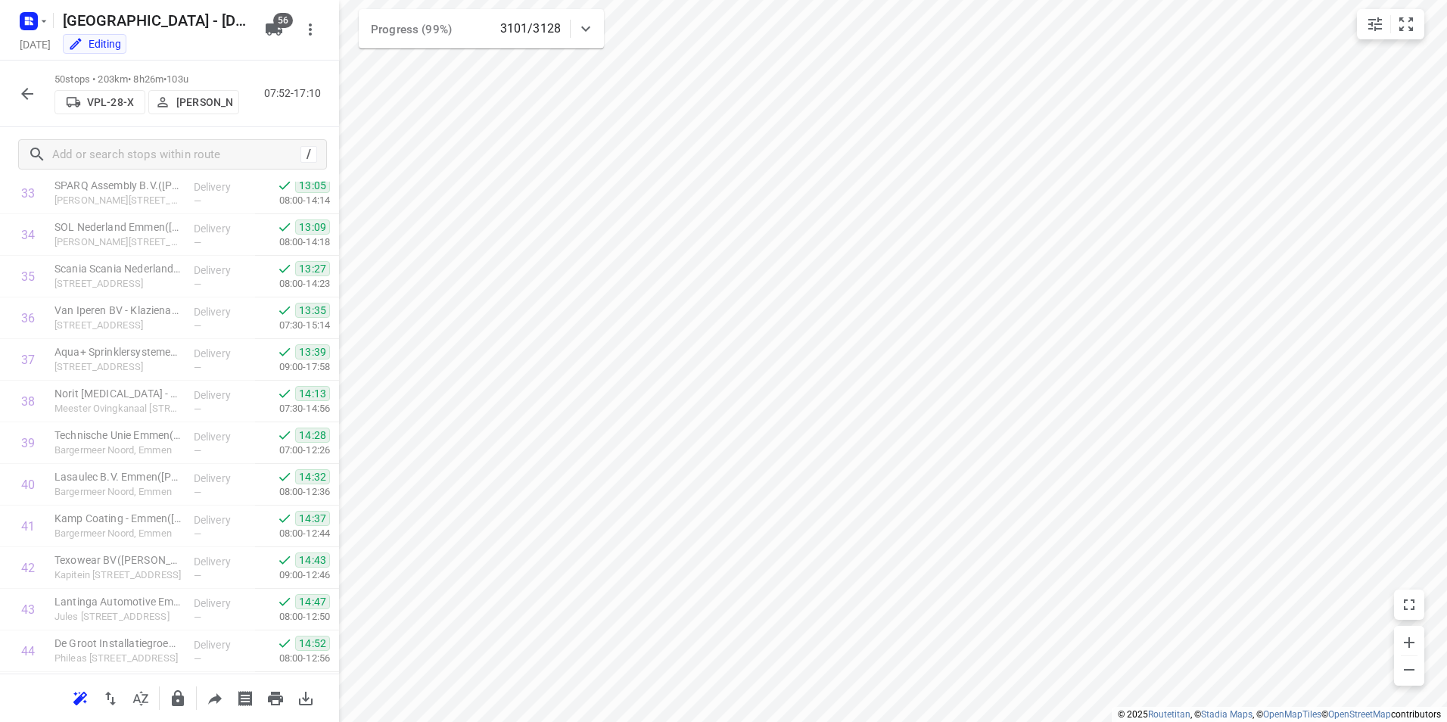
scroll to position [1749, 0]
click at [550, 305] on button "button" at bounding box center [554, 307] width 14 height 14
click at [26, 93] on icon "button" at bounding box center [27, 94] width 12 height 12
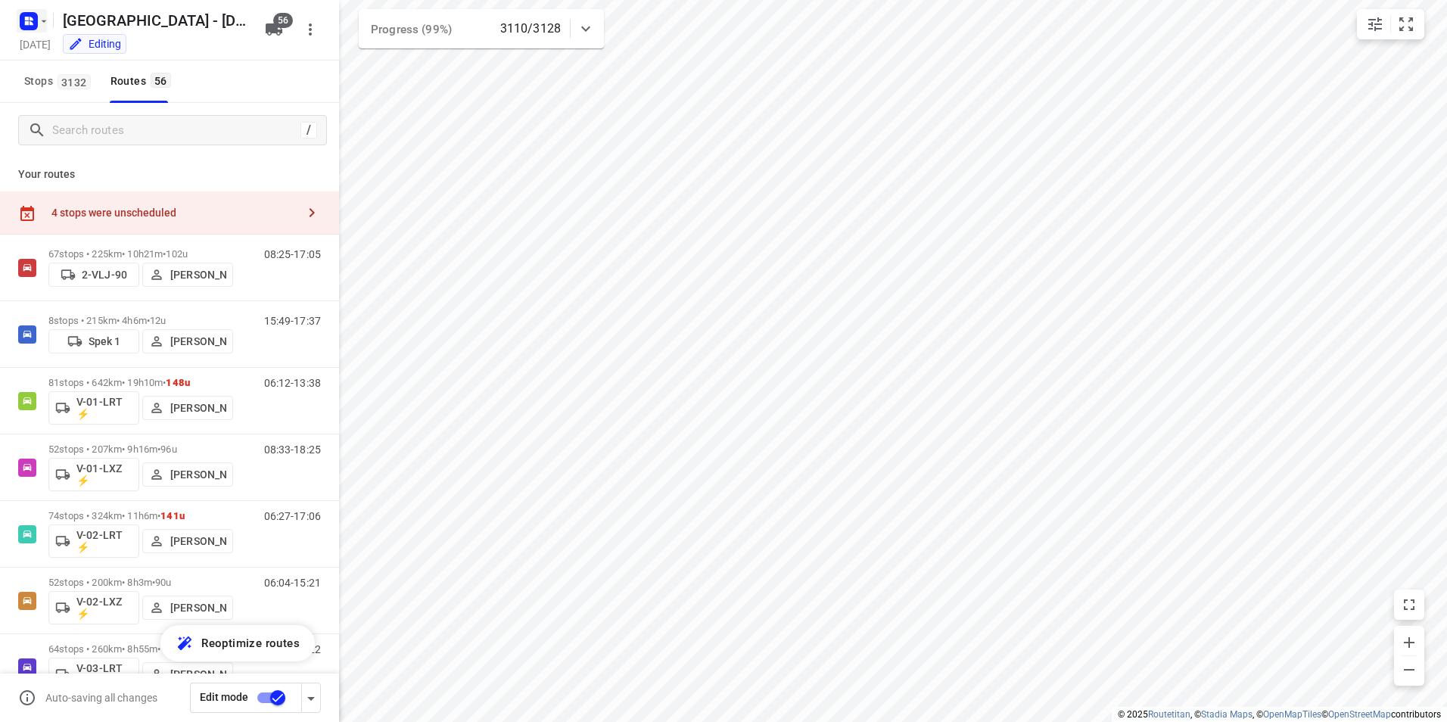
click at [23, 18] on rect "button" at bounding box center [29, 21] width 18 height 18
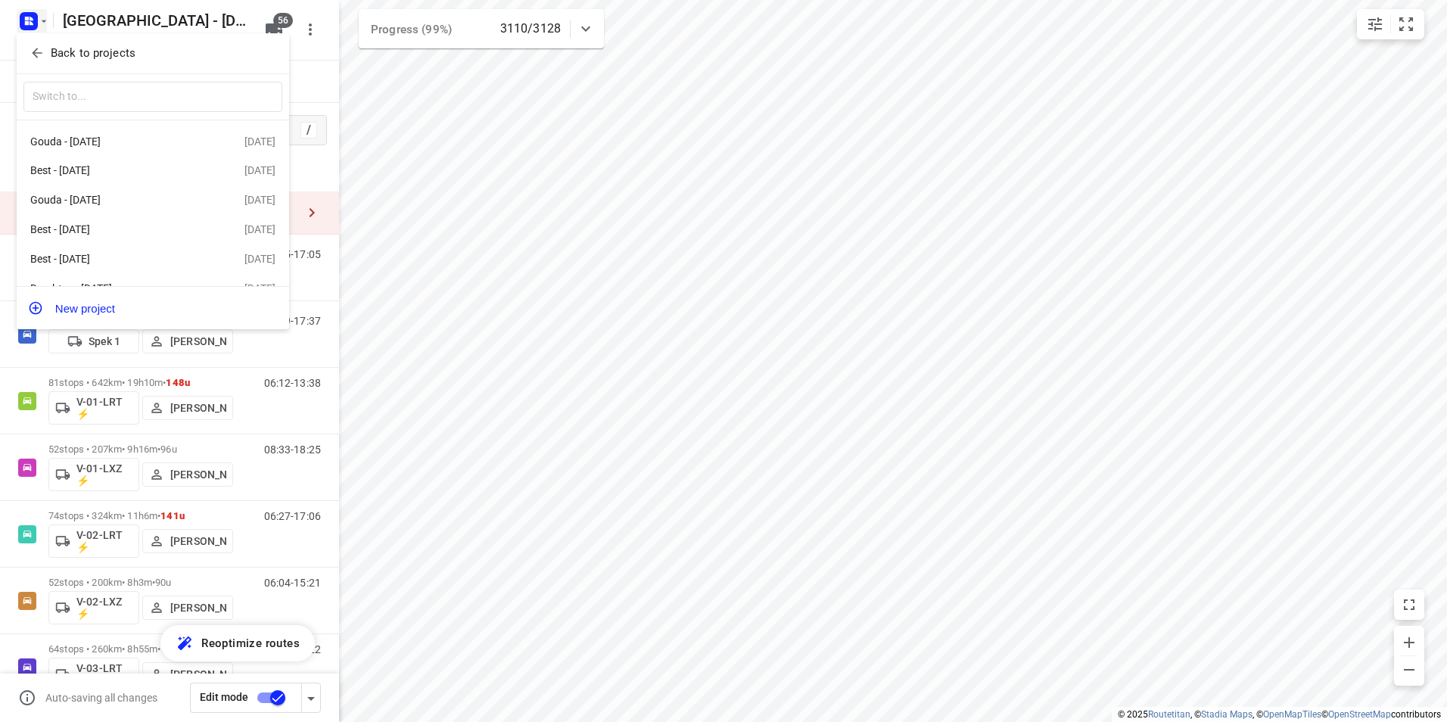
click at [88, 55] on p "Back to projects" at bounding box center [93, 53] width 85 height 17
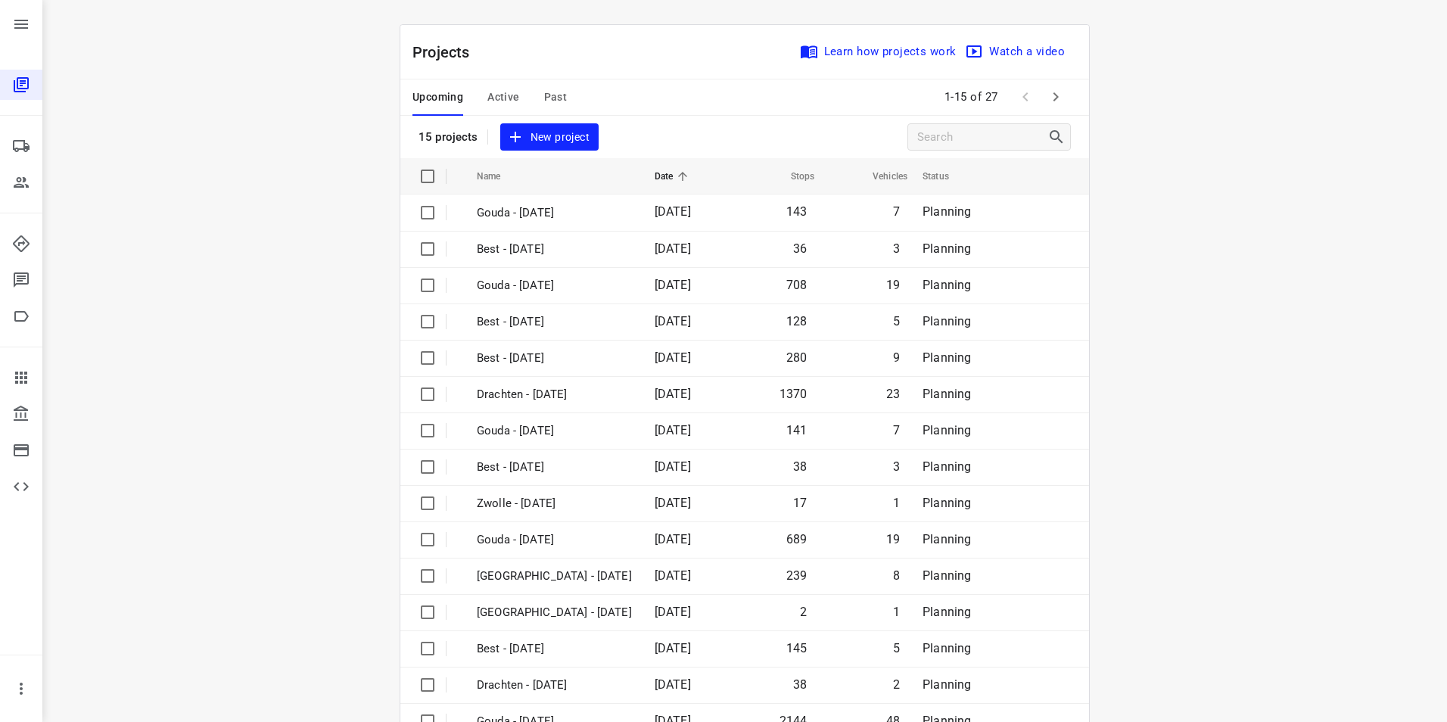
click at [518, 95] on div "Upcoming Active Past" at bounding box center [501, 97] width 179 height 36
click at [509, 99] on span "Active" at bounding box center [503, 97] width 32 height 19
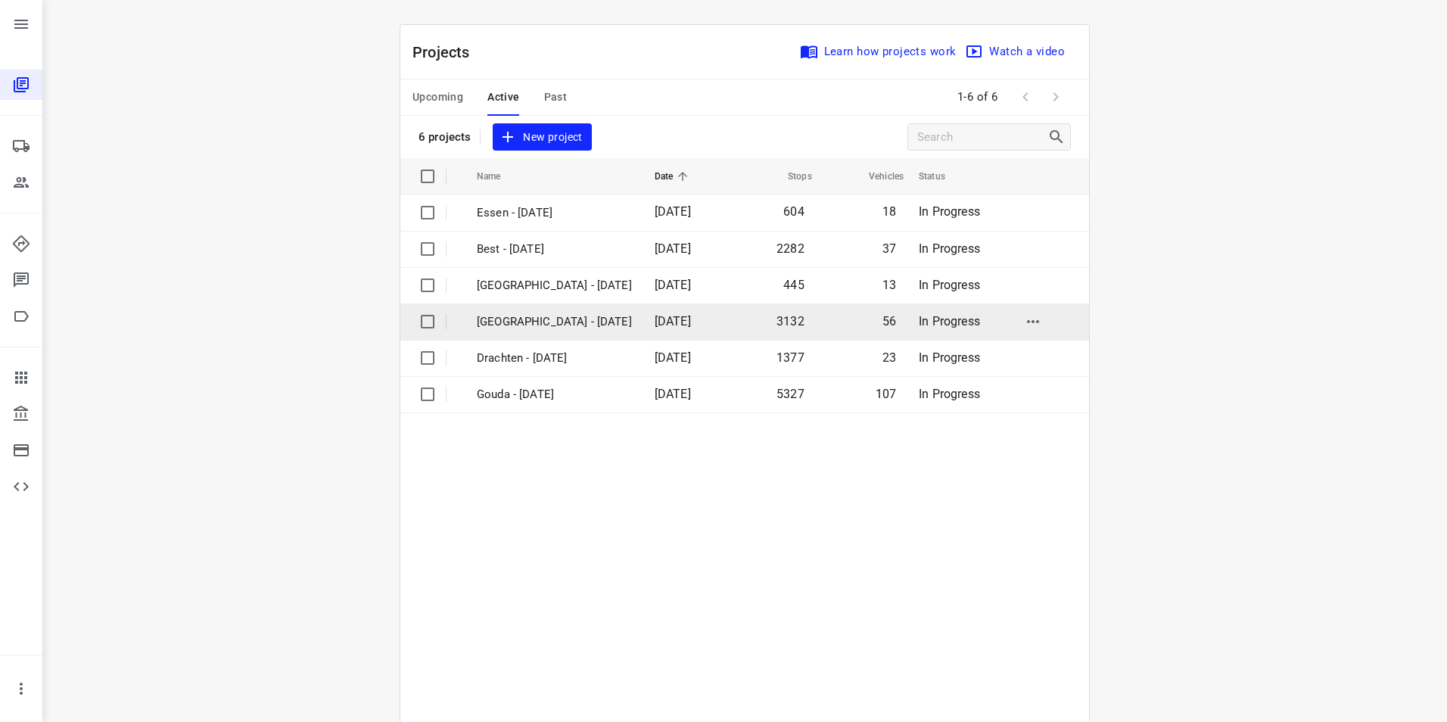
click at [537, 318] on p "[GEOGRAPHIC_DATA] - [DATE]" at bounding box center [554, 321] width 155 height 17
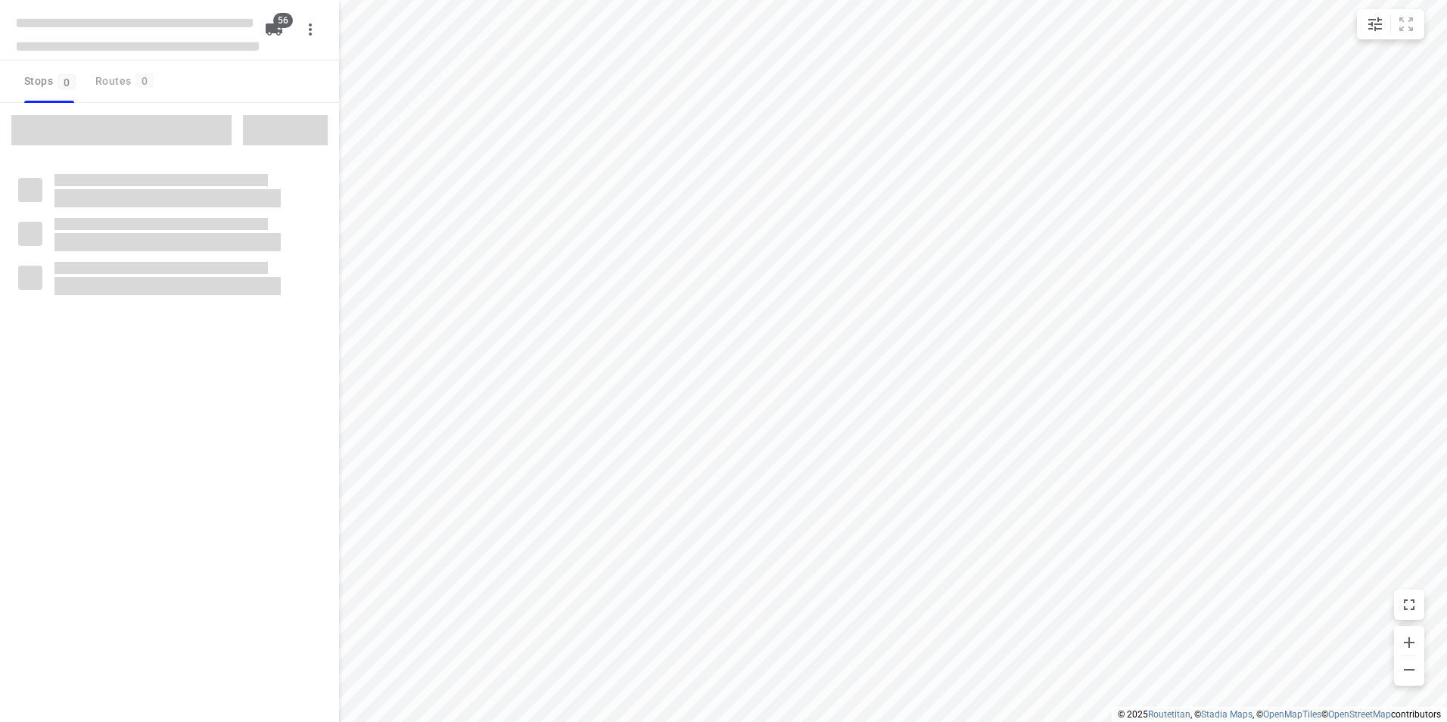
checkbox input "true"
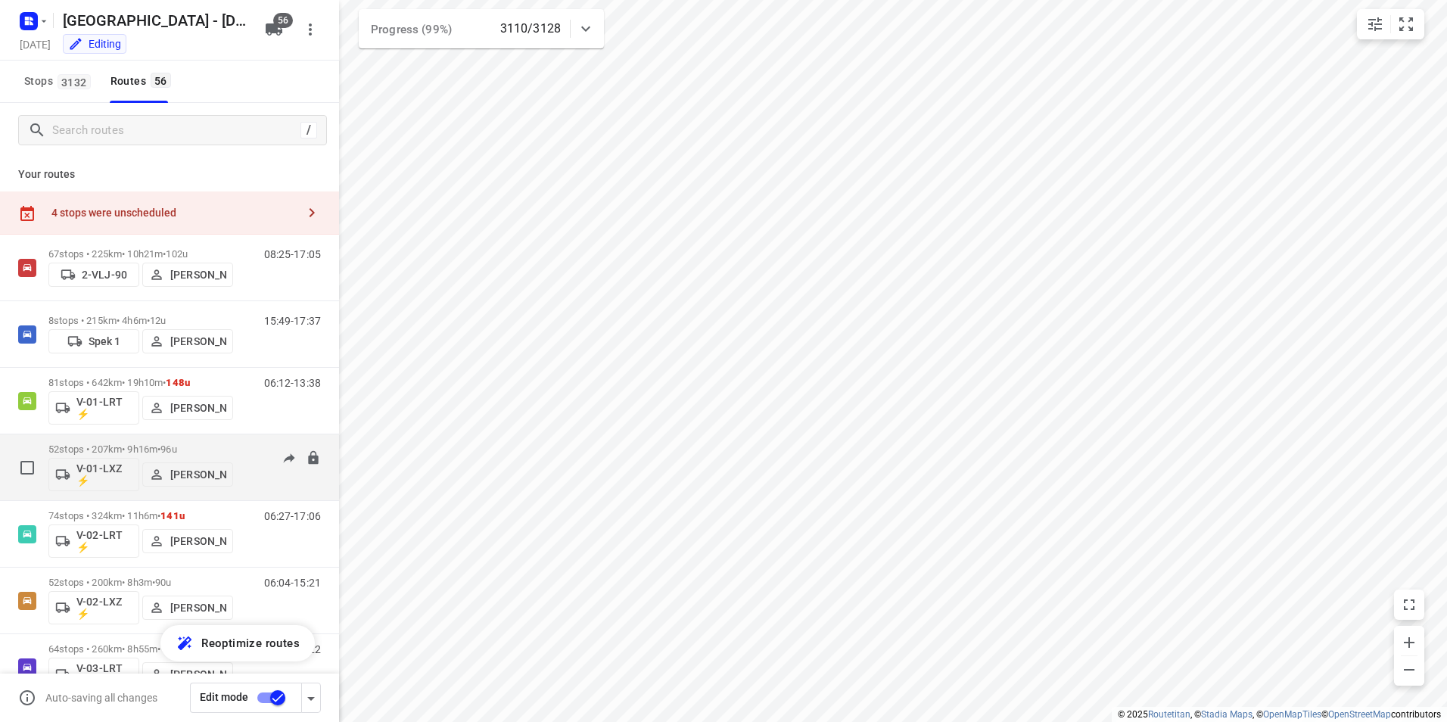
click at [229, 445] on p "52 stops • 207km • 9h16m • 96u" at bounding box center [140, 448] width 185 height 11
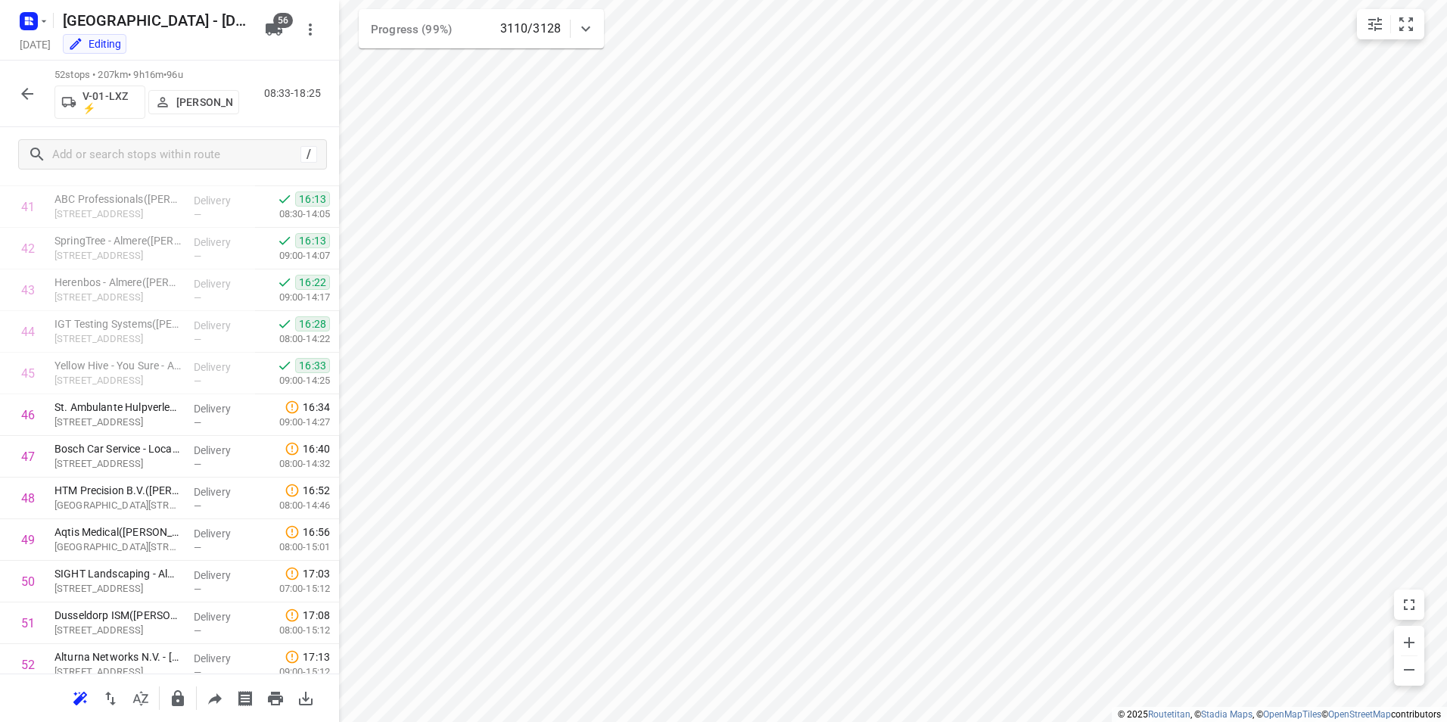
scroll to position [1833, 0]
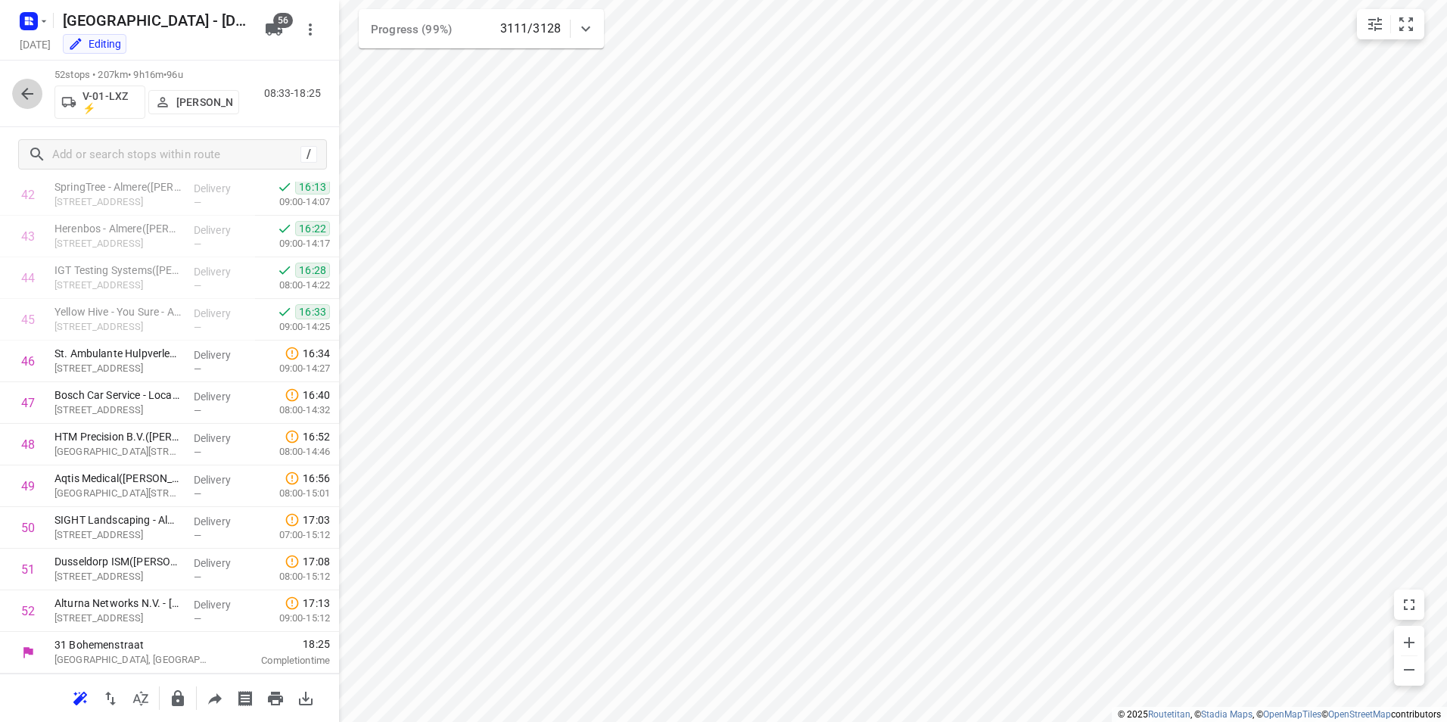
click at [26, 96] on icon "button" at bounding box center [27, 94] width 12 height 12
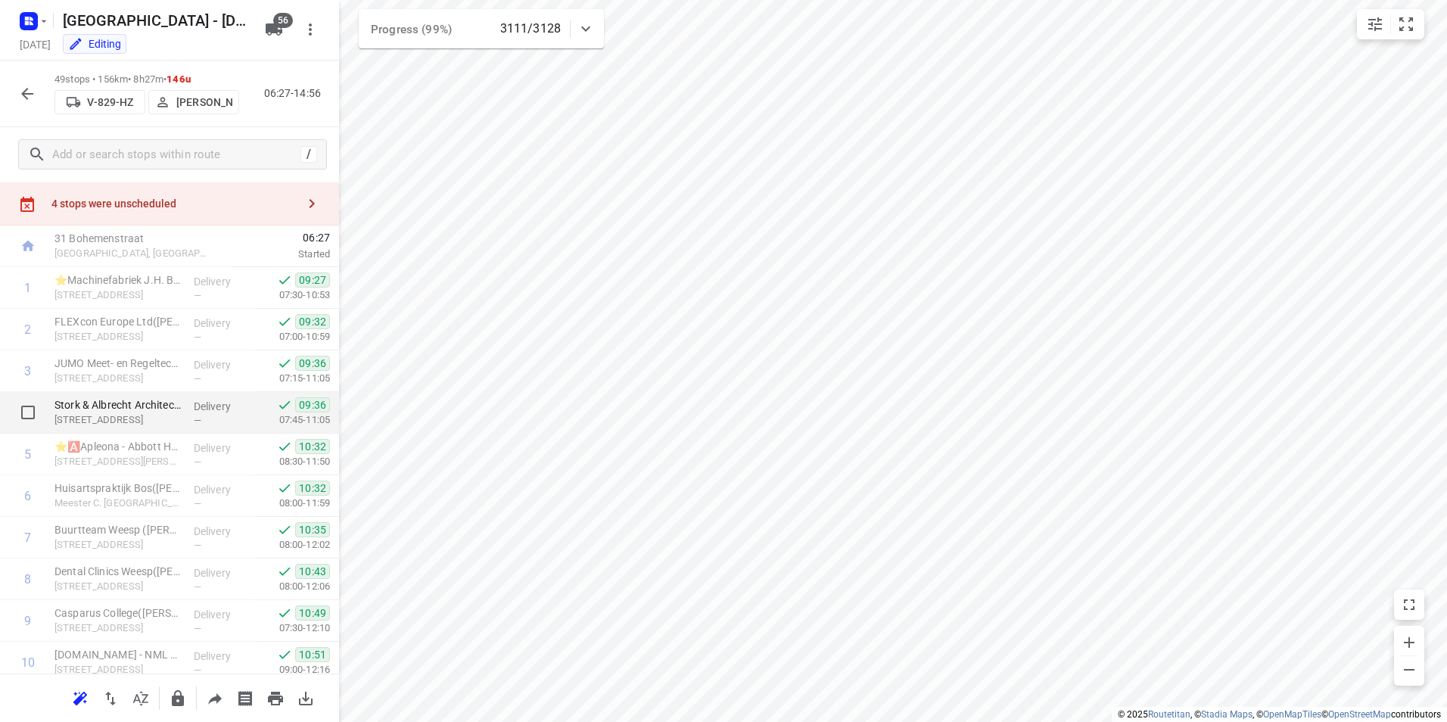
scroll to position [0, 0]
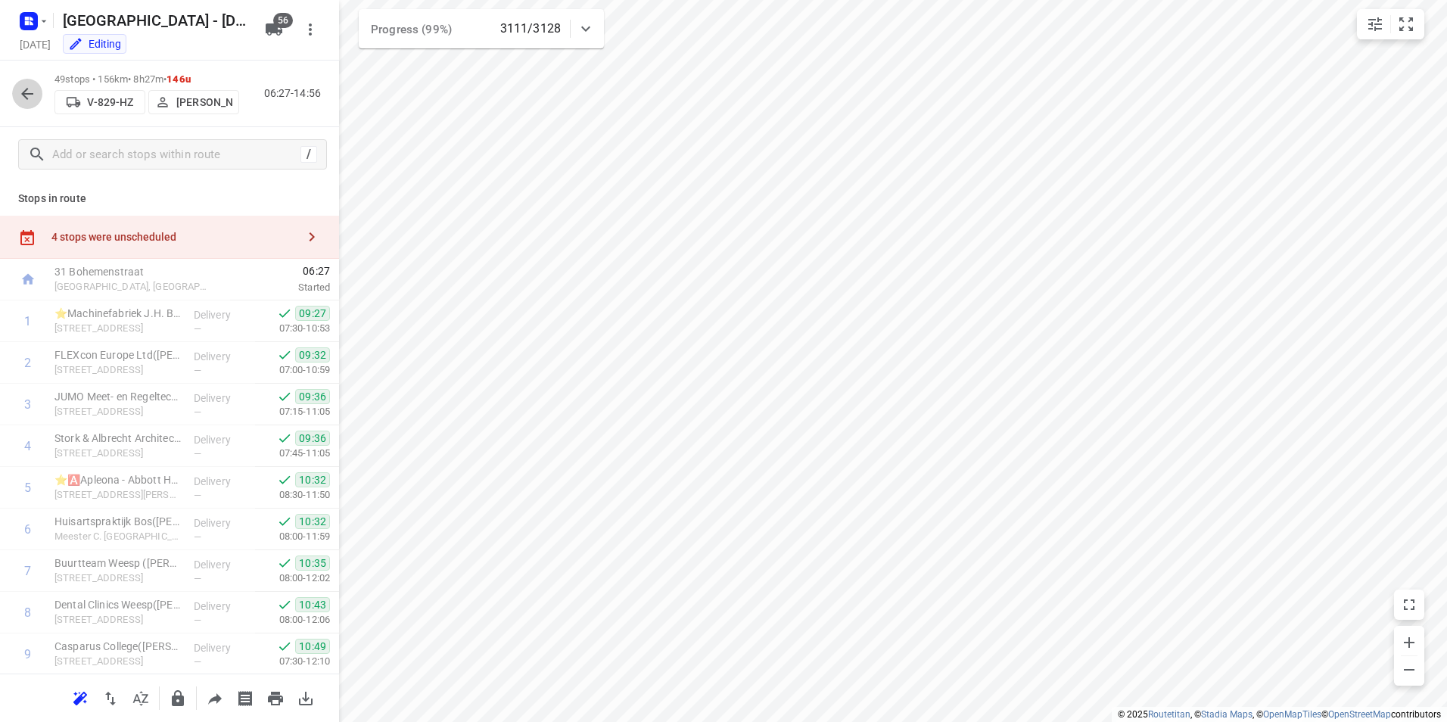
click at [26, 93] on icon "button" at bounding box center [27, 94] width 12 height 12
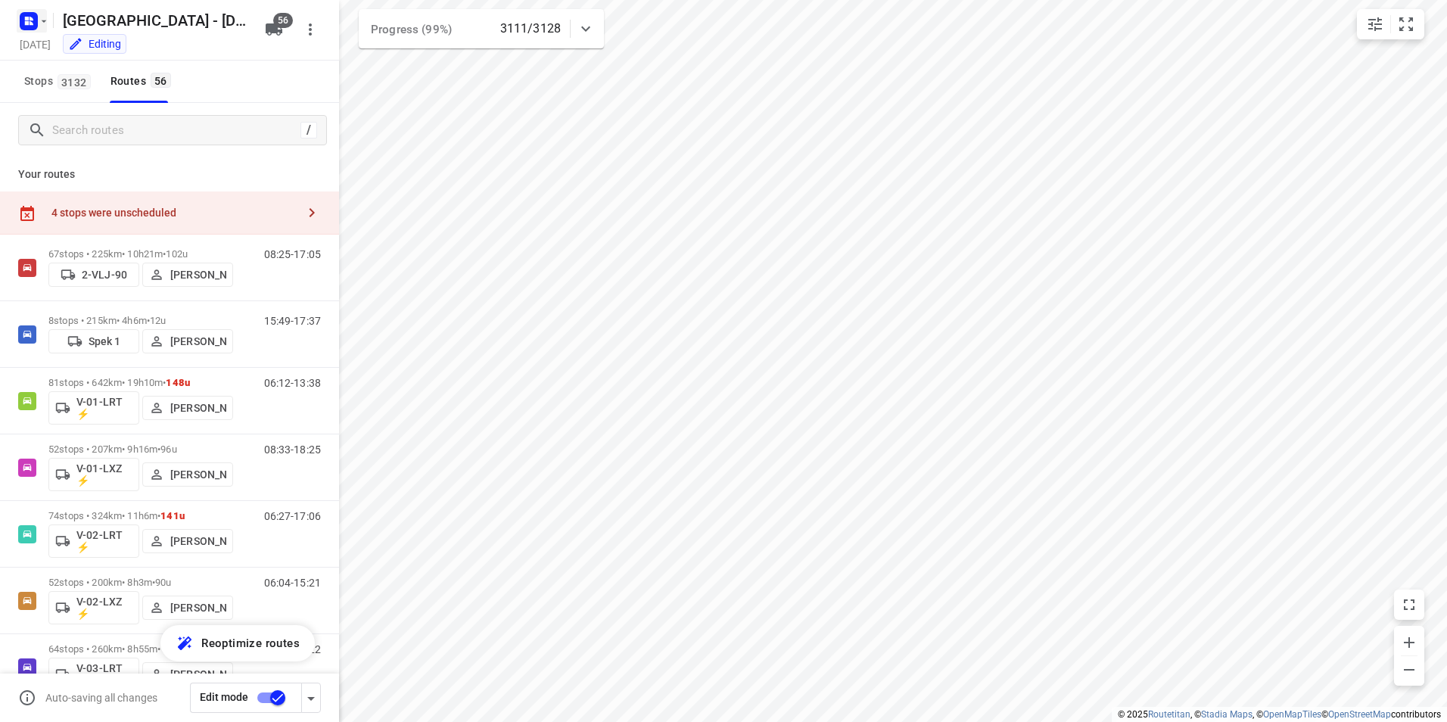
click at [33, 21] on rect "button" at bounding box center [29, 21] width 18 height 18
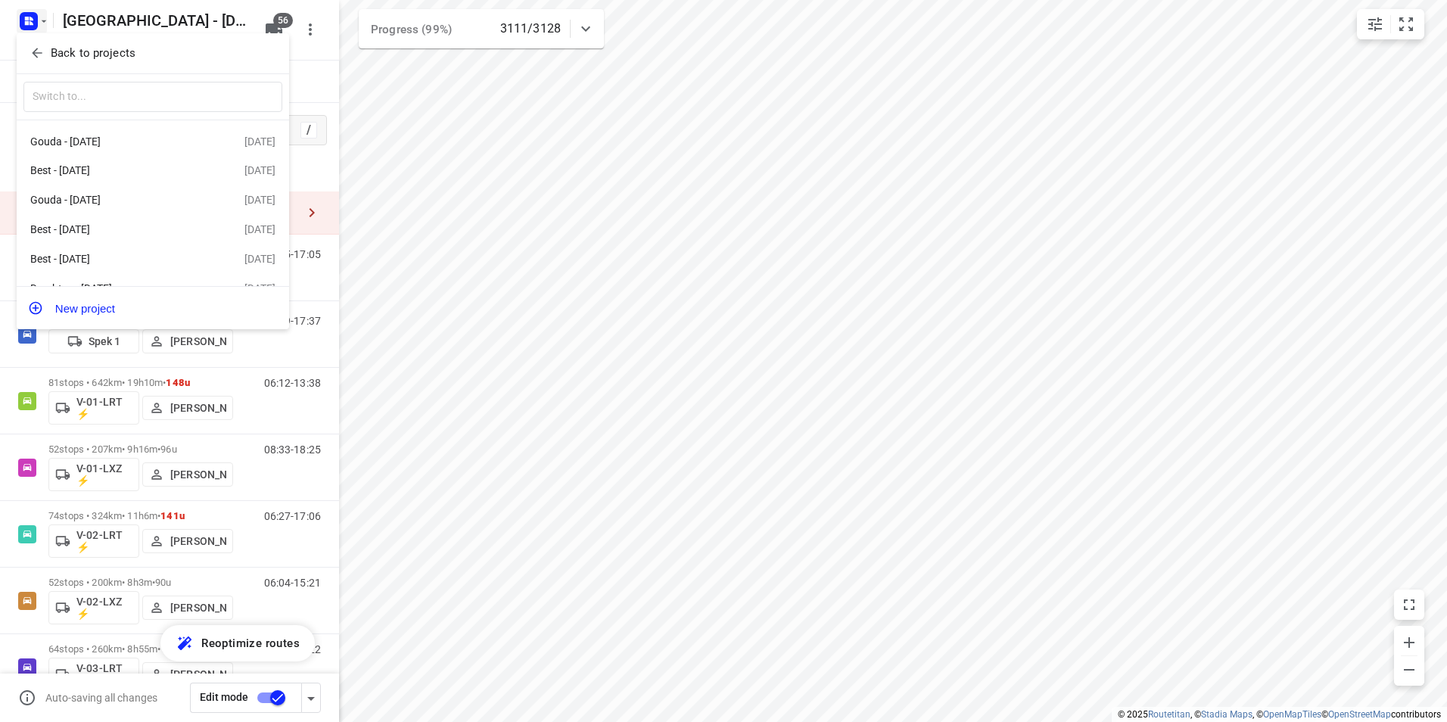
click at [101, 44] on button "Back to projects" at bounding box center [152, 53] width 259 height 25
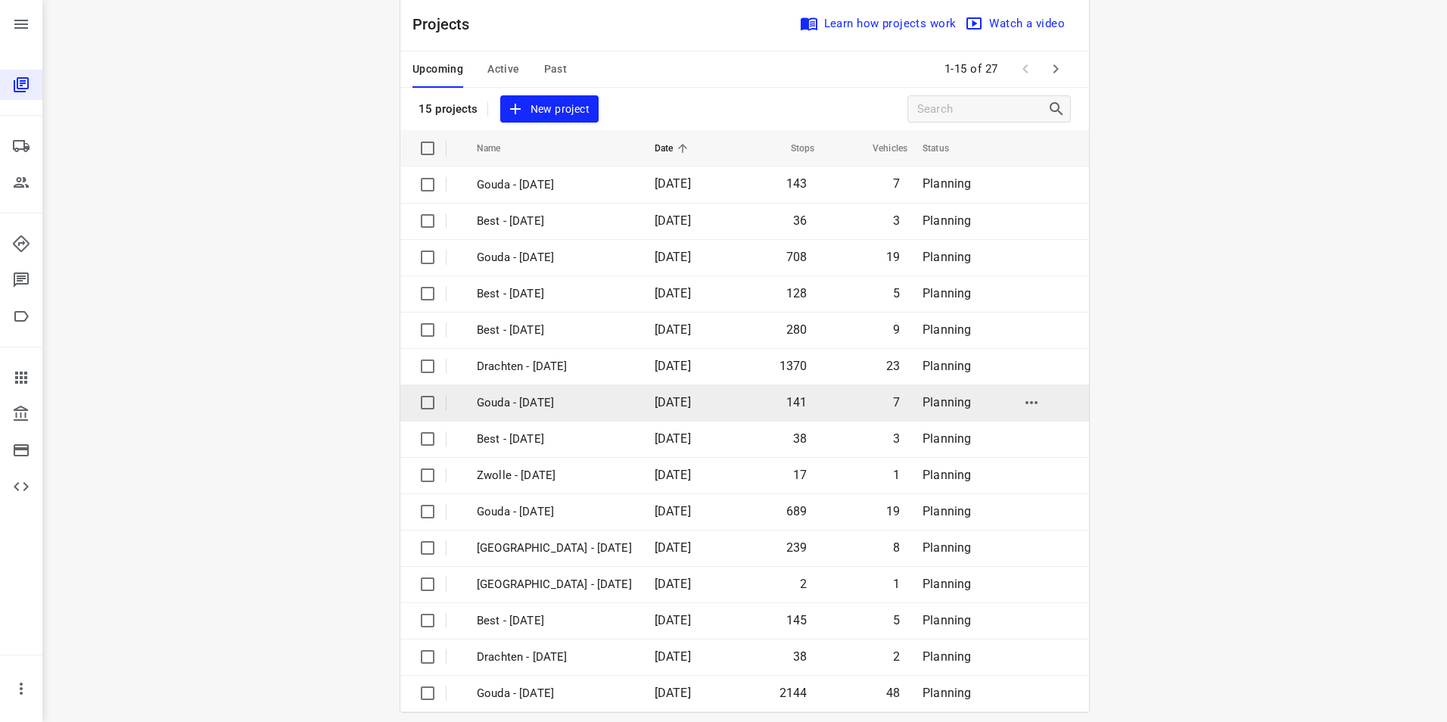
scroll to position [43, 0]
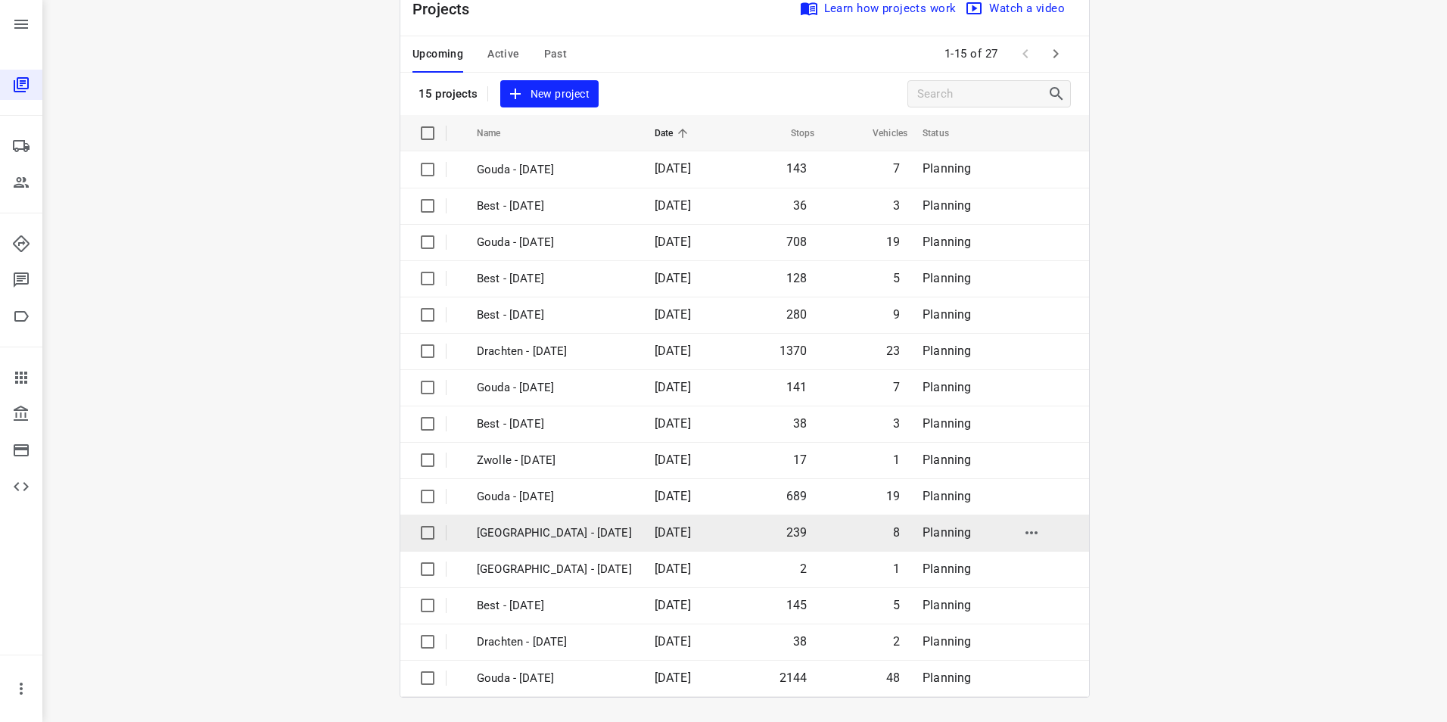
click at [543, 522] on td "[GEOGRAPHIC_DATA] - [DATE]" at bounding box center [552, 533] width 181 height 36
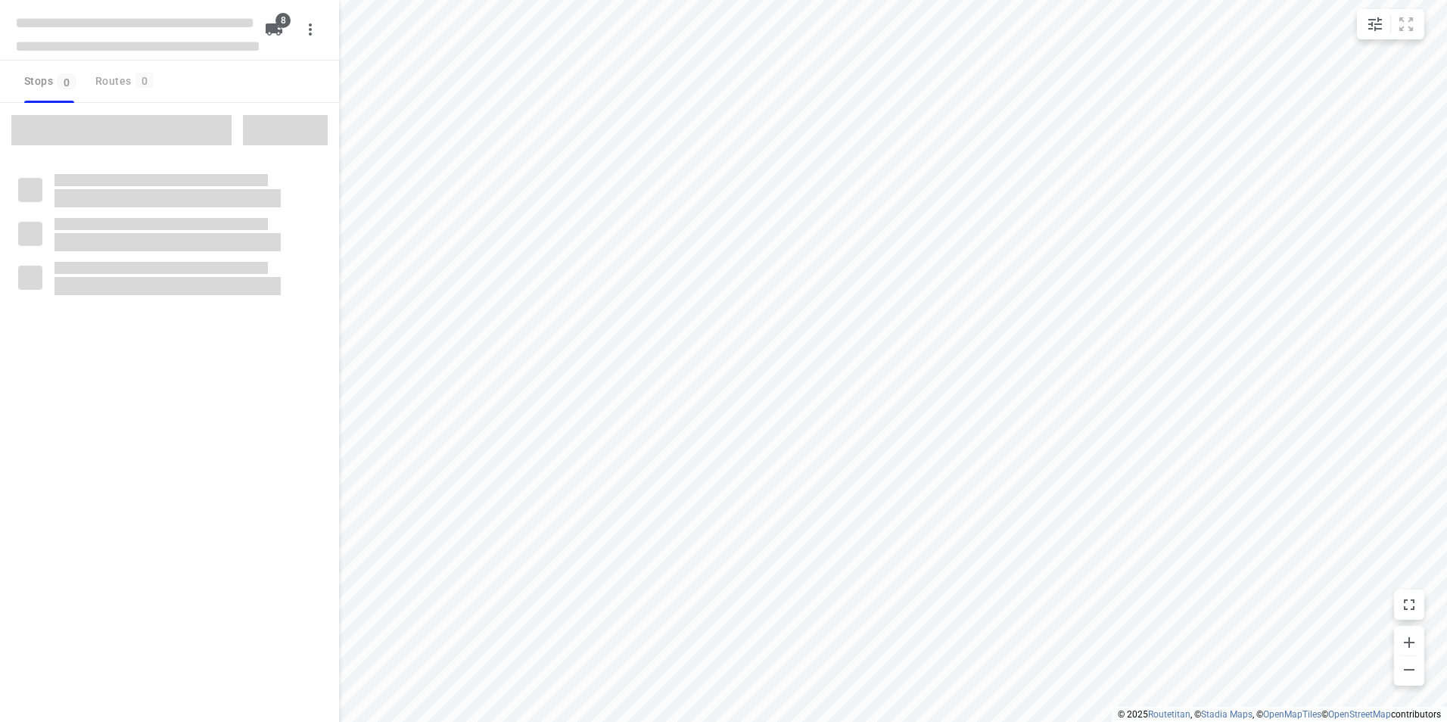
checkbox input "true"
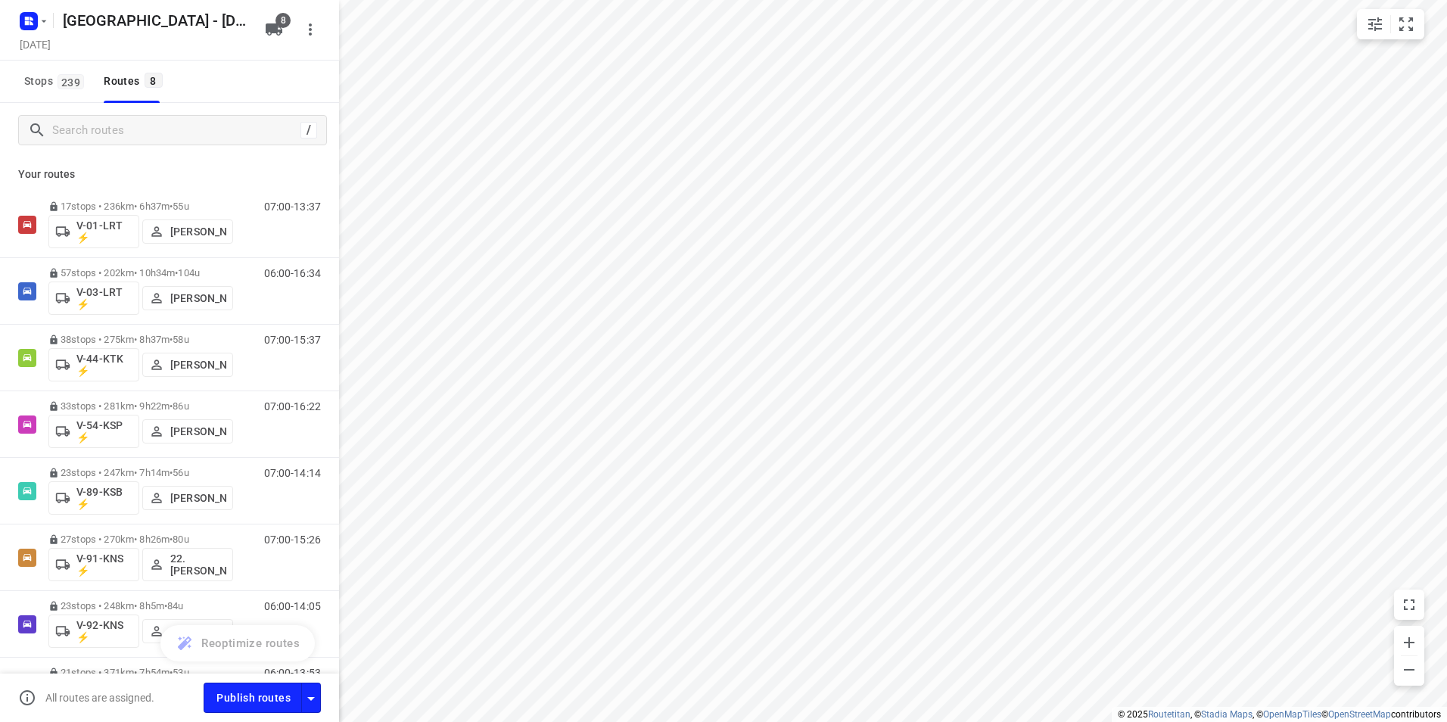
scroll to position [111, 0]
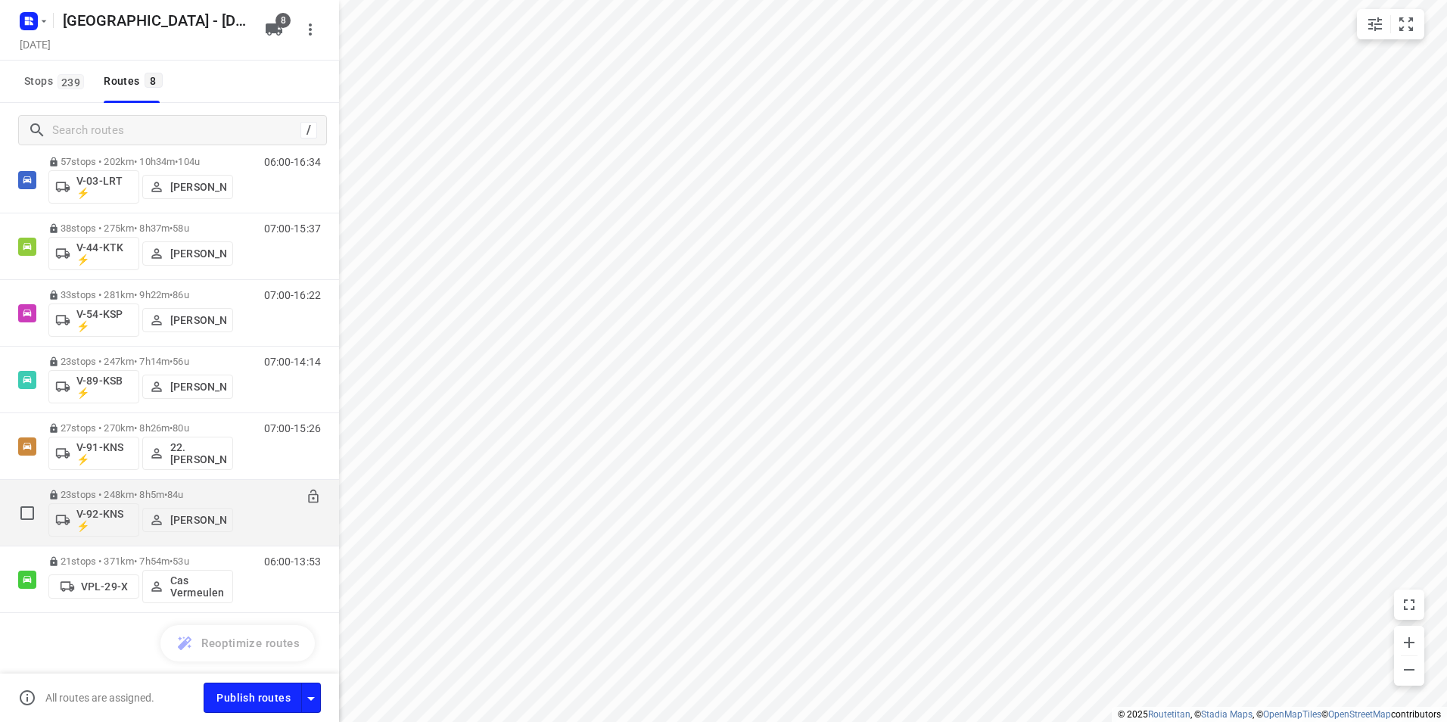
click at [219, 487] on div "23 stops • 248km • 8h5m • 84u V-92-KNS ⚡ [PERSON_NAME]" at bounding box center [140, 512] width 185 height 63
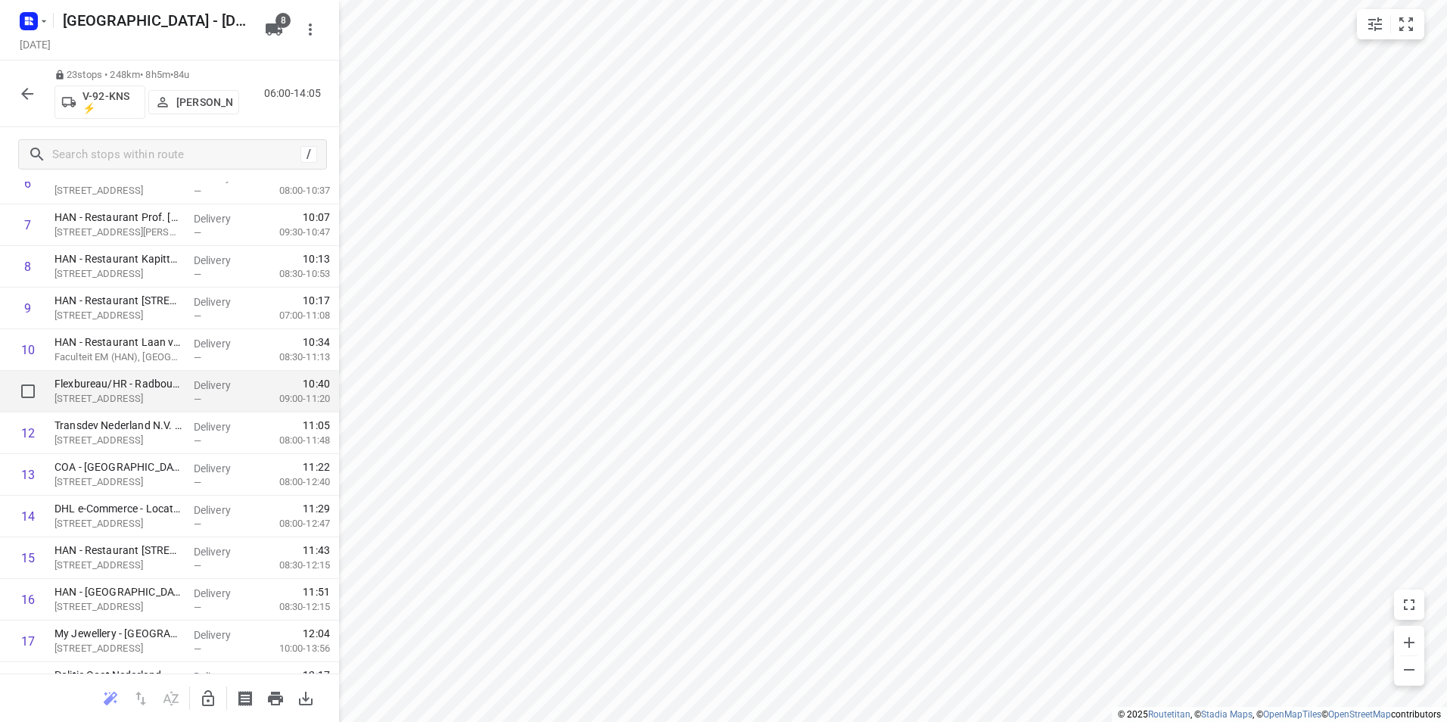
scroll to position [0, 0]
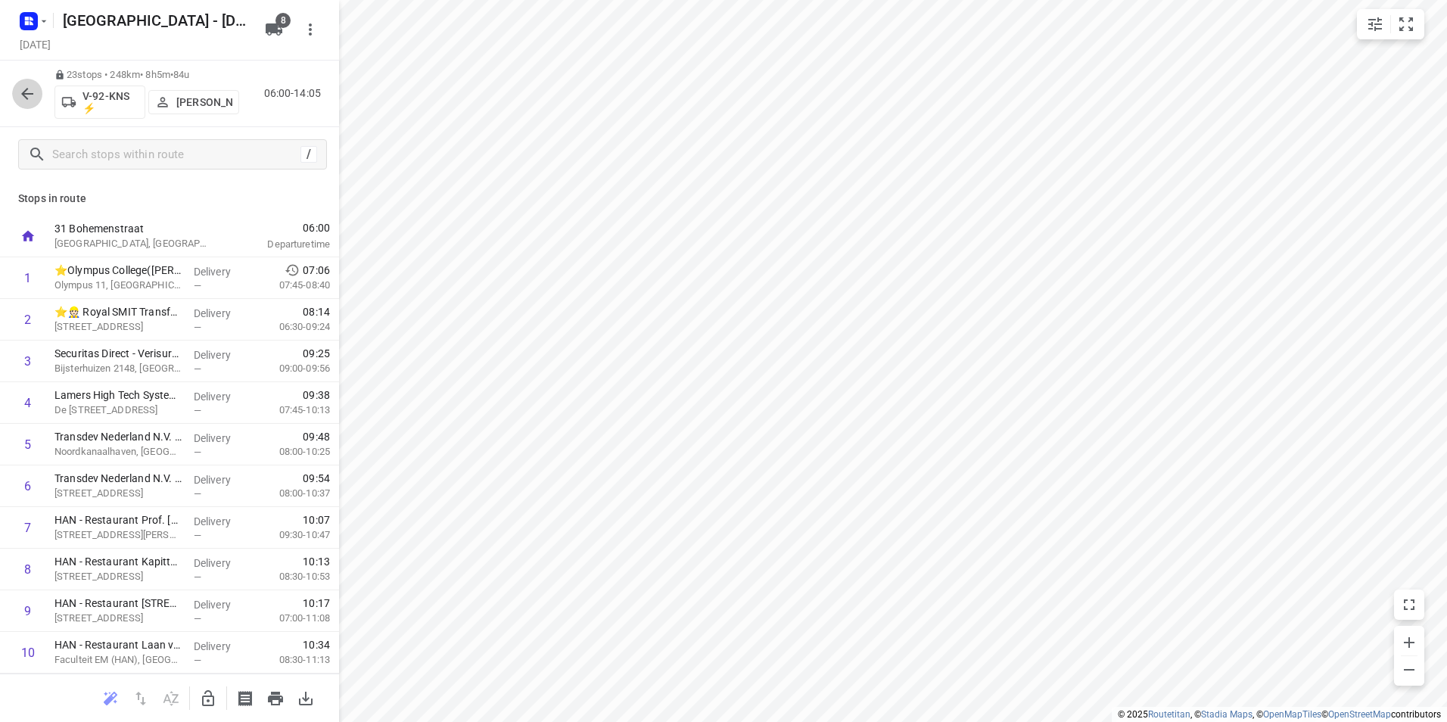
click at [22, 98] on icon "button" at bounding box center [27, 94] width 18 height 18
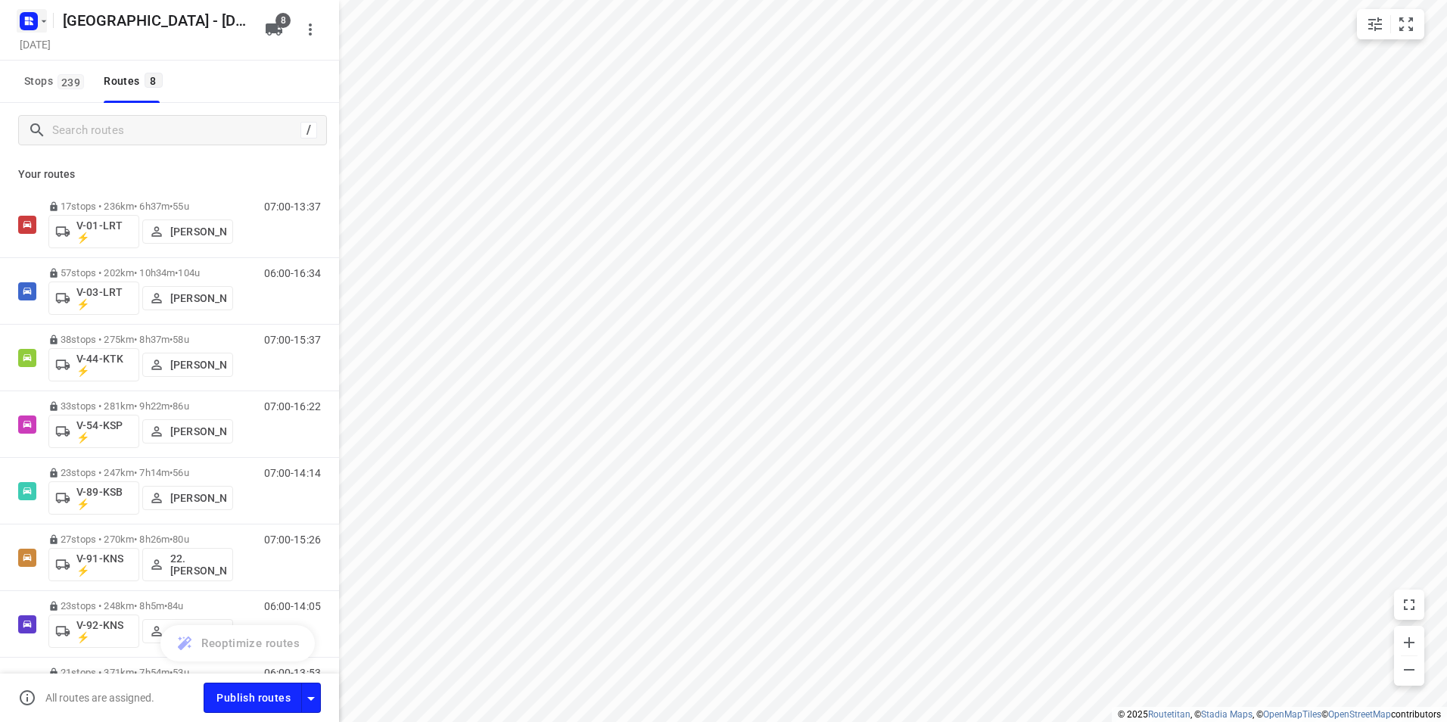
click at [23, 20] on rect "button" at bounding box center [29, 21] width 18 height 18
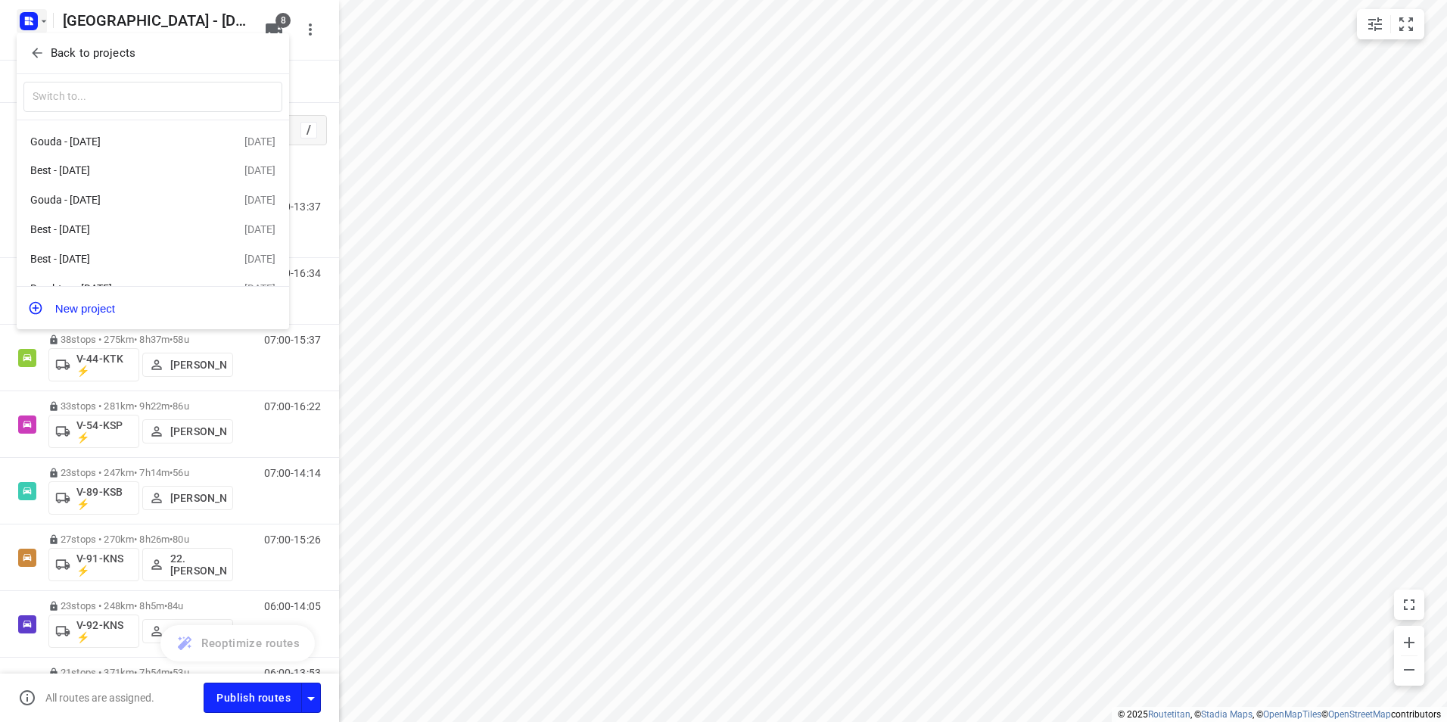
click at [76, 49] on p "Back to projects" at bounding box center [93, 53] width 85 height 17
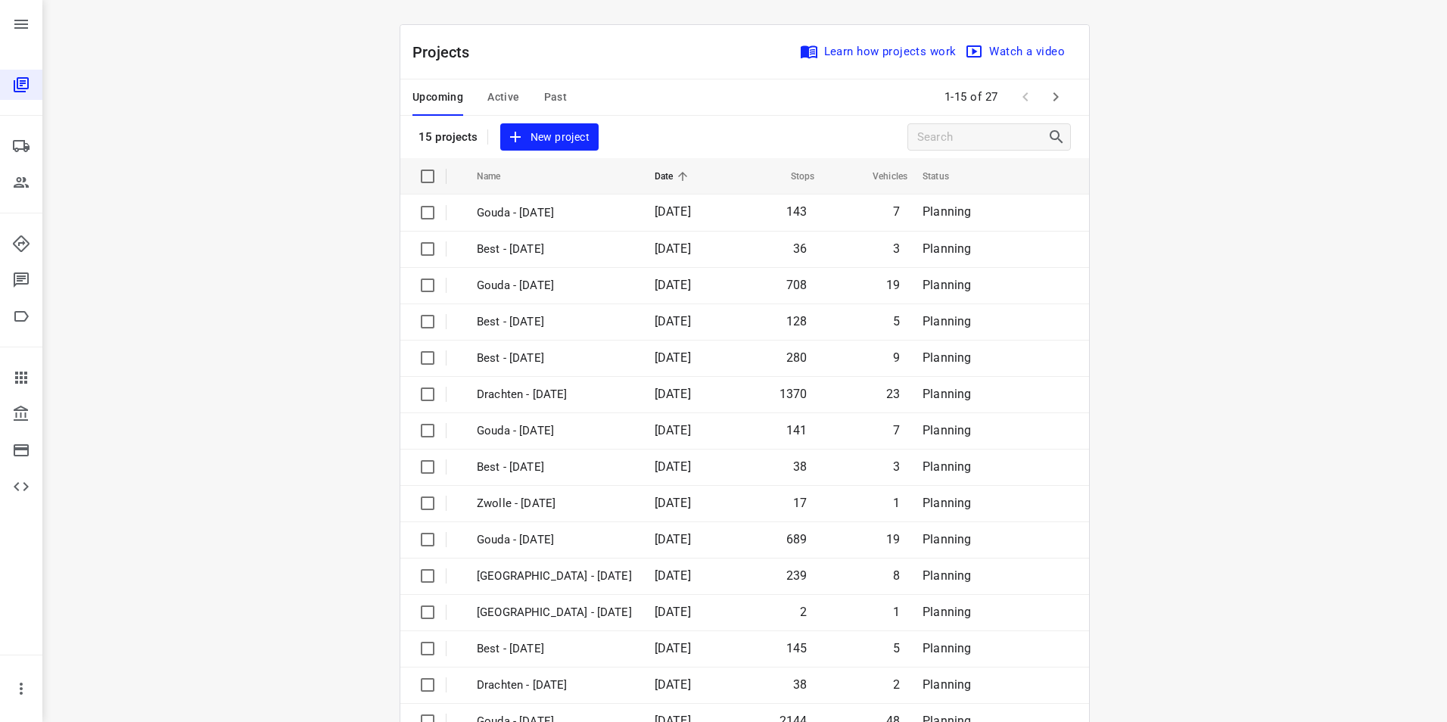
click at [497, 100] on span "Active" at bounding box center [503, 97] width 32 height 19
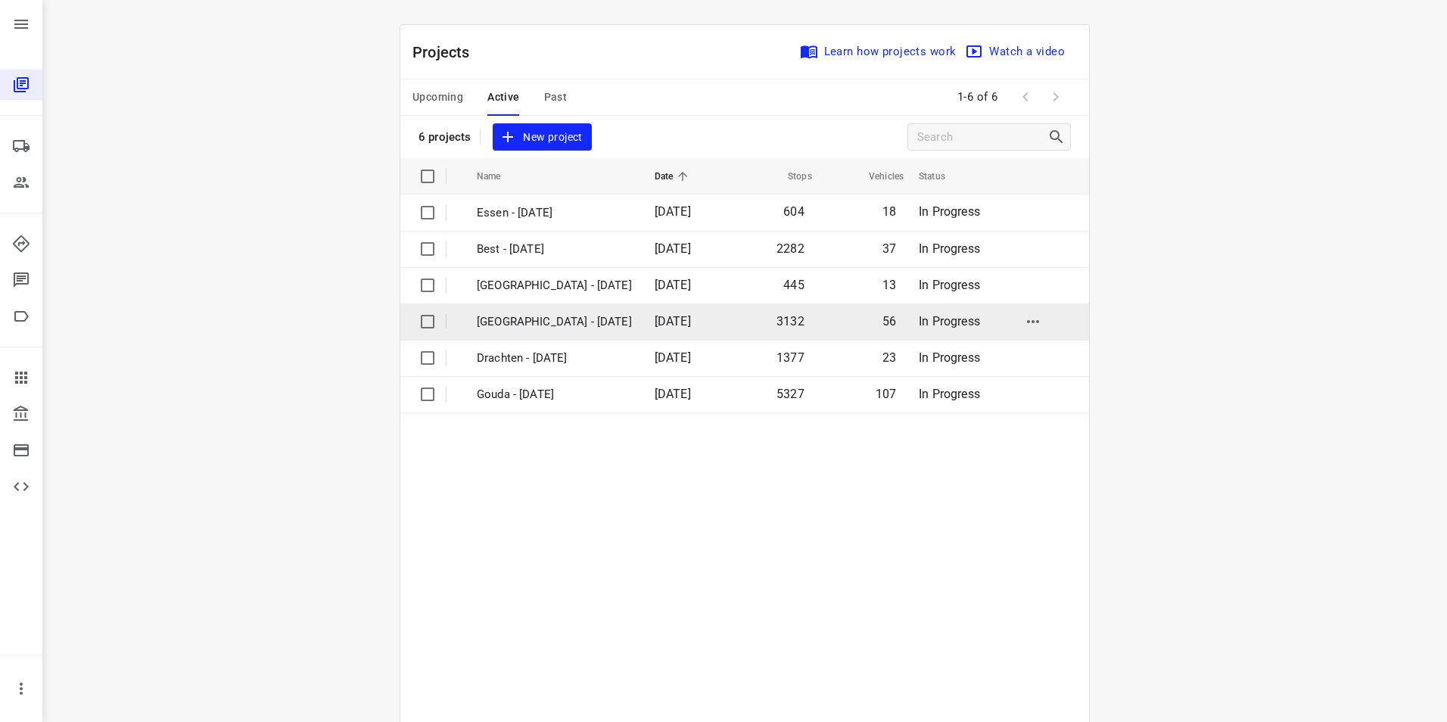
click at [526, 320] on p "[GEOGRAPHIC_DATA] - [DATE]" at bounding box center [554, 321] width 155 height 17
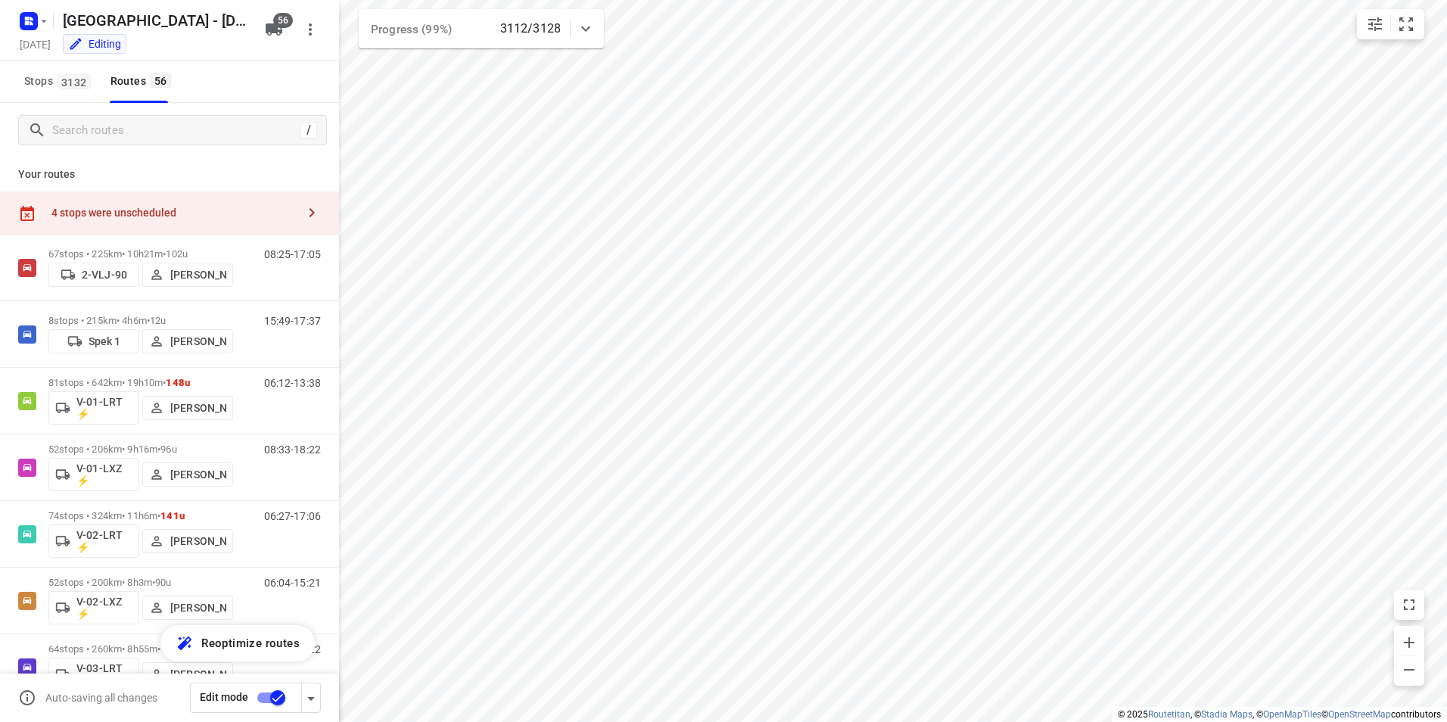
checkbox input "true"
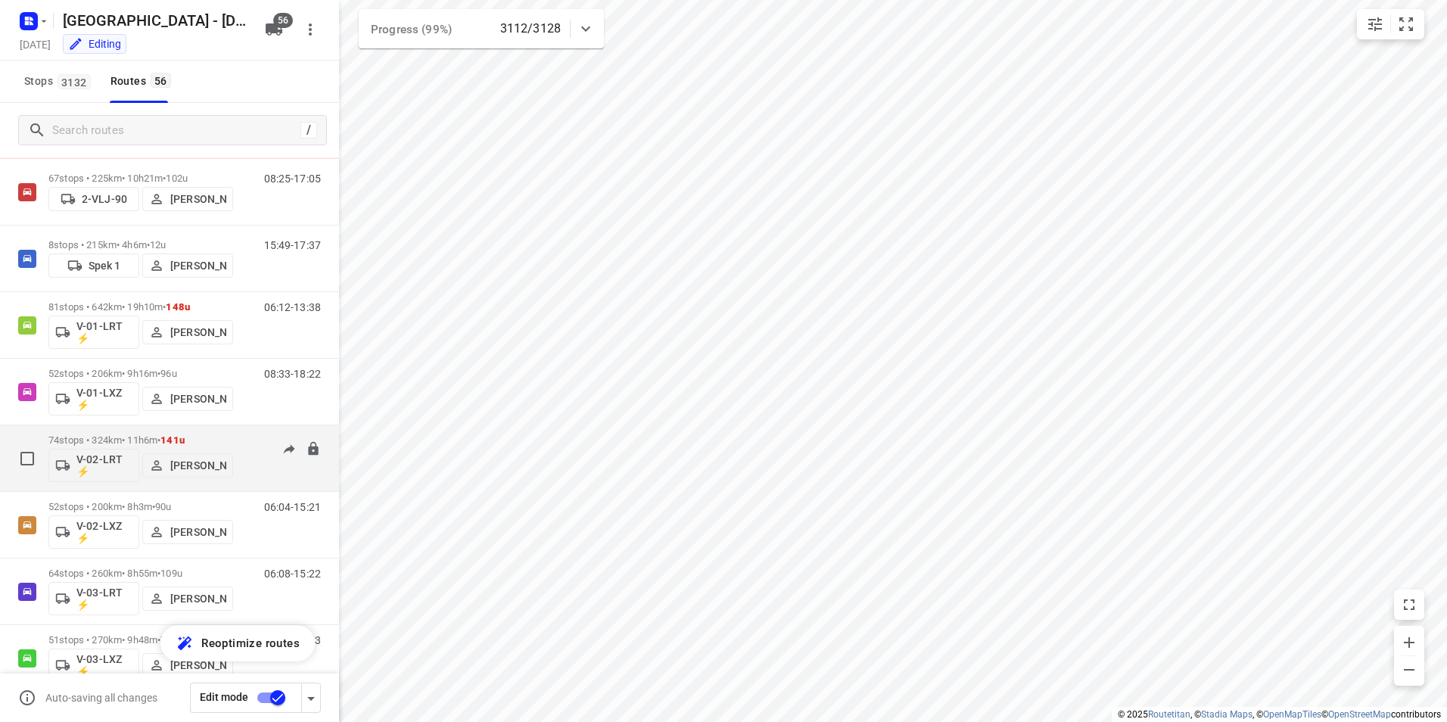
click at [245, 440] on div "06:27-17:06" at bounding box center [283, 461] width 76 height 55
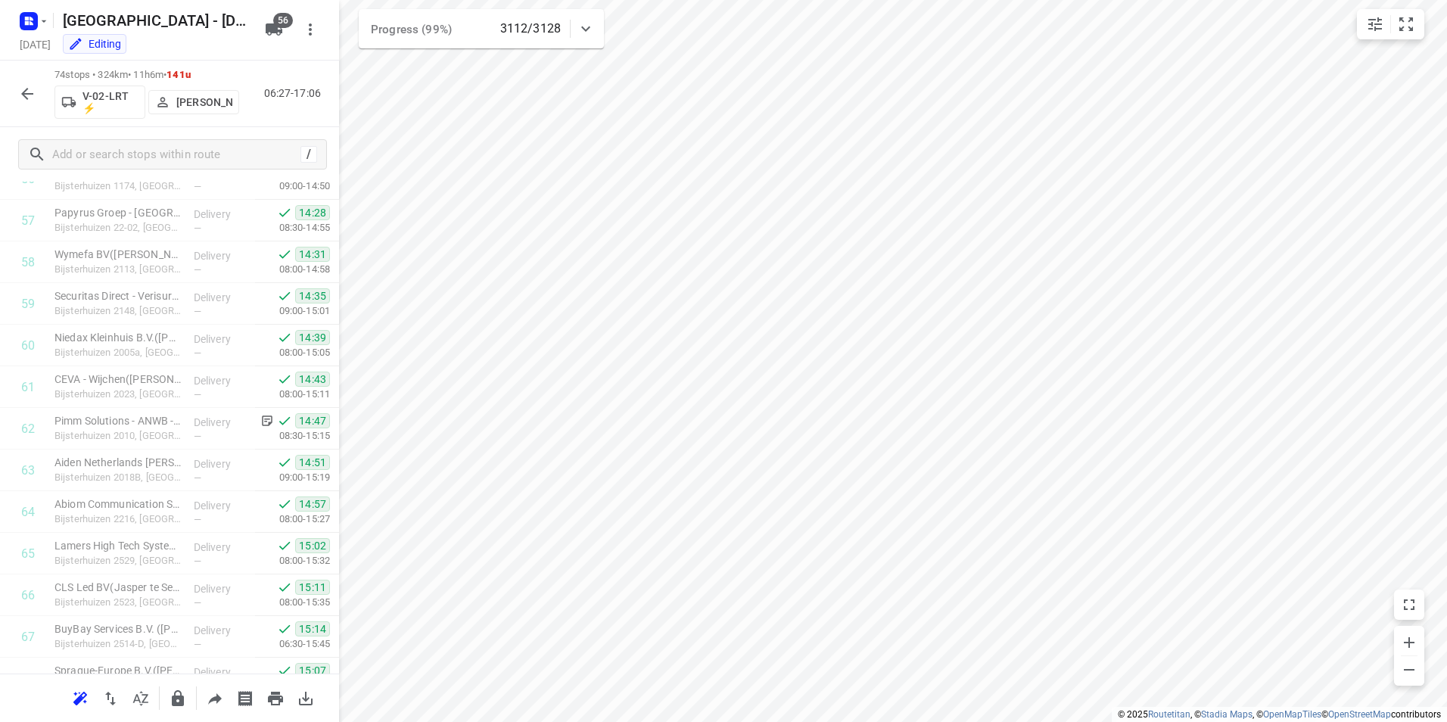
scroll to position [2748, 0]
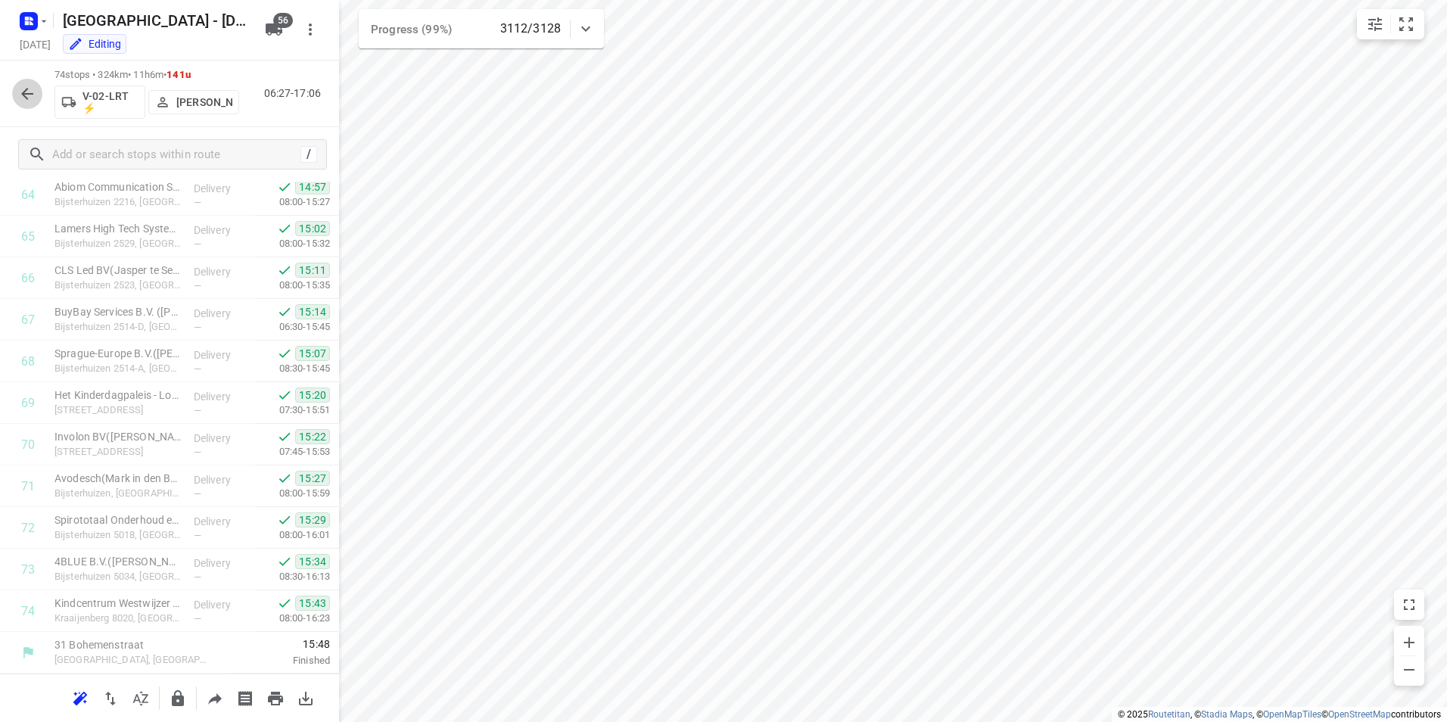
click at [23, 92] on icon "button" at bounding box center [27, 94] width 18 height 18
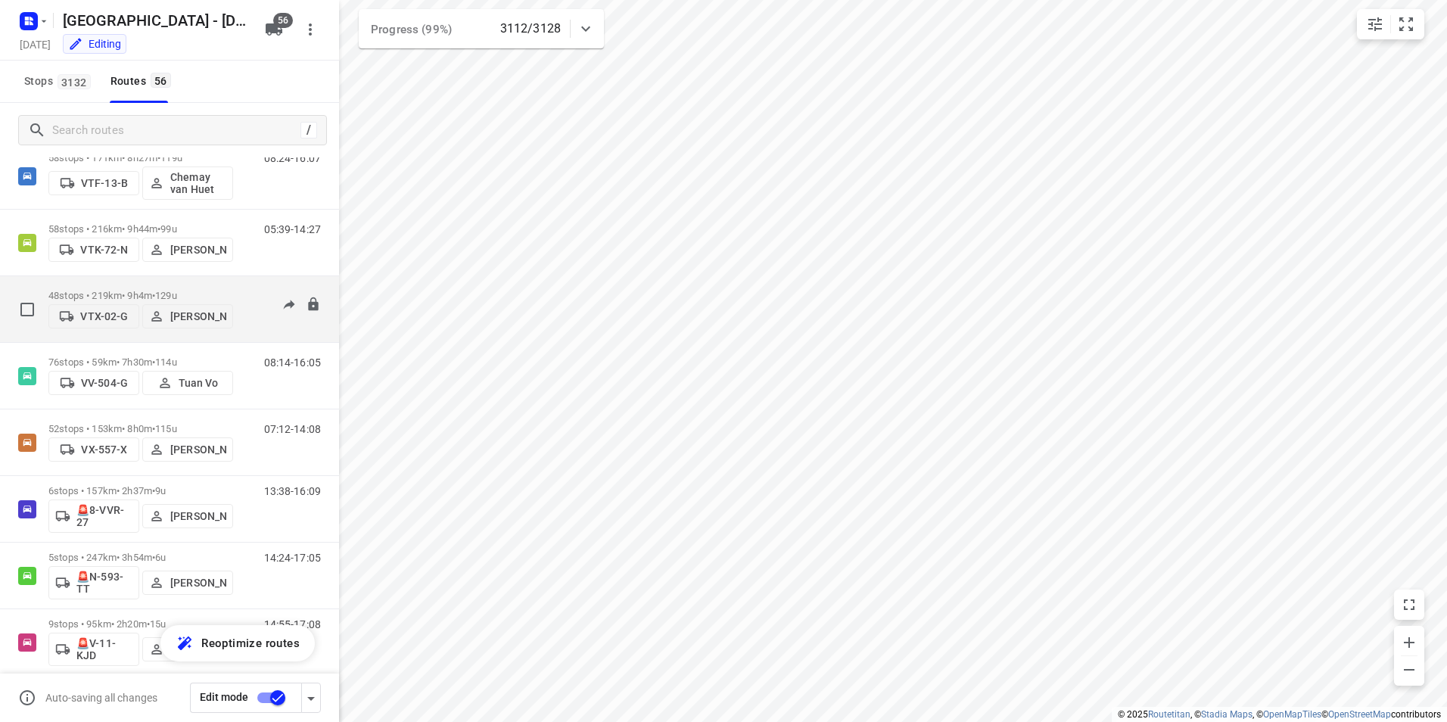
scroll to position [3305, 0]
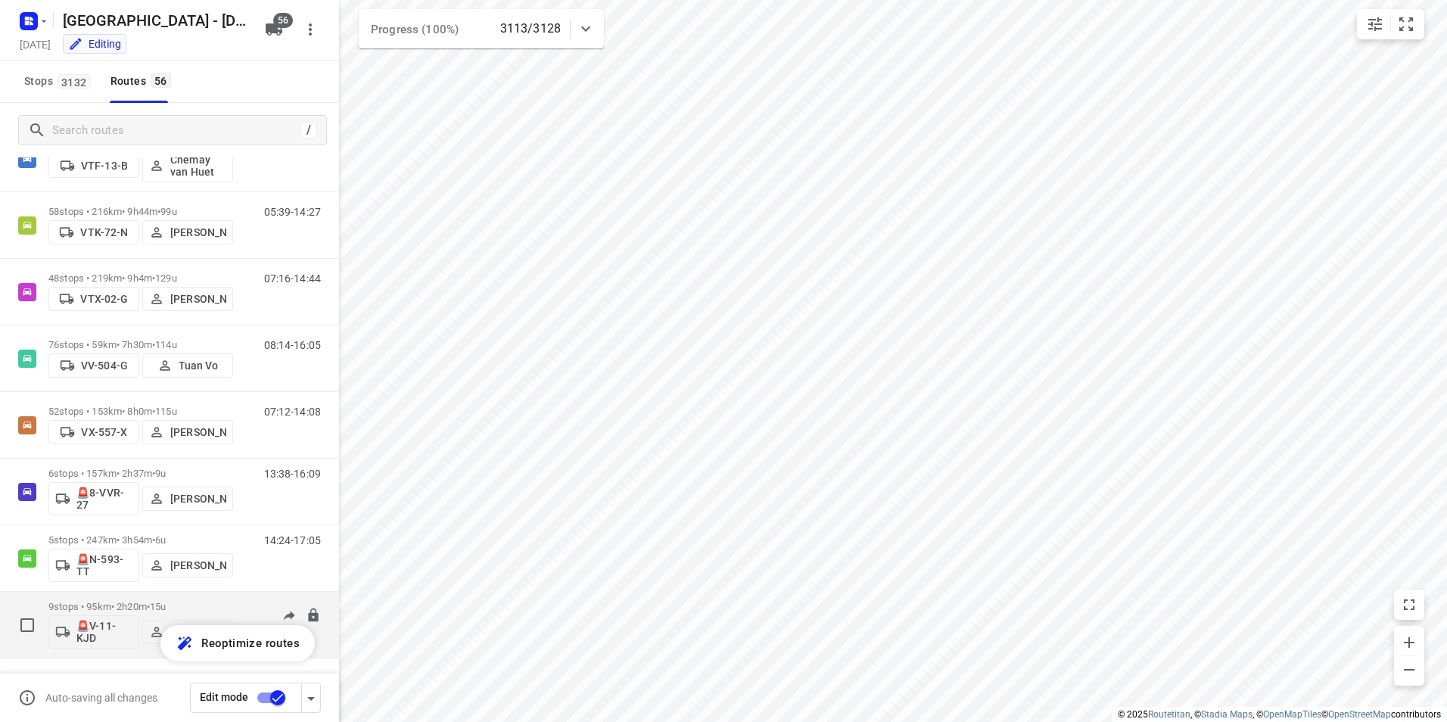
click at [228, 599] on div "9 stops • 95km • 2h20m • 15u 🚨V-11-KJD [PERSON_NAME]" at bounding box center [140, 624] width 185 height 63
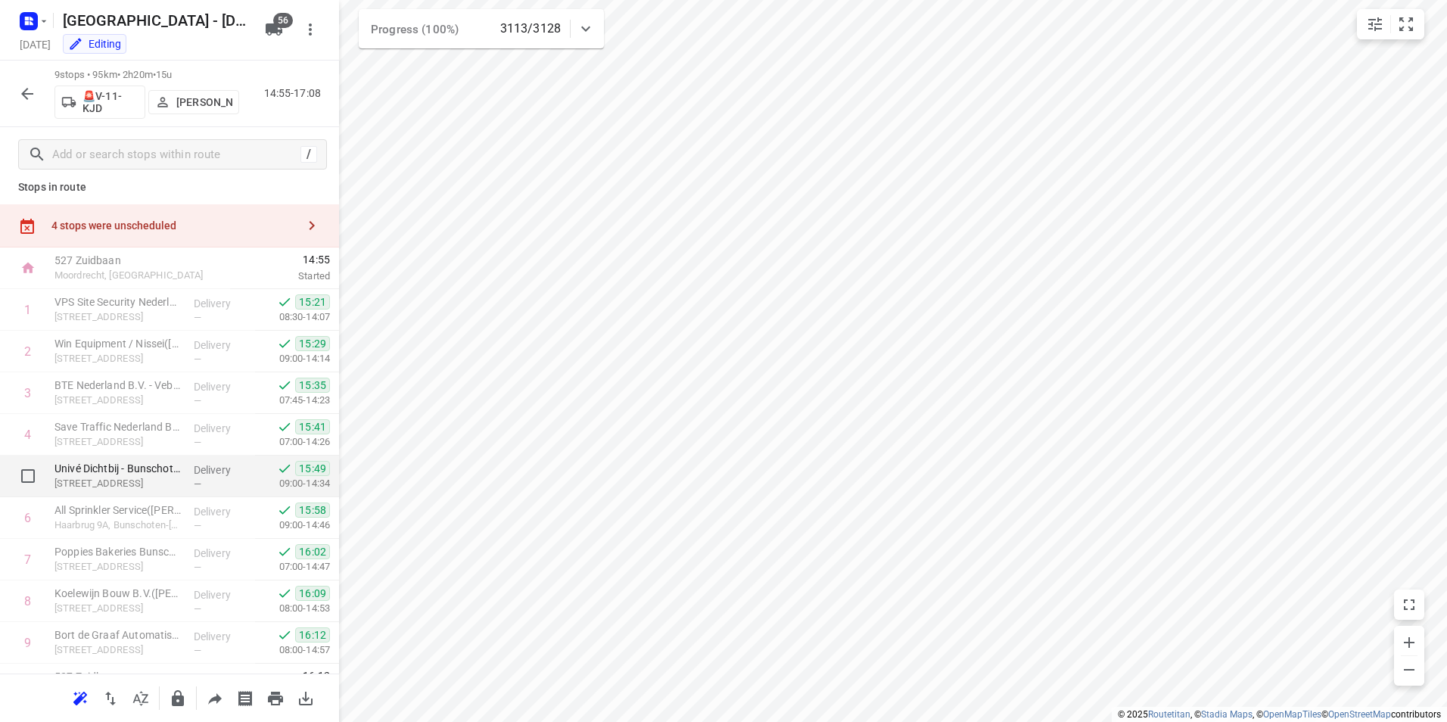
scroll to position [0, 0]
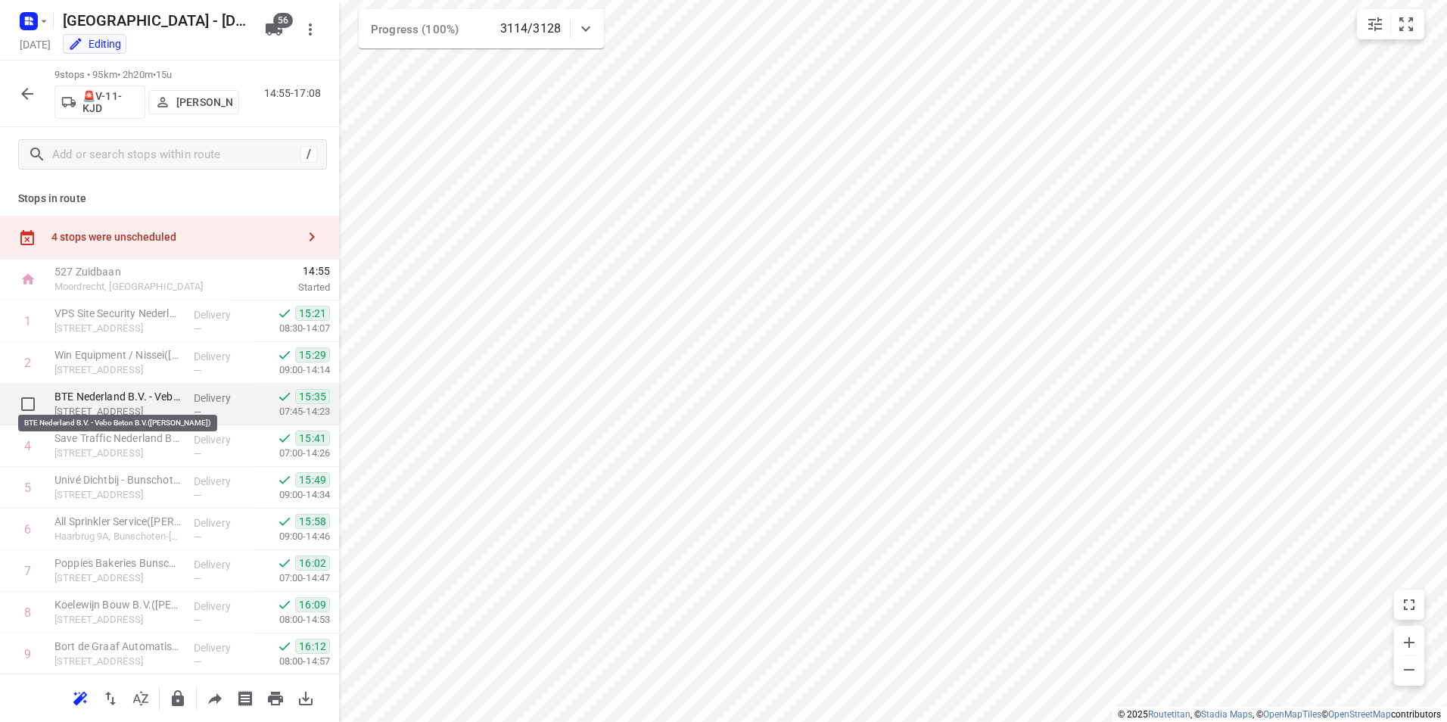
click at [136, 396] on p "BTE Nederland B.V. - Vebo Beton B.V.([PERSON_NAME])" at bounding box center [117, 396] width 127 height 15
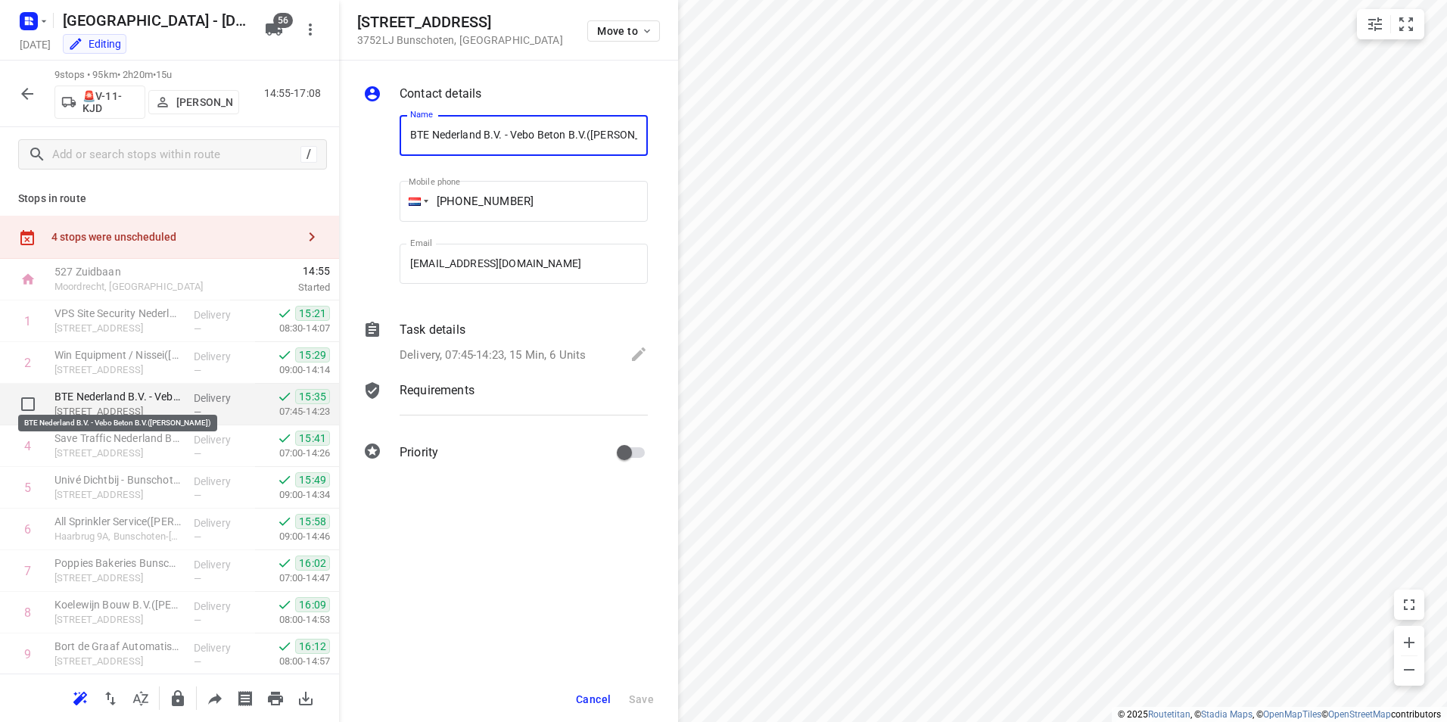
scroll to position [0, 30]
click at [425, 327] on p "Task details" at bounding box center [433, 330] width 66 height 18
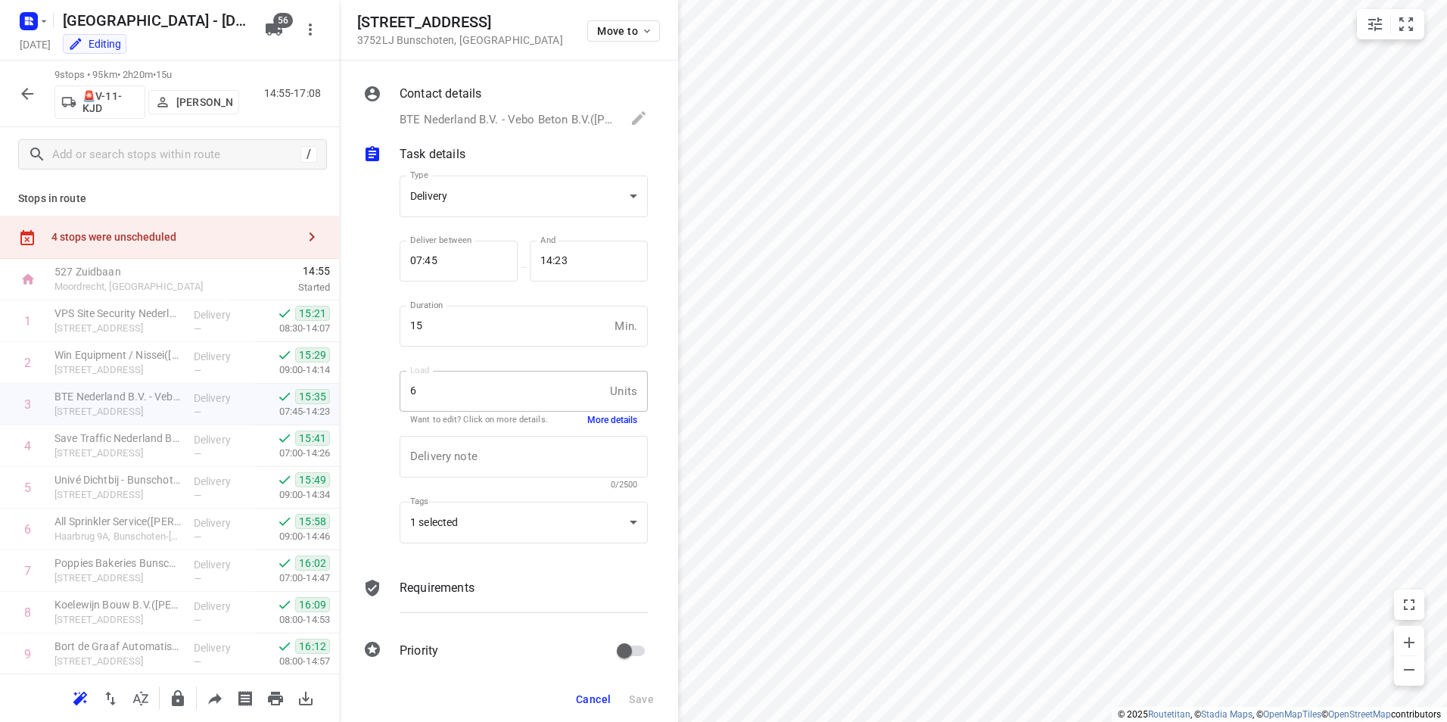
click at [591, 423] on button "More details" at bounding box center [612, 420] width 50 height 13
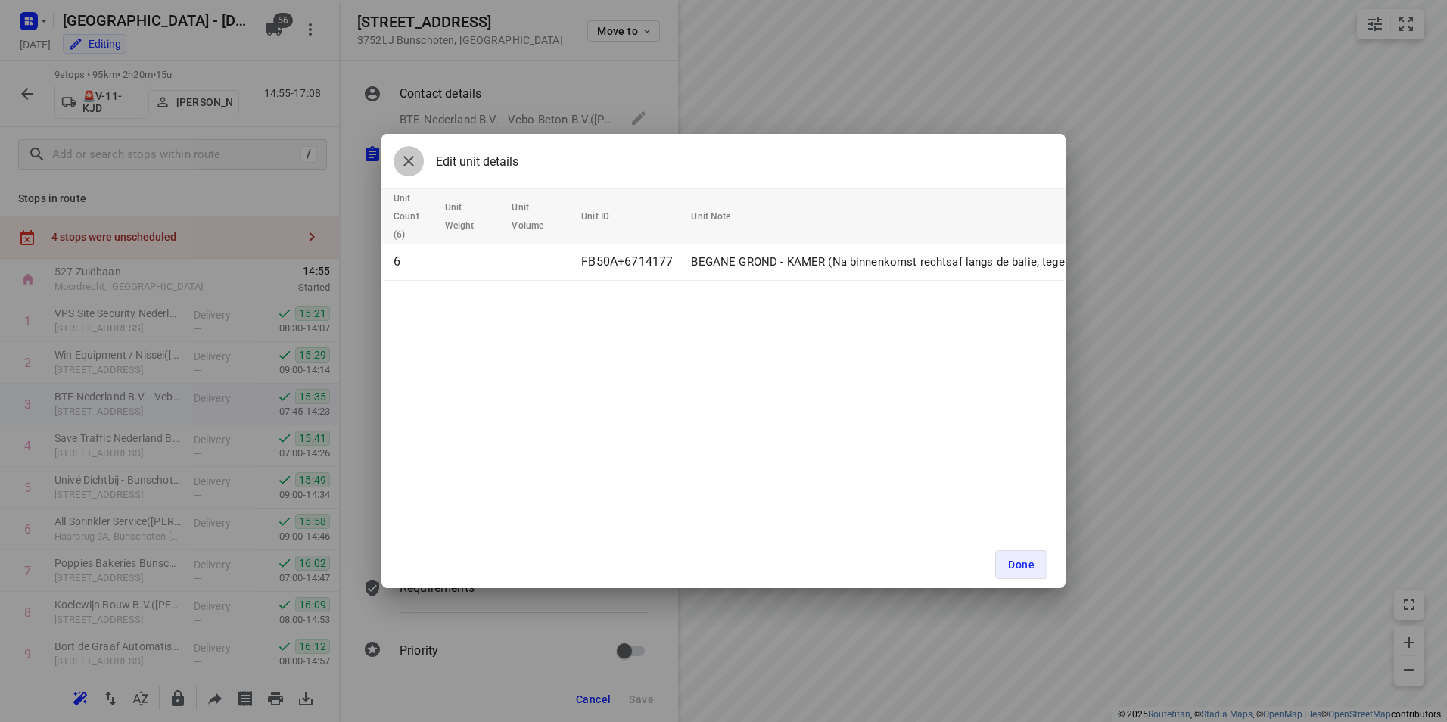
click at [404, 160] on icon "button" at bounding box center [409, 161] width 18 height 18
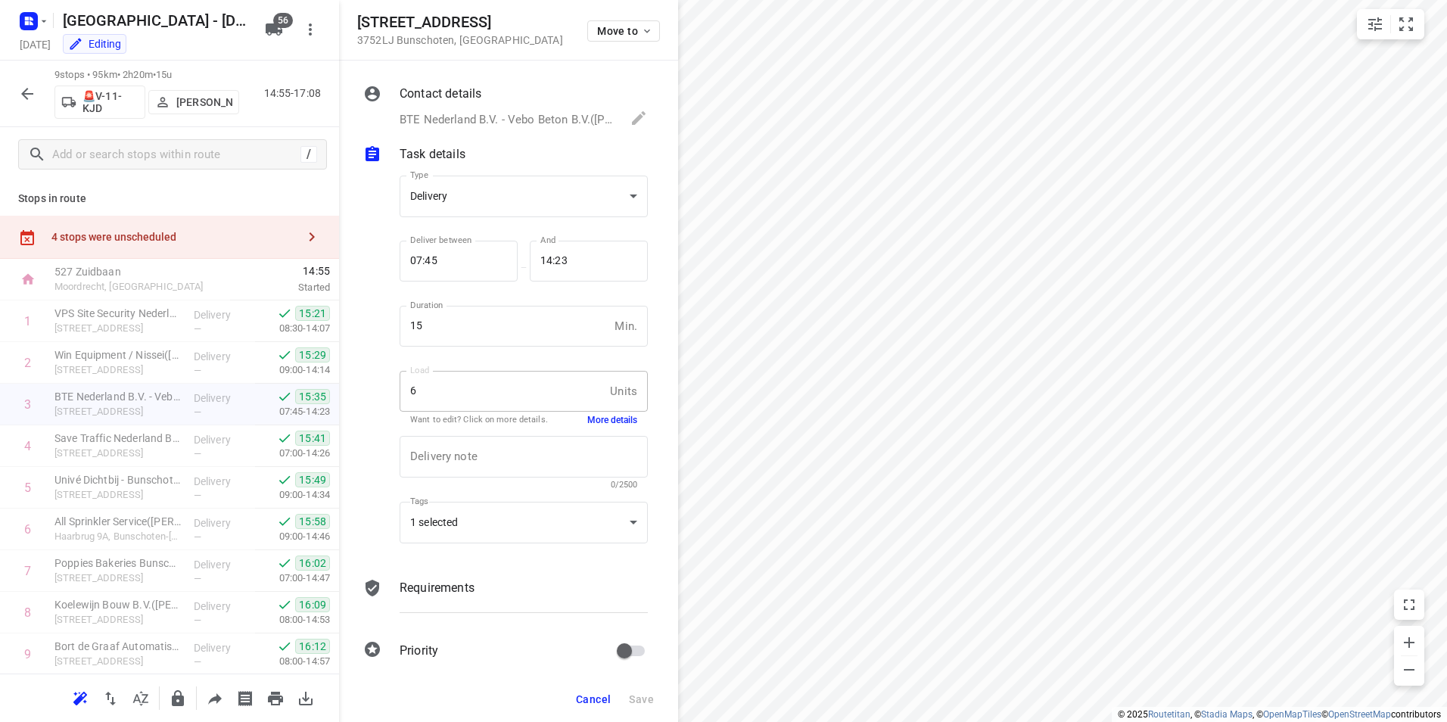
click at [28, 89] on icon "button" at bounding box center [27, 94] width 18 height 18
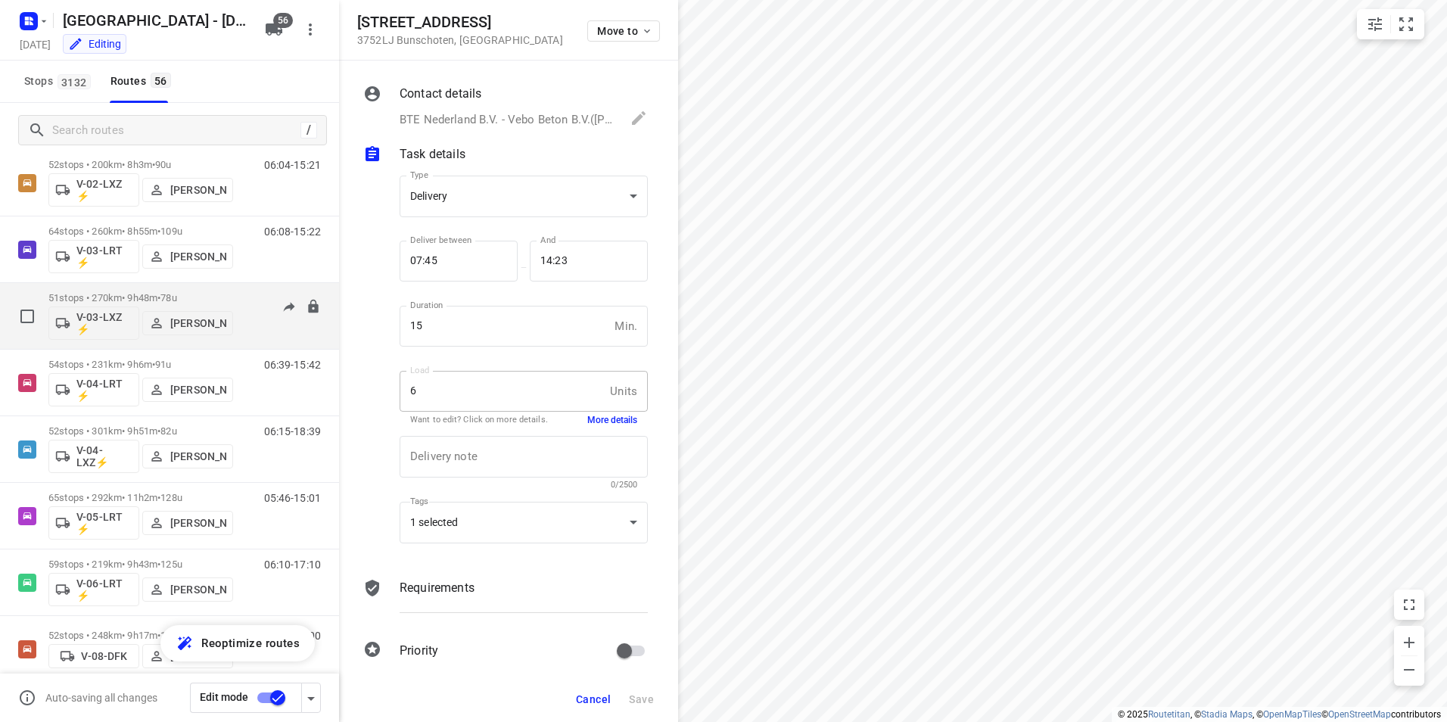
scroll to position [454, 0]
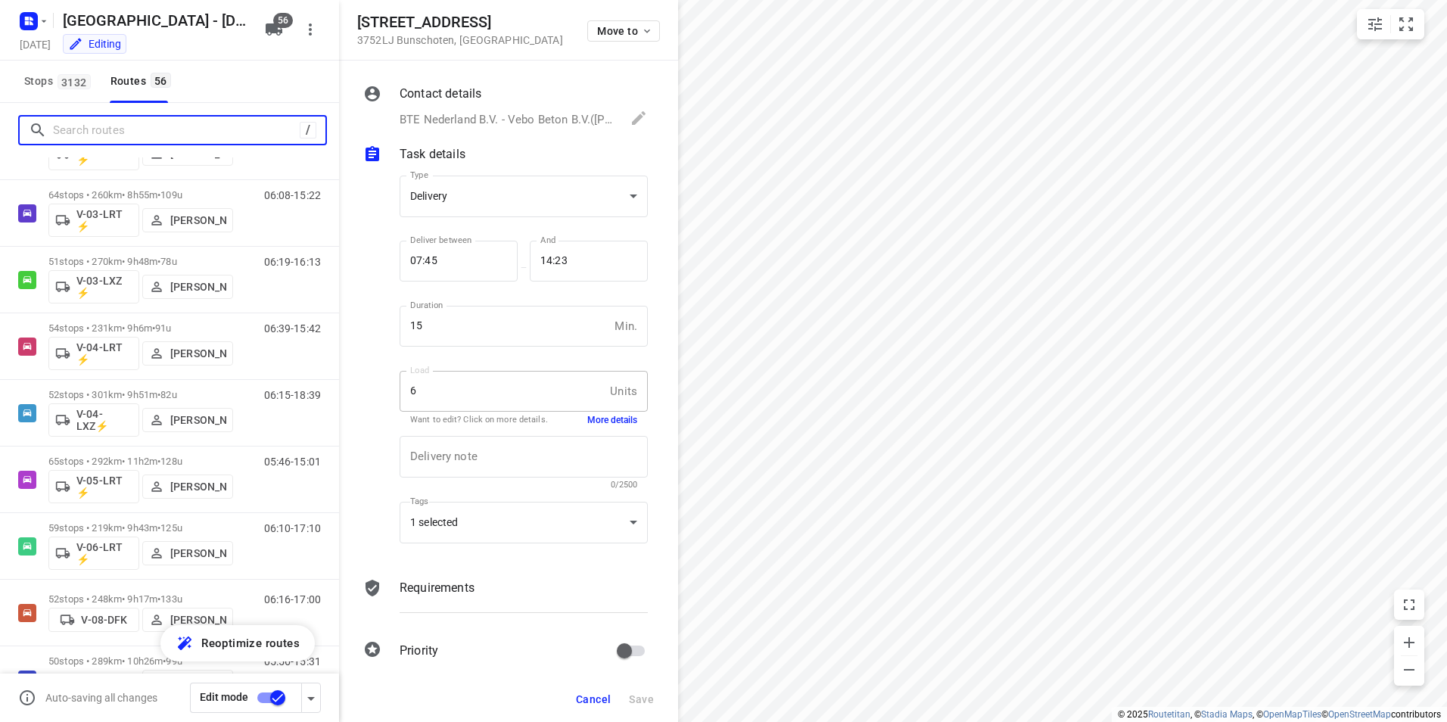
click at [129, 135] on input "Search routes" at bounding box center [176, 130] width 247 height 23
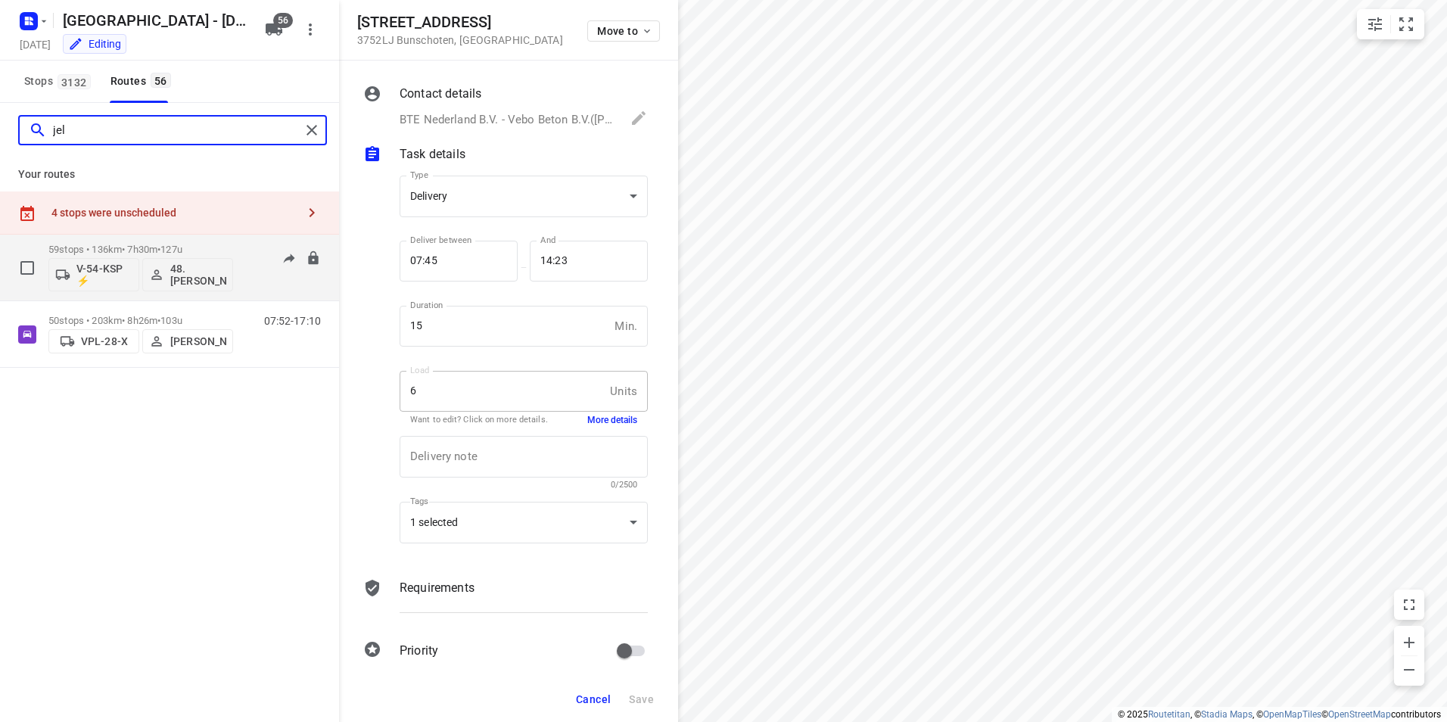
type input "jel"
click at [133, 241] on div "59 stops • 136km • 7h30m • 127u V-54-KSP ⚡ 48.[PERSON_NAME]" at bounding box center [140, 267] width 185 height 63
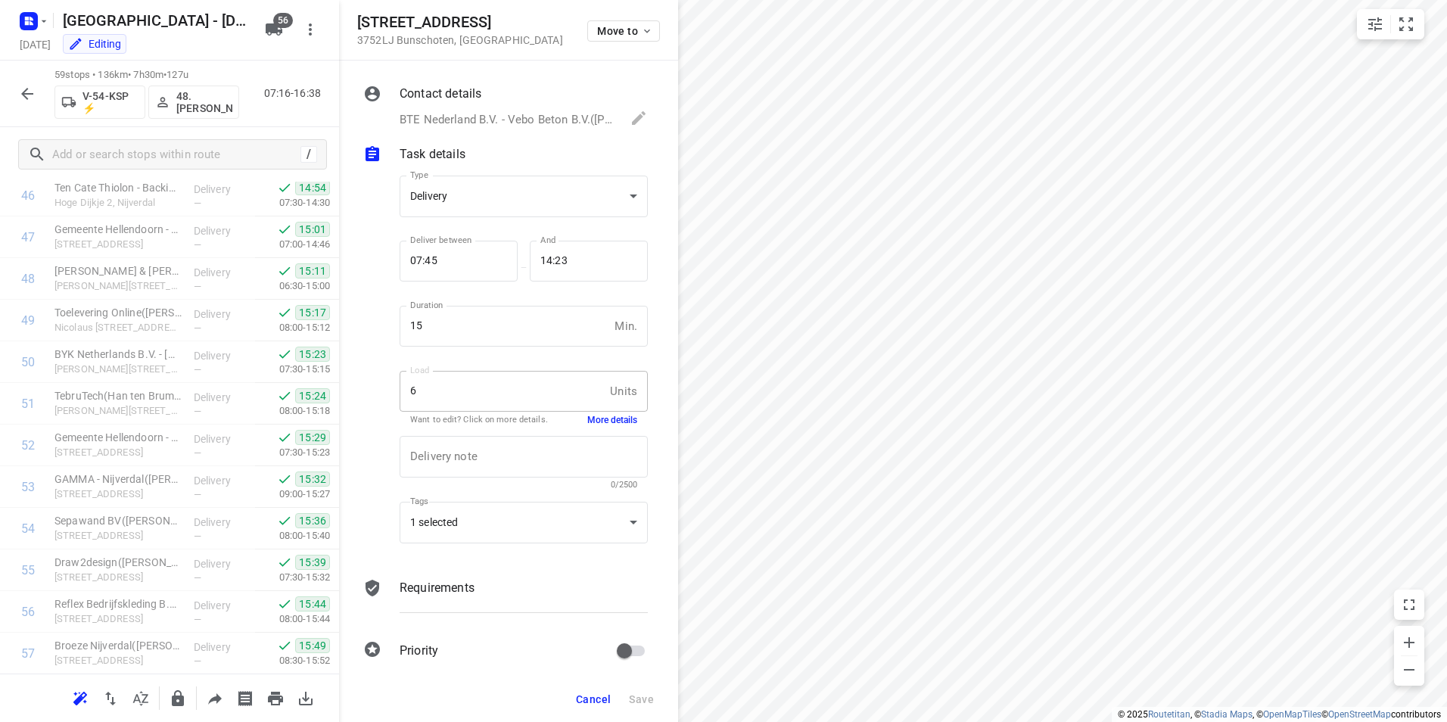
scroll to position [2124, 0]
click at [30, 94] on icon "button" at bounding box center [27, 94] width 12 height 12
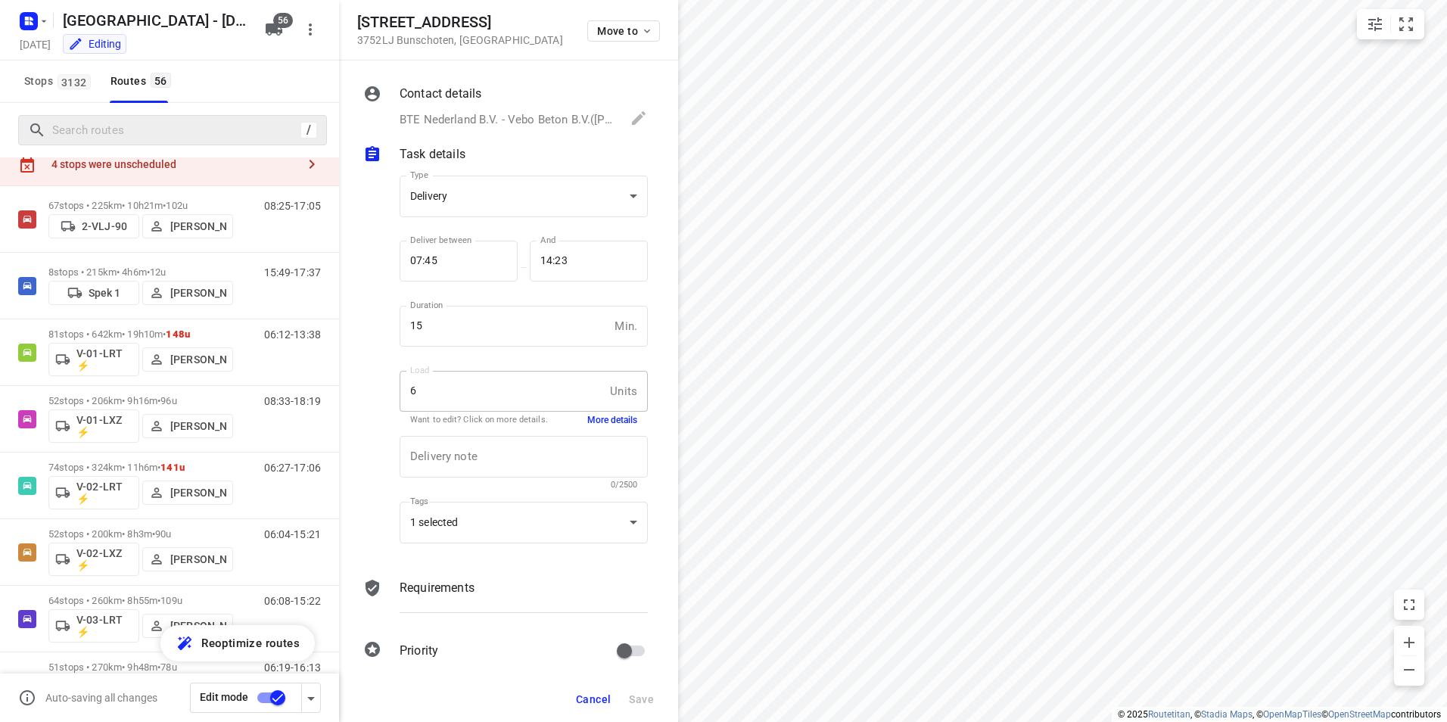
scroll to position [0, 0]
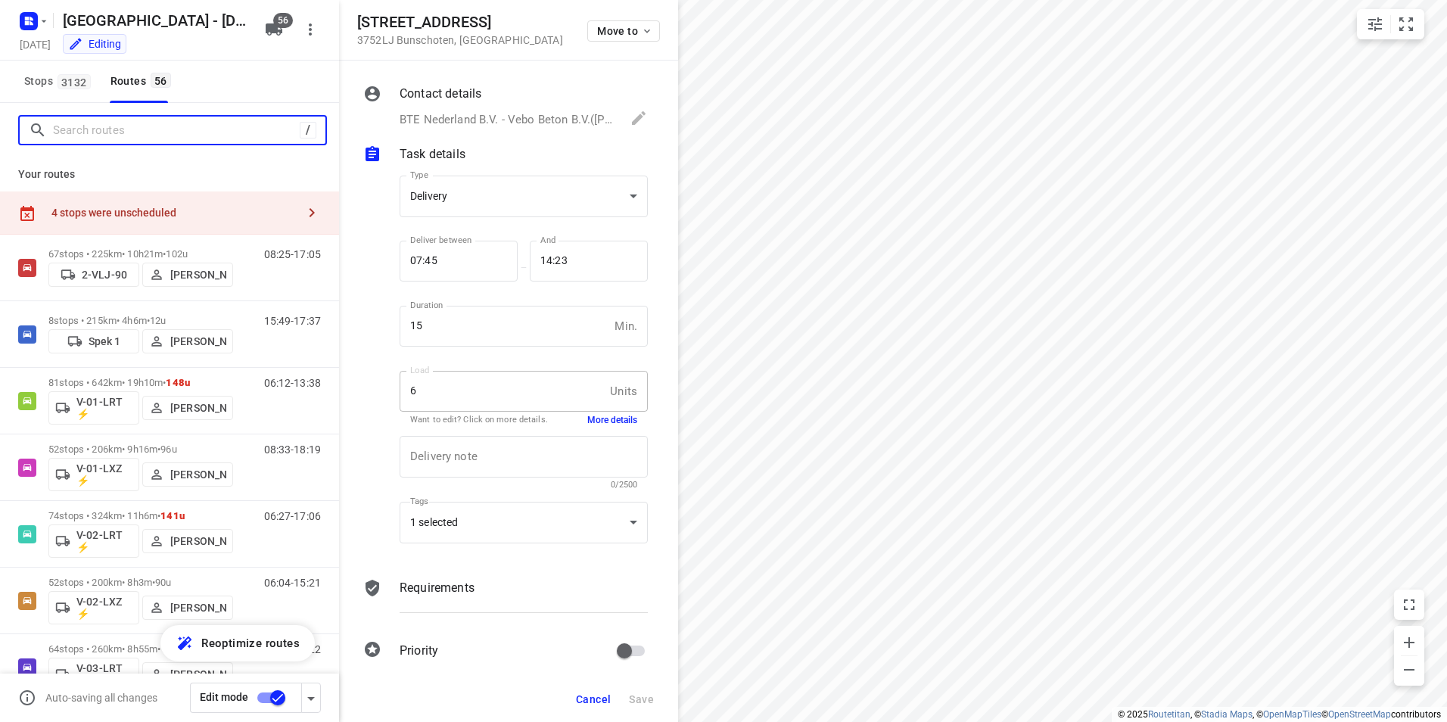
click at [141, 123] on input "Search routes" at bounding box center [176, 130] width 247 height 23
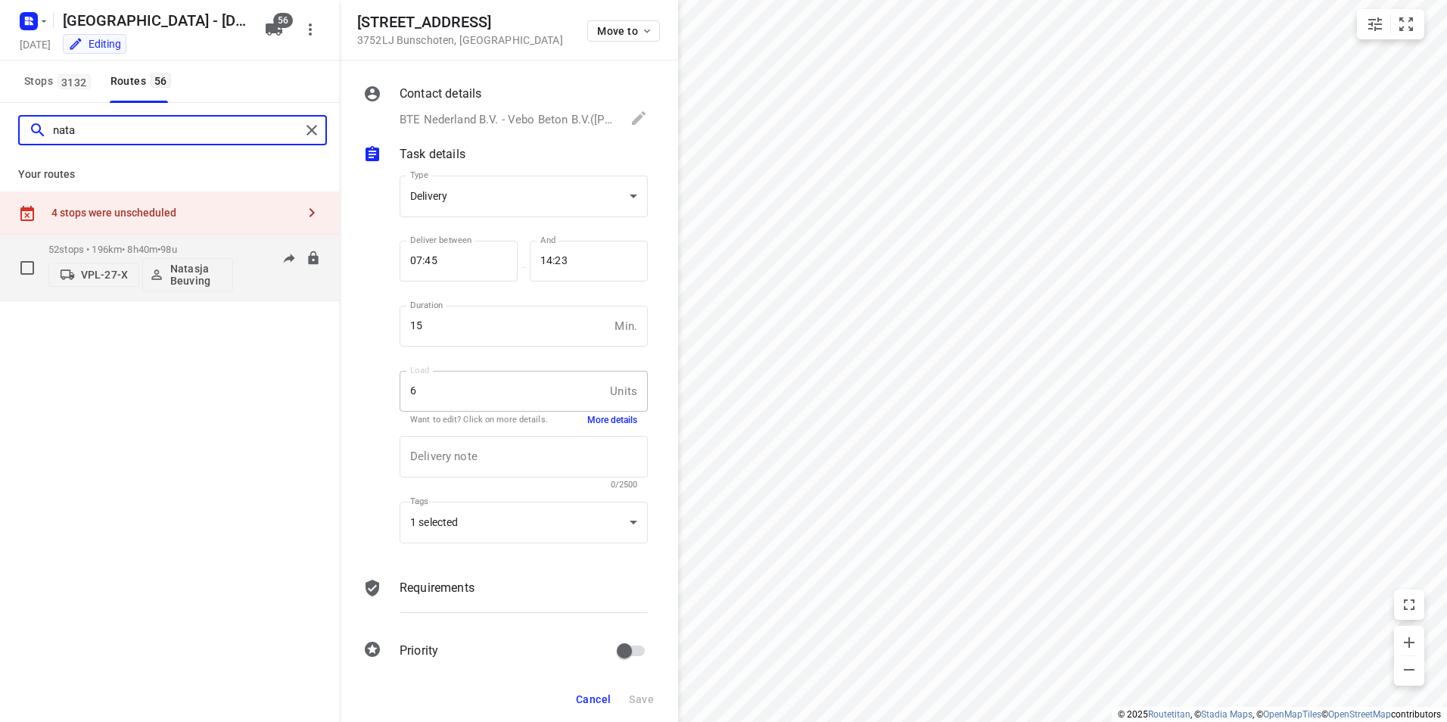
type input "nata"
click at [219, 249] on p "52 stops • 196km • 8h40m • 98u" at bounding box center [140, 249] width 185 height 11
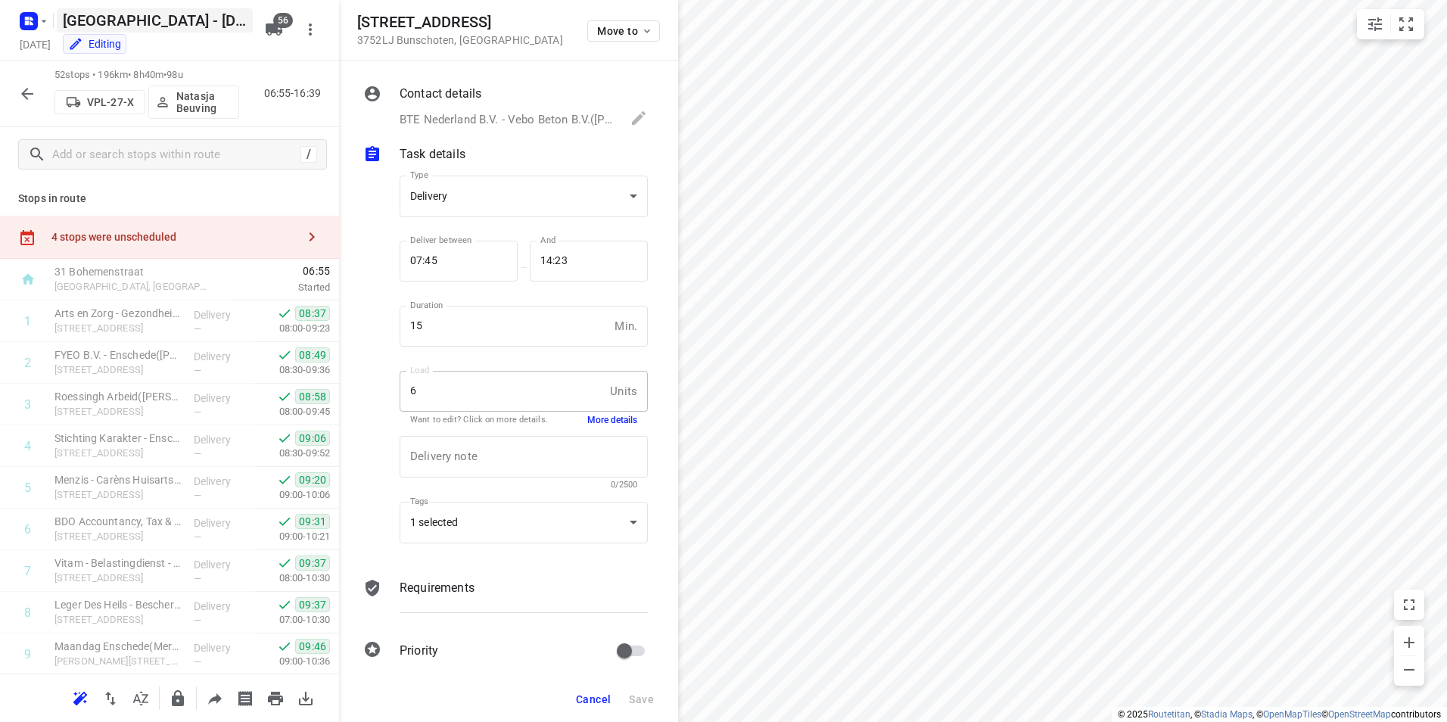
drag, startPoint x: 25, startPoint y: 95, endPoint x: 157, endPoint y: 31, distance: 146.5
click at [26, 95] on icon "button" at bounding box center [27, 94] width 18 height 18
